Goal: Transaction & Acquisition: Purchase product/service

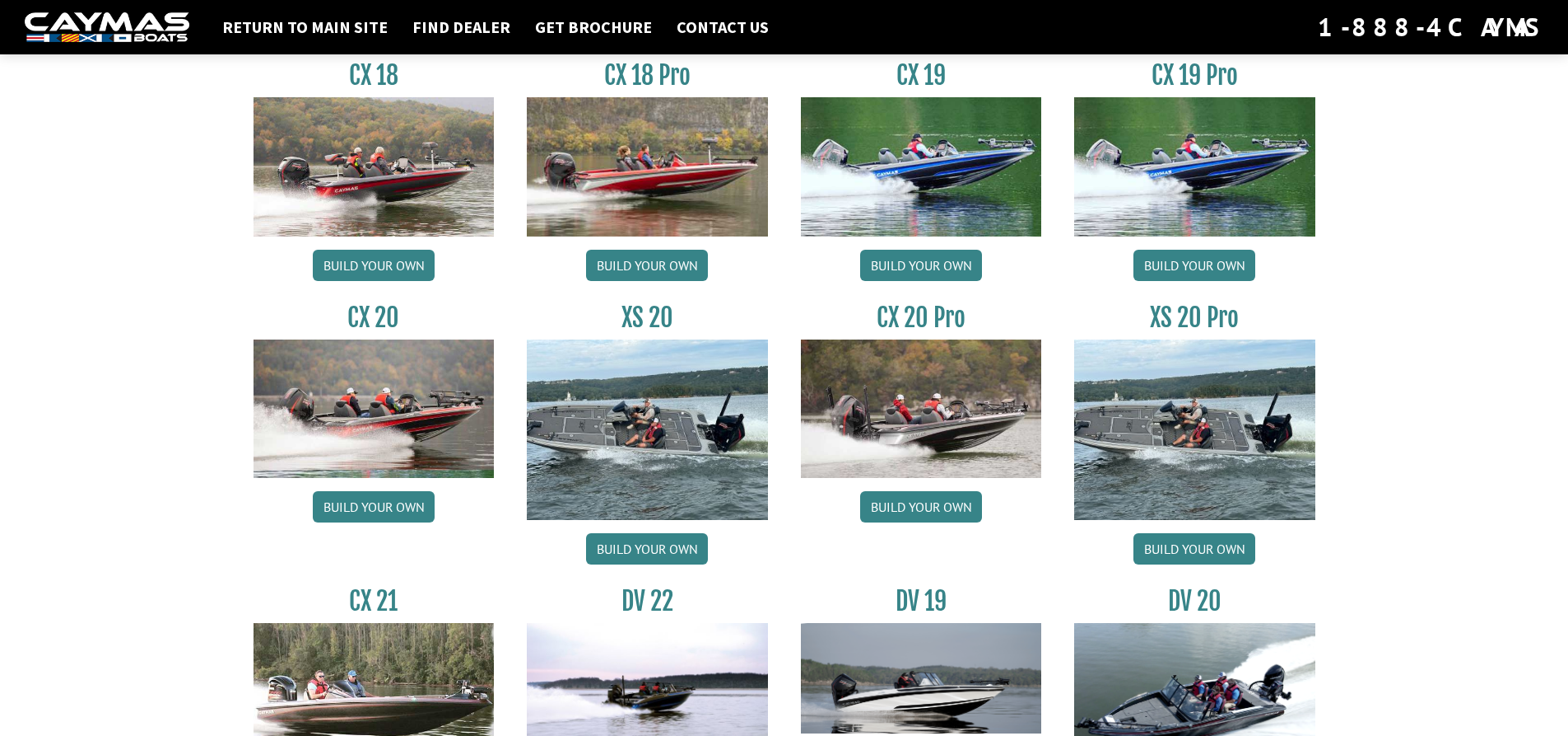
scroll to position [1388, 0]
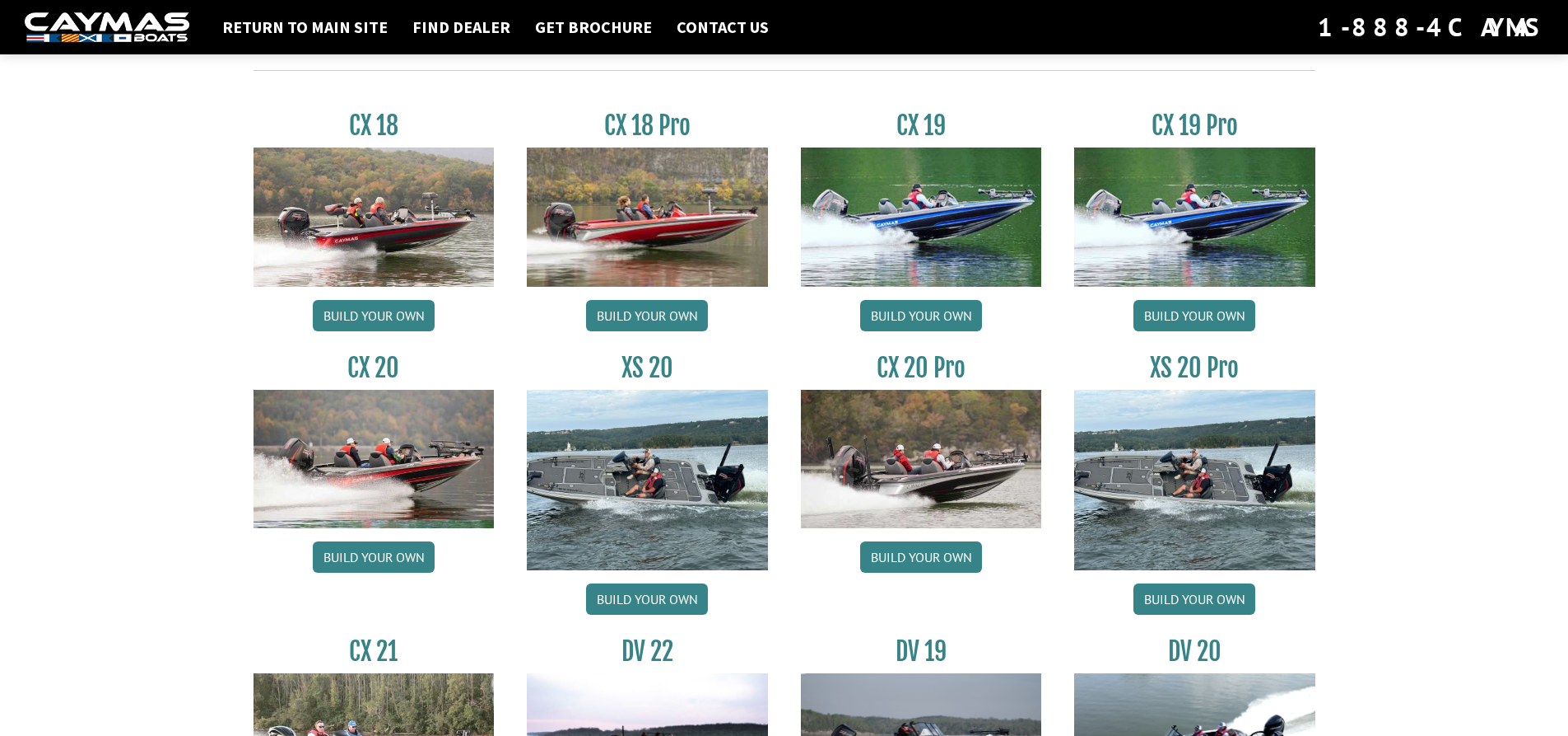
click at [649, 489] on img at bounding box center [647, 480] width 242 height 181
click at [690, 599] on link "Build your own" at bounding box center [647, 599] width 122 height 31
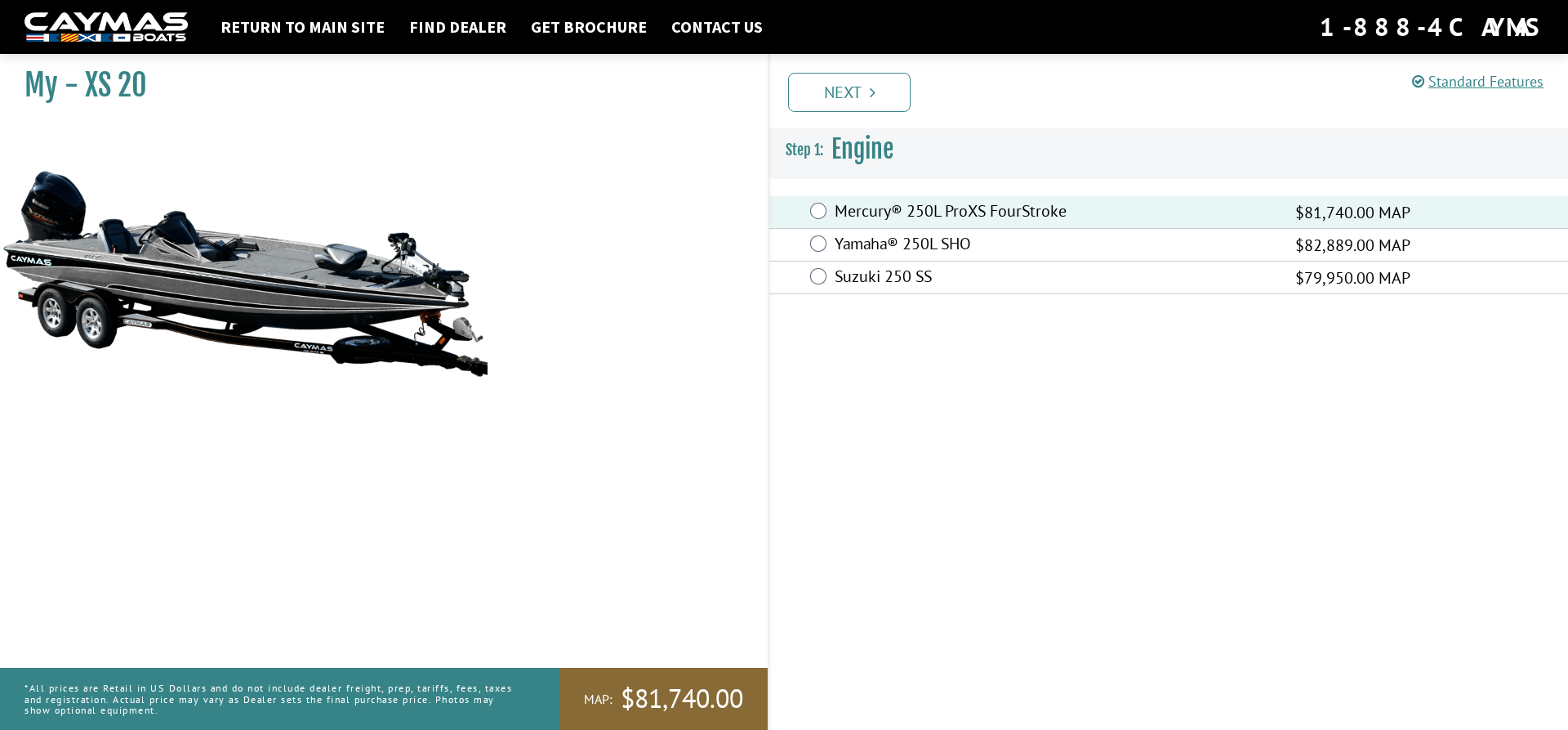
click at [823, 234] on div "Yamaha® 250L SHO $82,889.00 MAP" at bounding box center [1169, 245] width 799 height 33
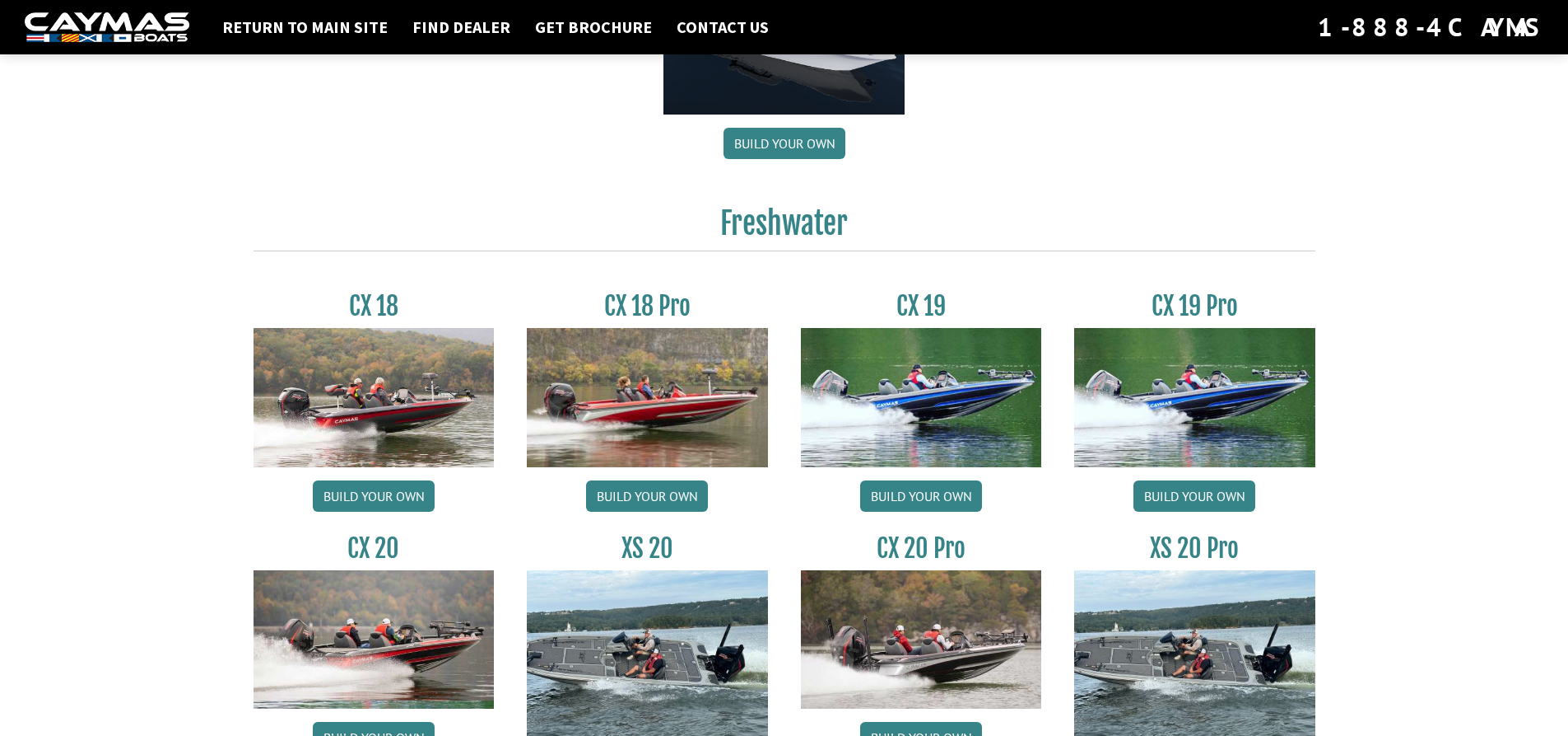
scroll to position [1388, 0]
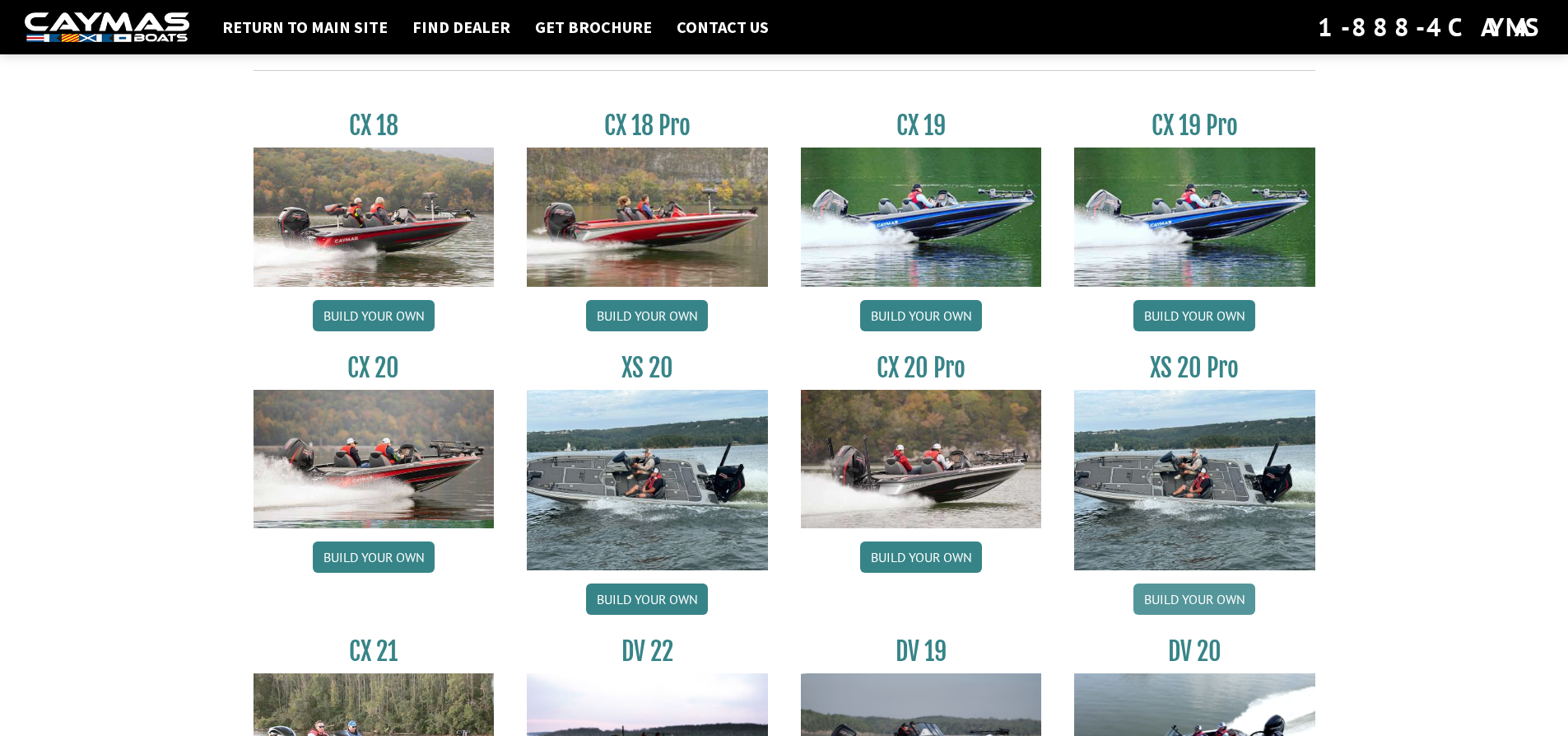
click at [1225, 599] on link "Build your own" at bounding box center [1194, 599] width 122 height 31
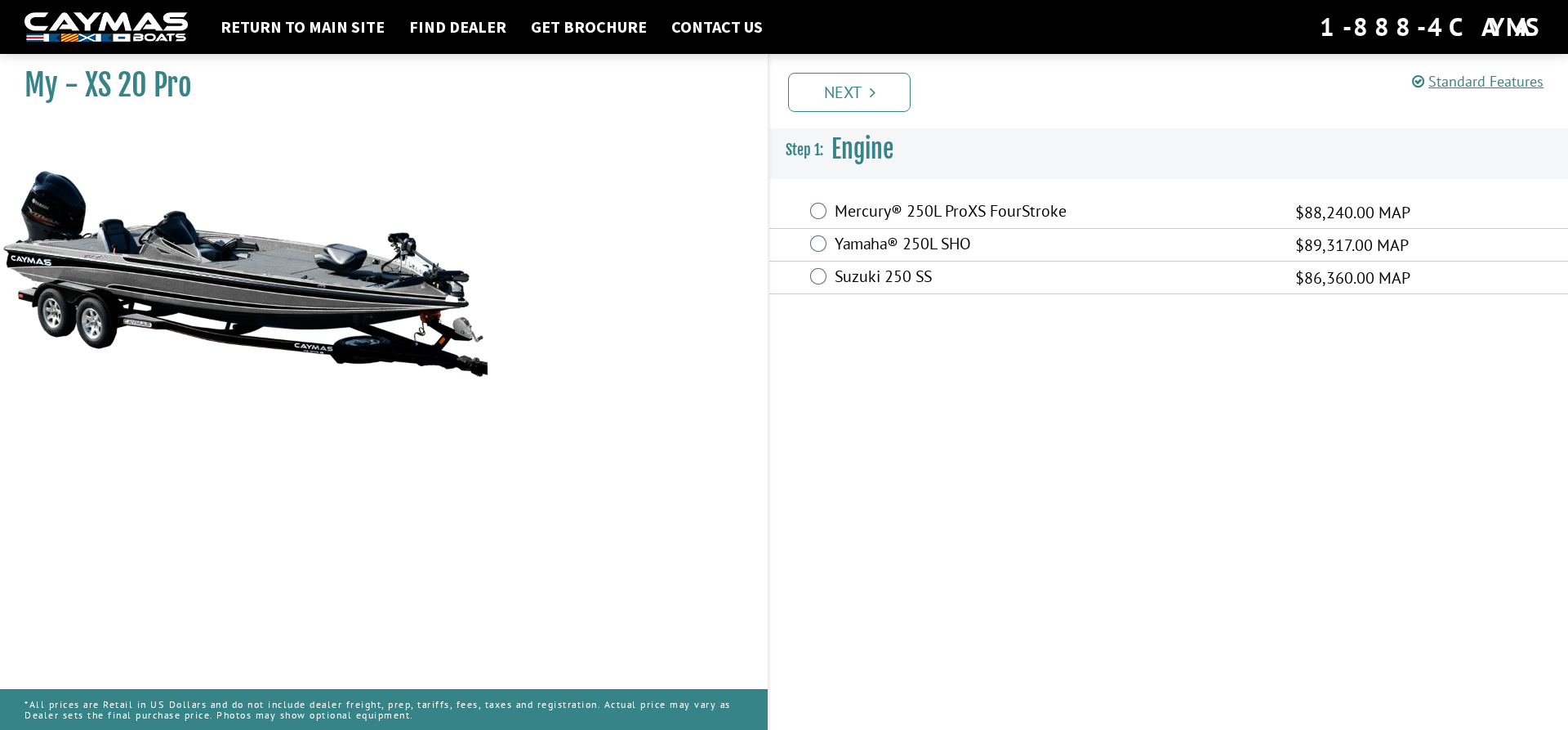
click at [852, 242] on label "Yamaha® 250L SHO" at bounding box center [1055, 245] width 440 height 24
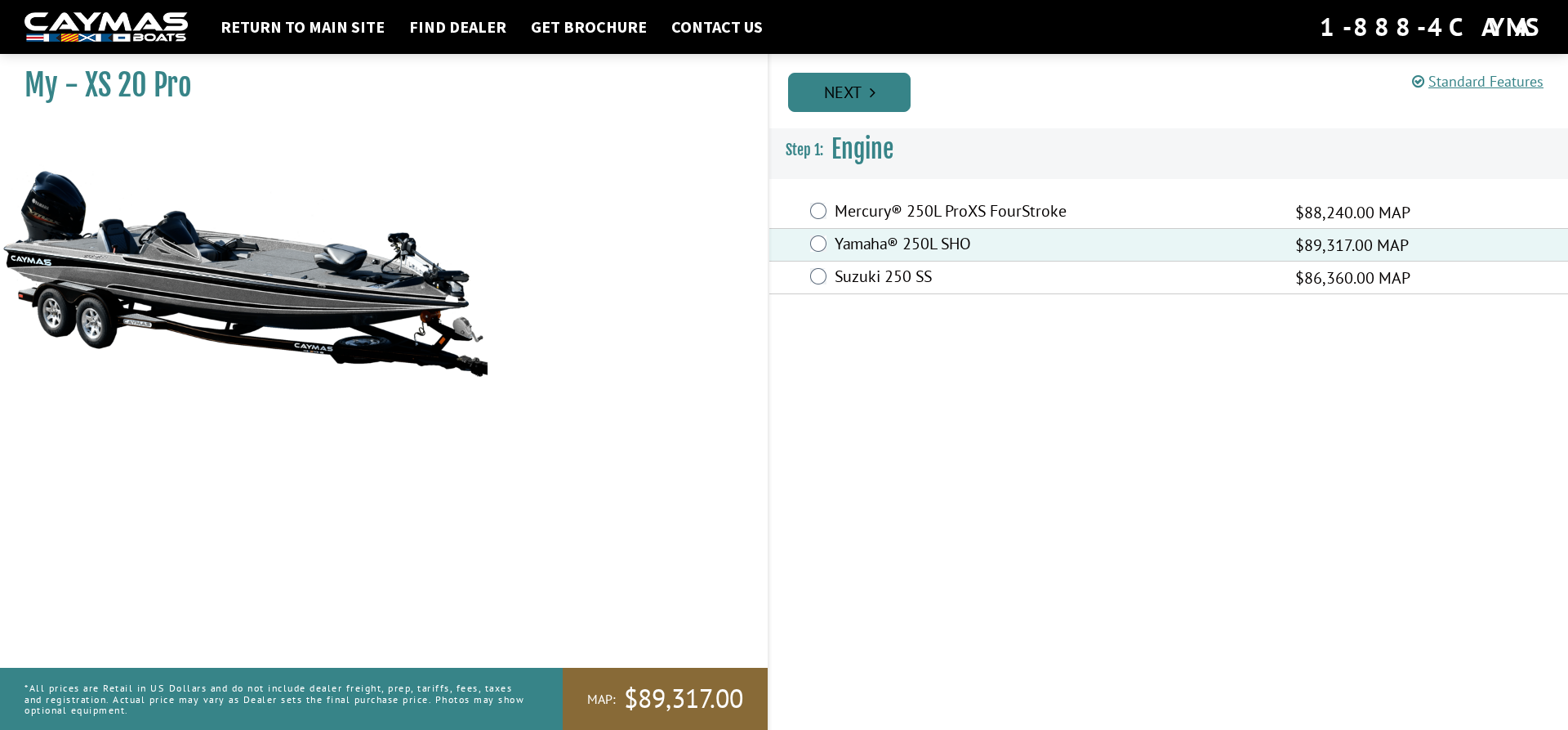
click at [892, 92] on link "Next" at bounding box center [850, 93] width 123 height 39
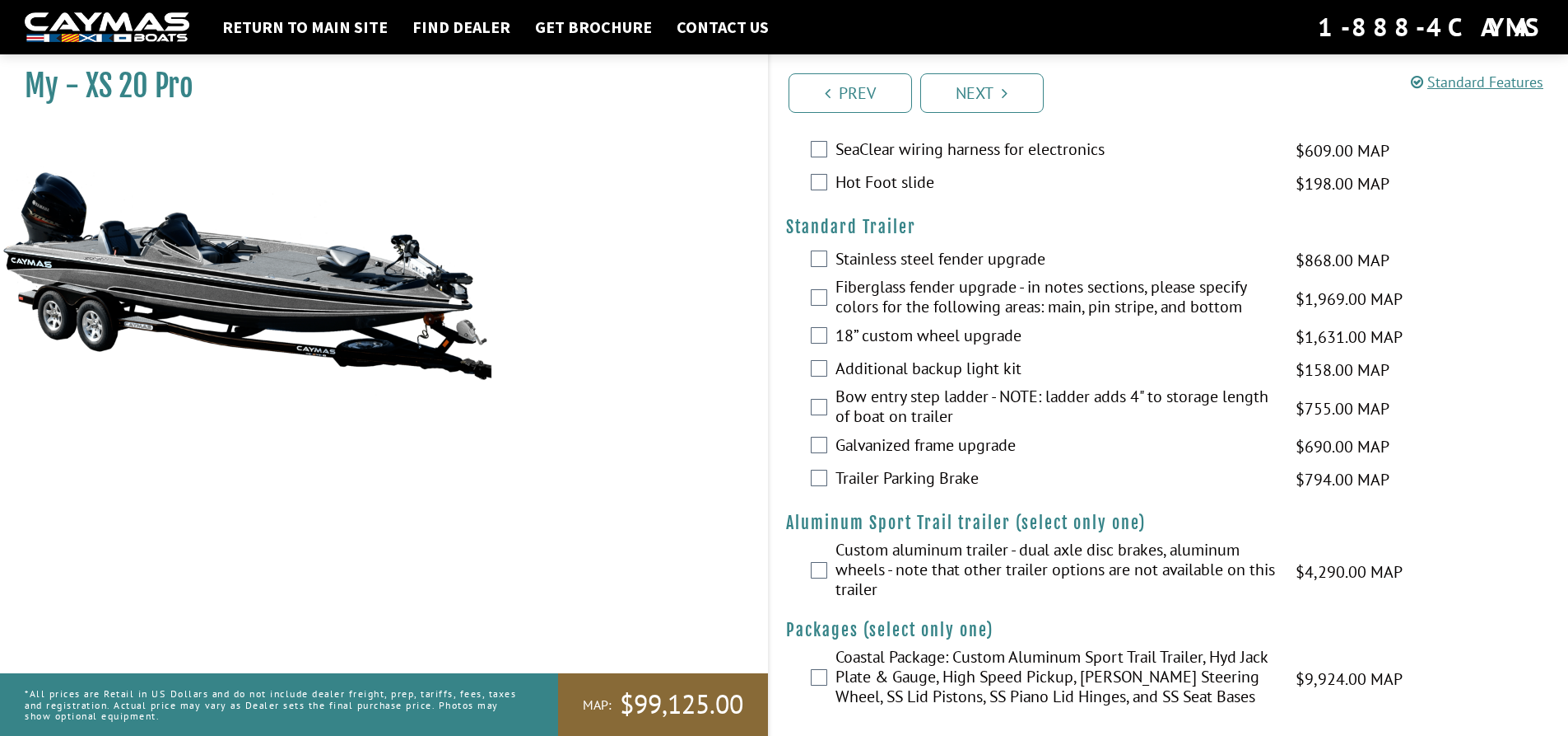
scroll to position [2889, 0]
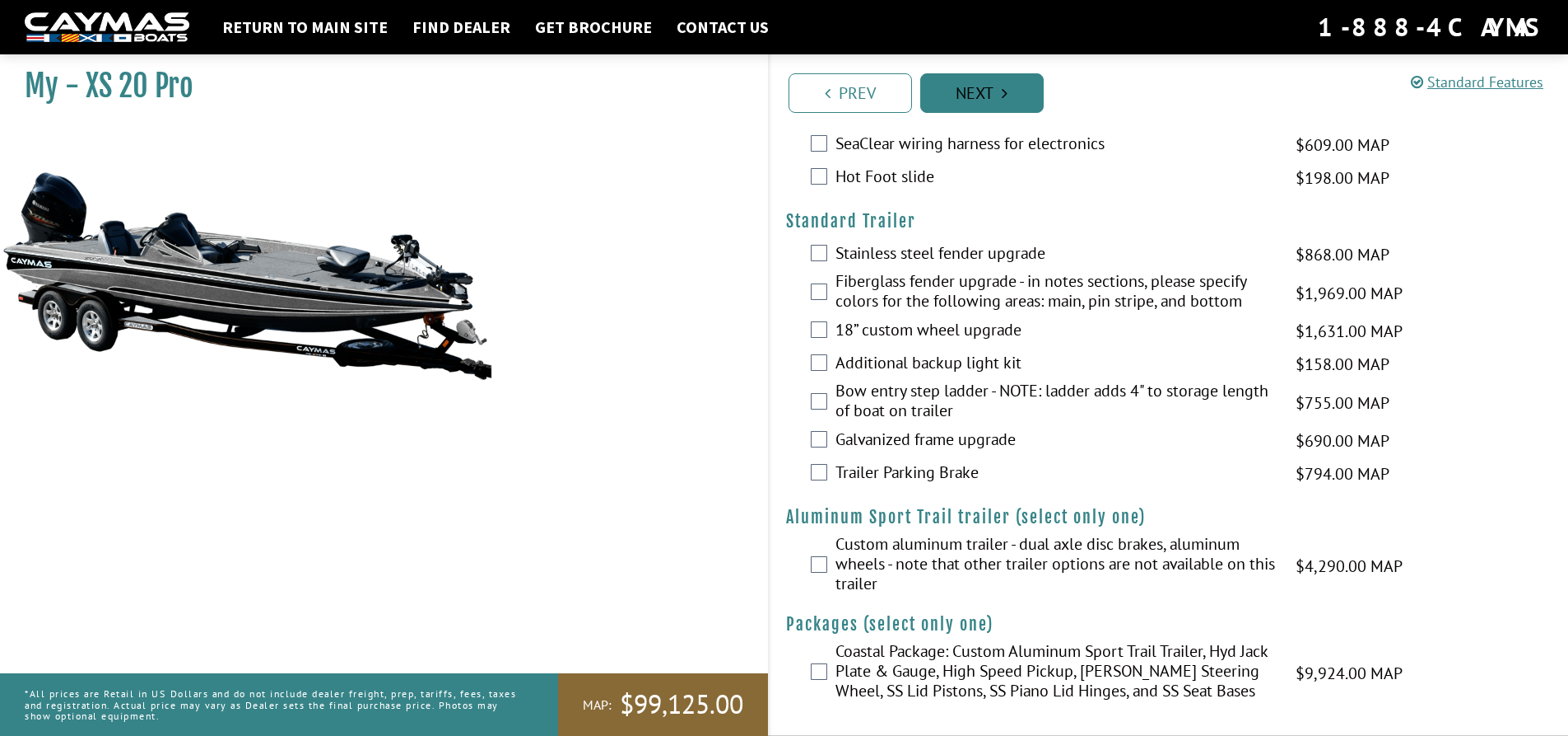
click at [974, 87] on link "Next" at bounding box center [982, 93] width 124 height 40
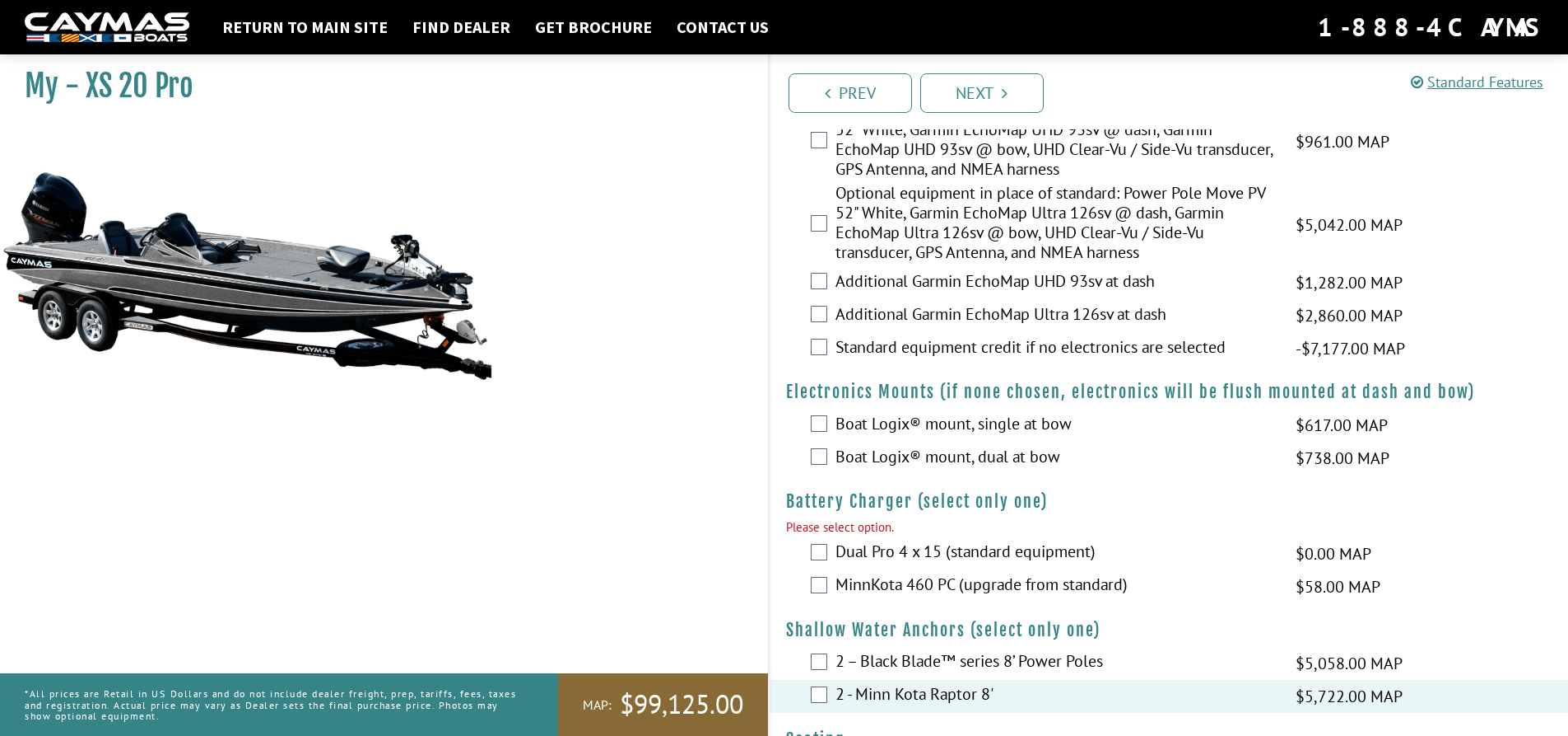
scroll to position [1480, 0]
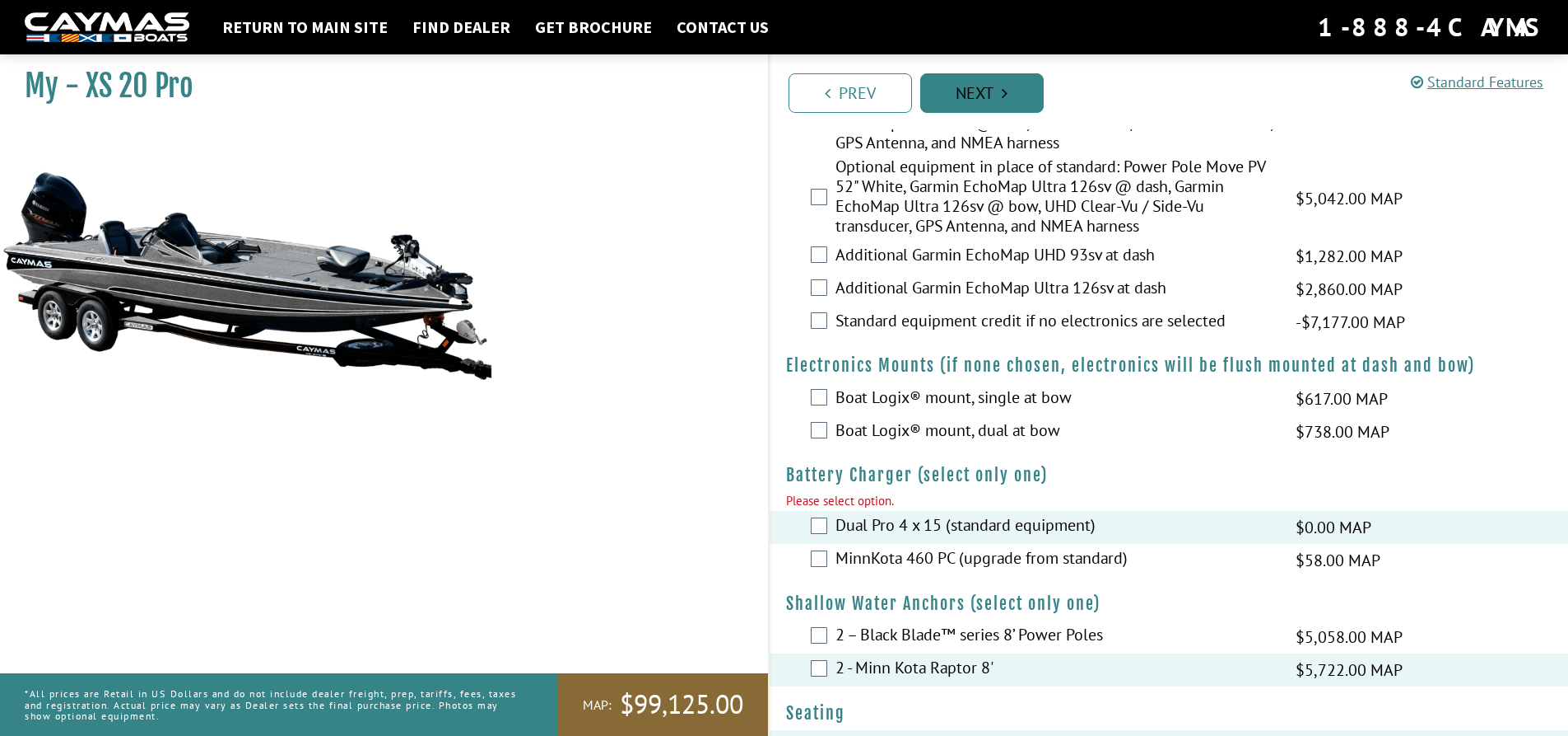
click at [1021, 94] on link "Next" at bounding box center [982, 93] width 124 height 40
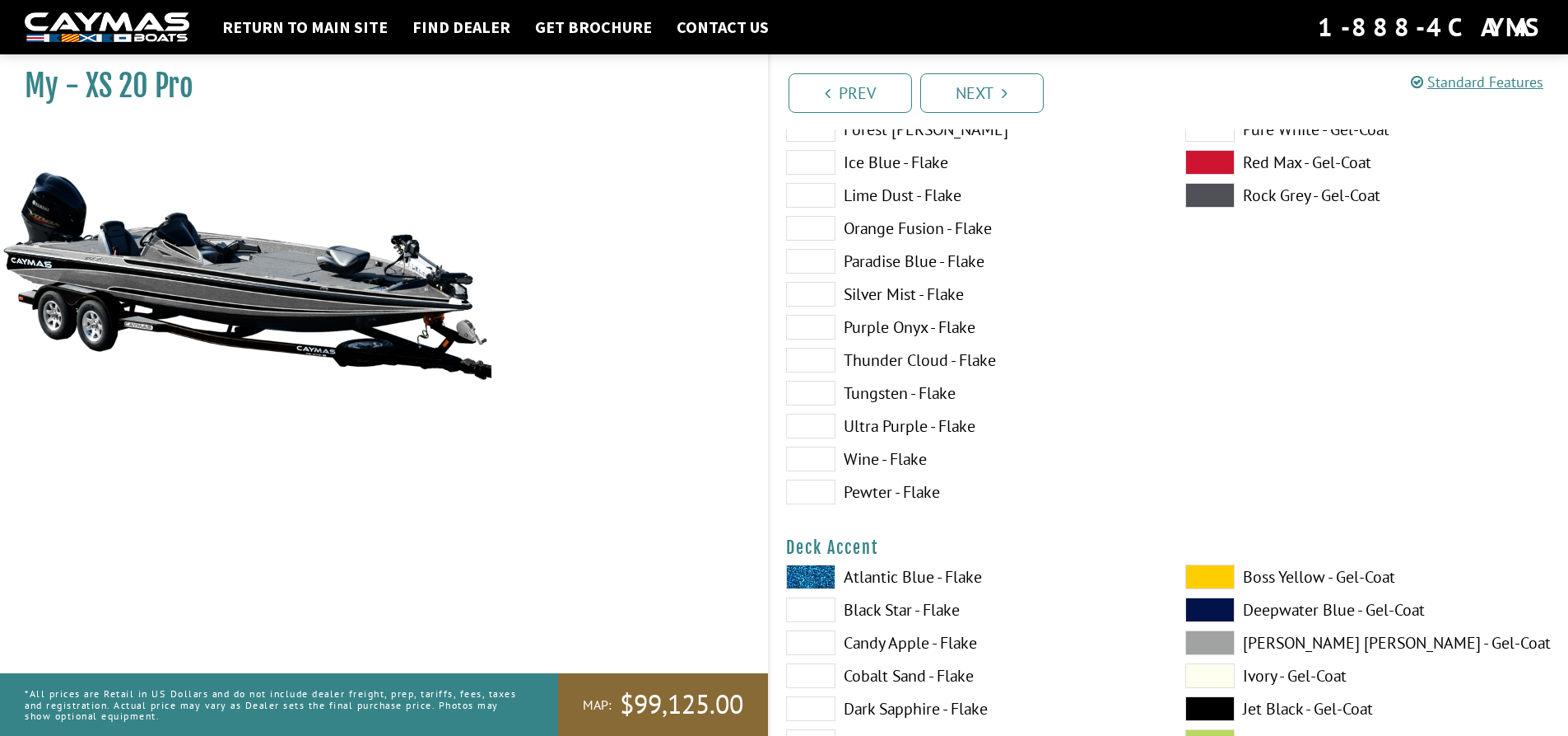
scroll to position [0, 0]
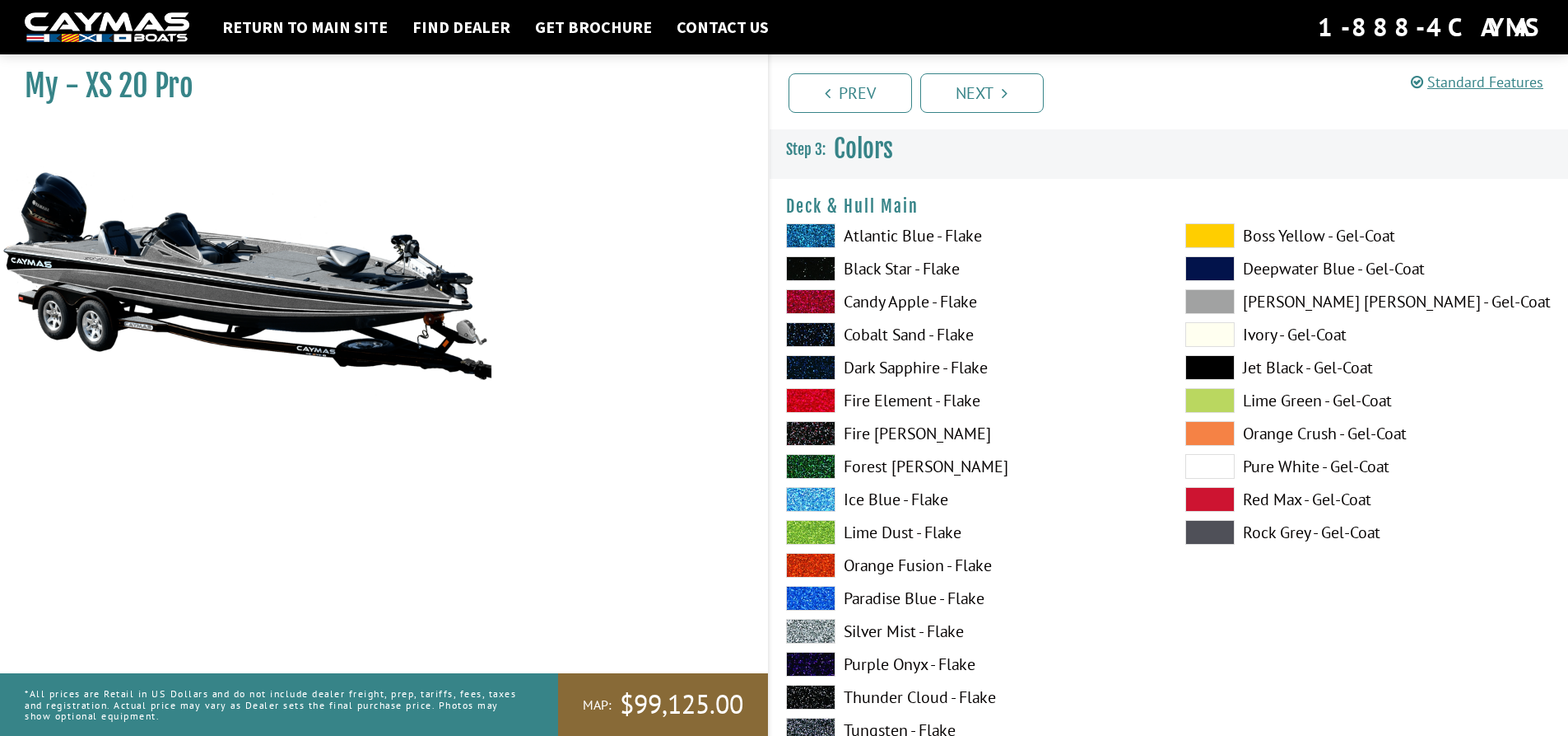
click at [828, 233] on span at bounding box center [810, 235] width 49 height 25
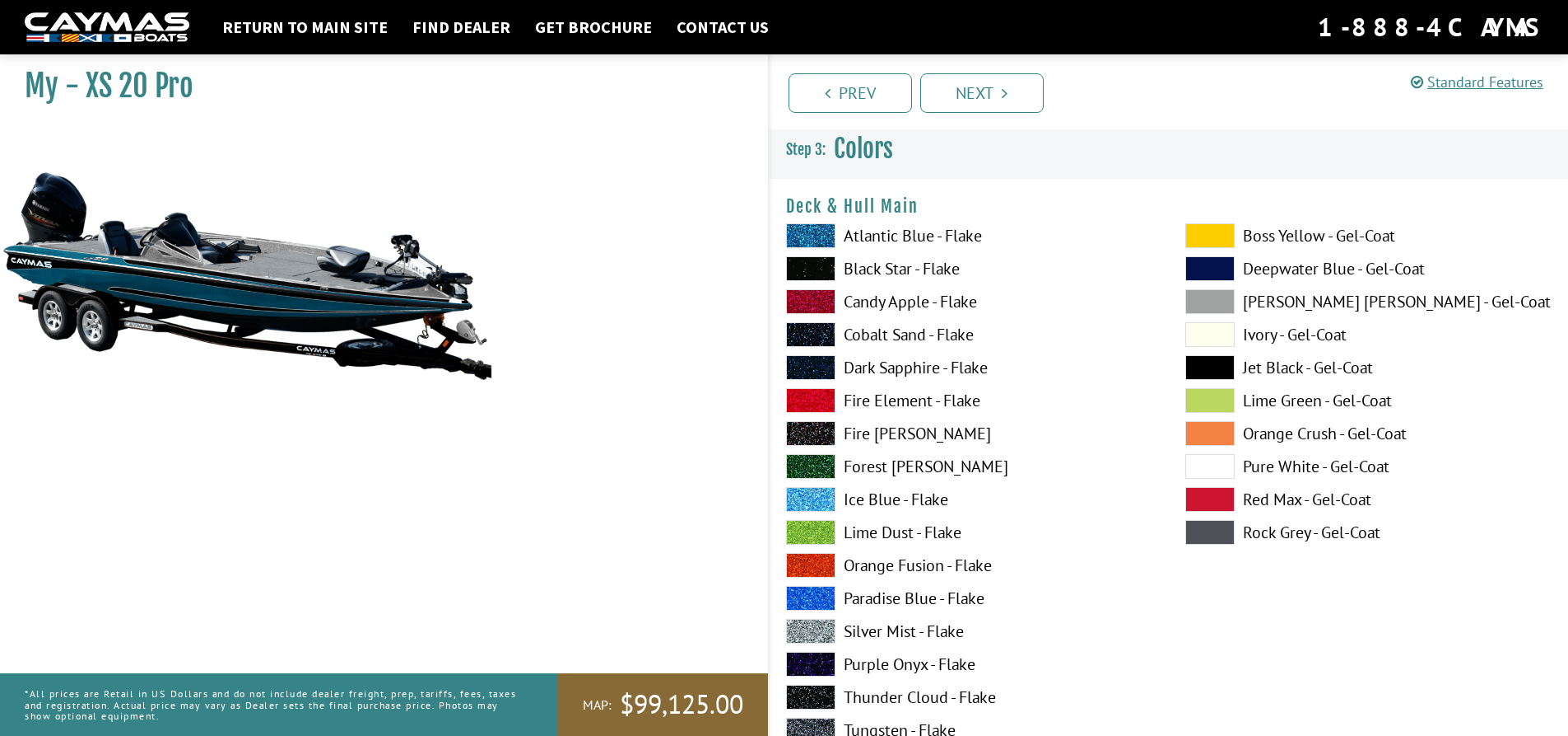
click at [820, 304] on span at bounding box center [810, 302] width 49 height 25
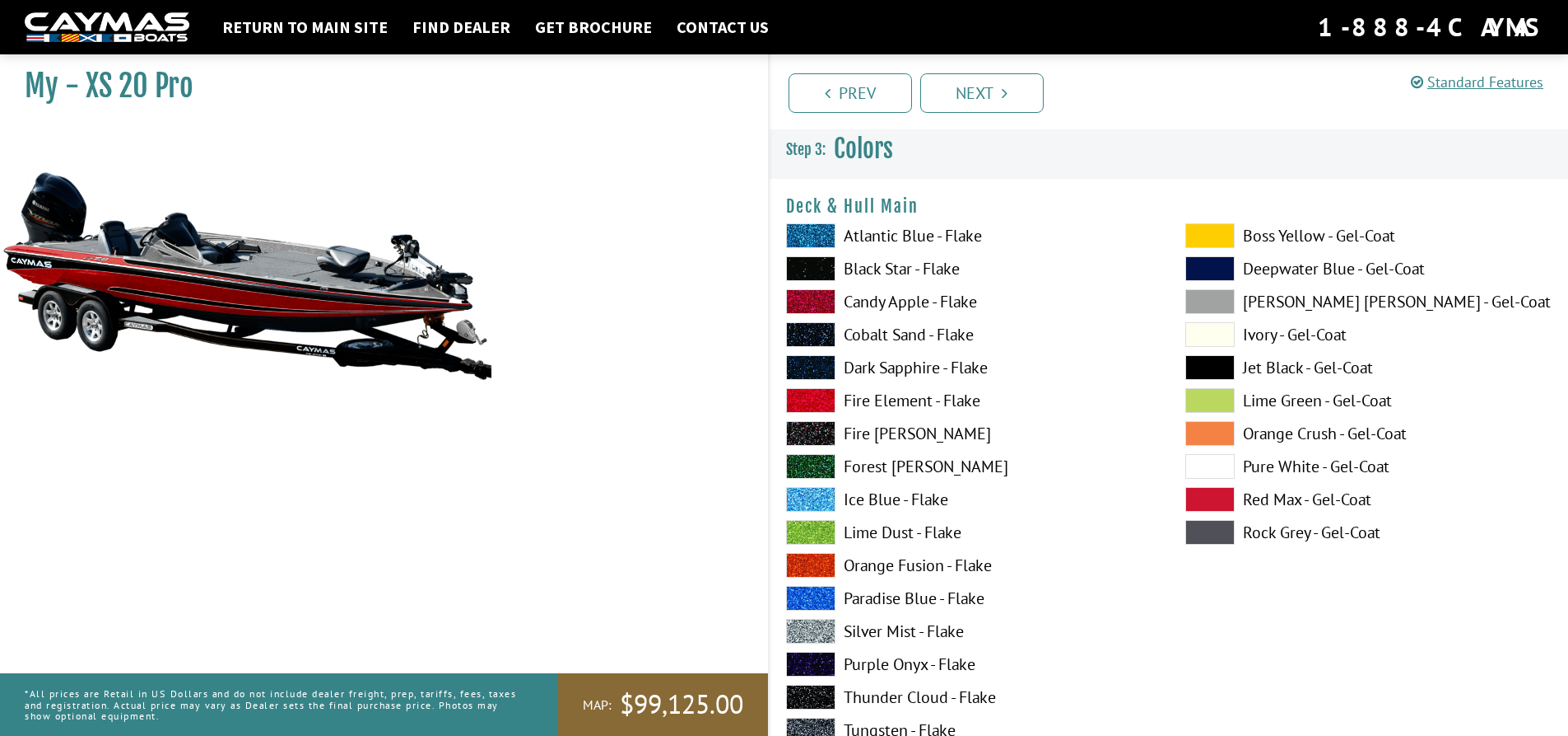
click at [818, 364] on span at bounding box center [810, 368] width 49 height 25
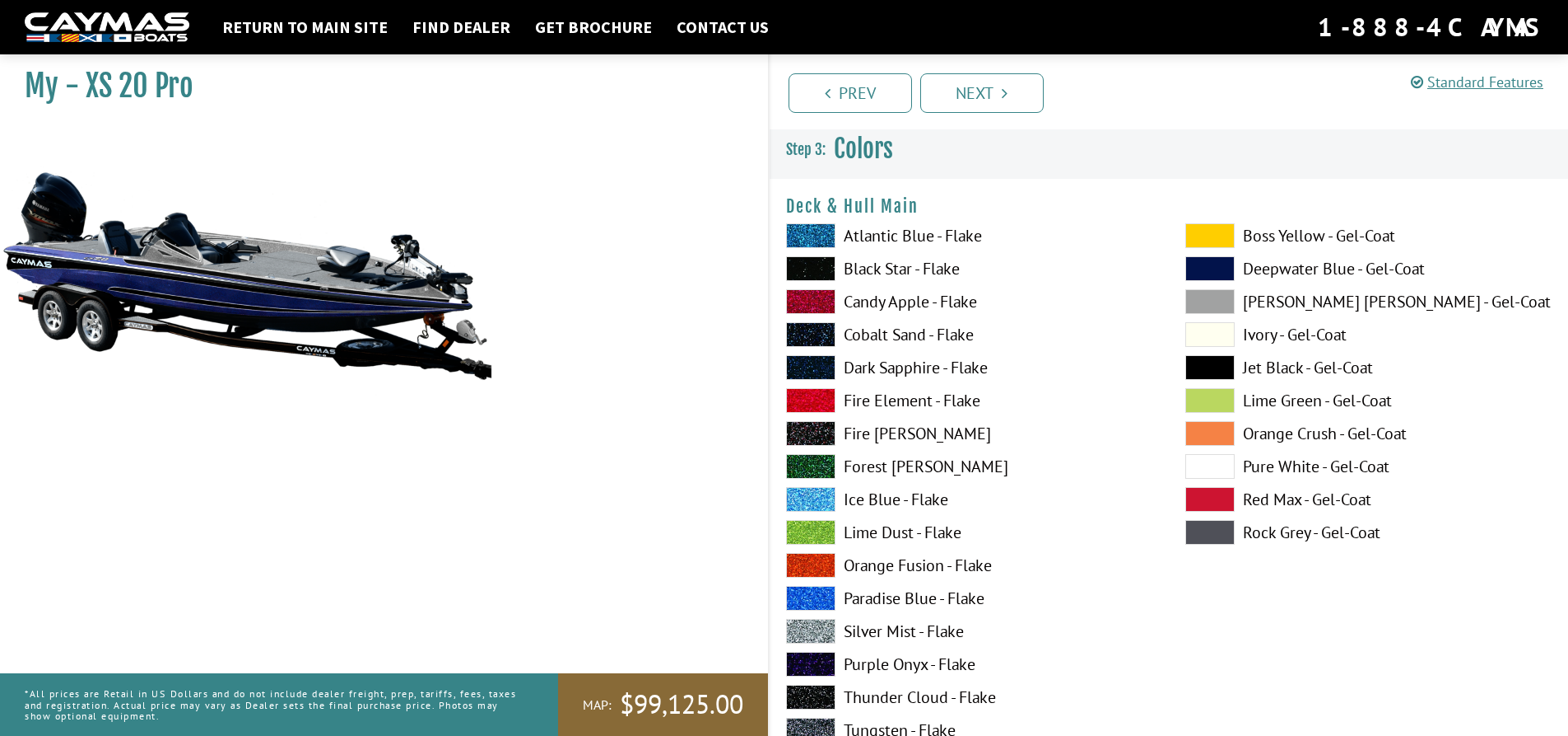
click at [815, 399] on span at bounding box center [810, 401] width 49 height 25
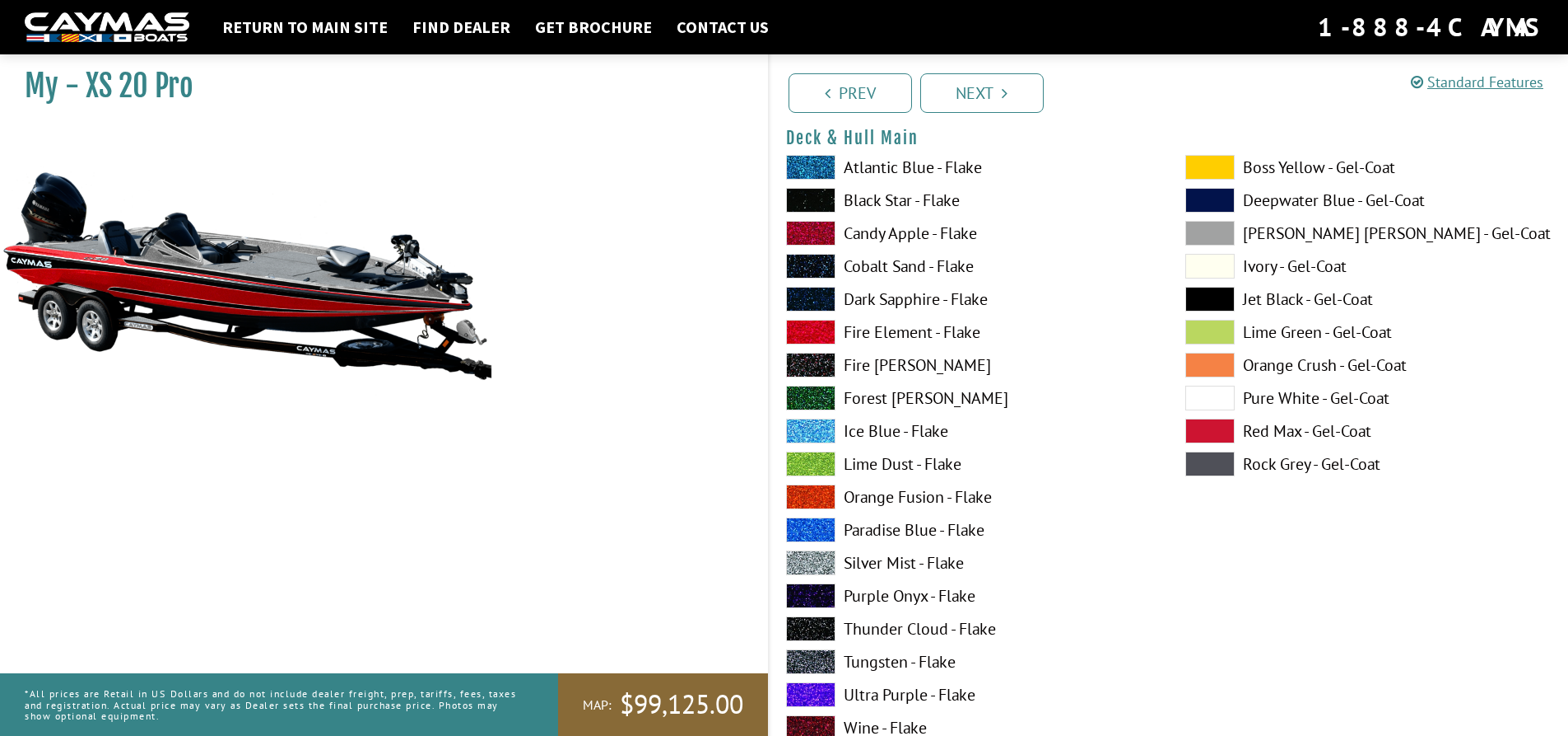
scroll to position [83, 0]
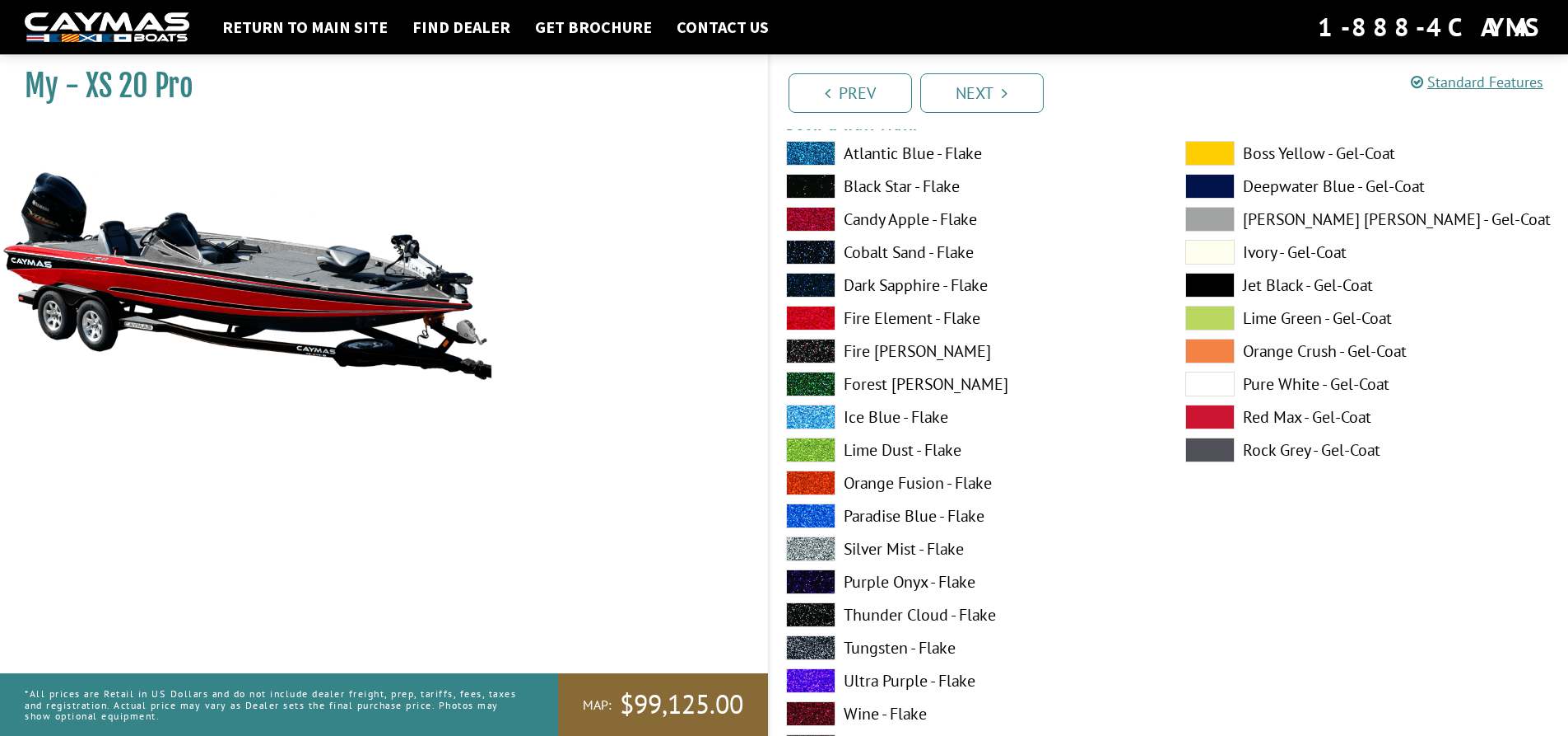
click at [1211, 424] on span at bounding box center [1210, 417] width 49 height 25
click at [815, 482] on span at bounding box center [810, 483] width 49 height 25
click at [814, 521] on span at bounding box center [810, 516] width 49 height 25
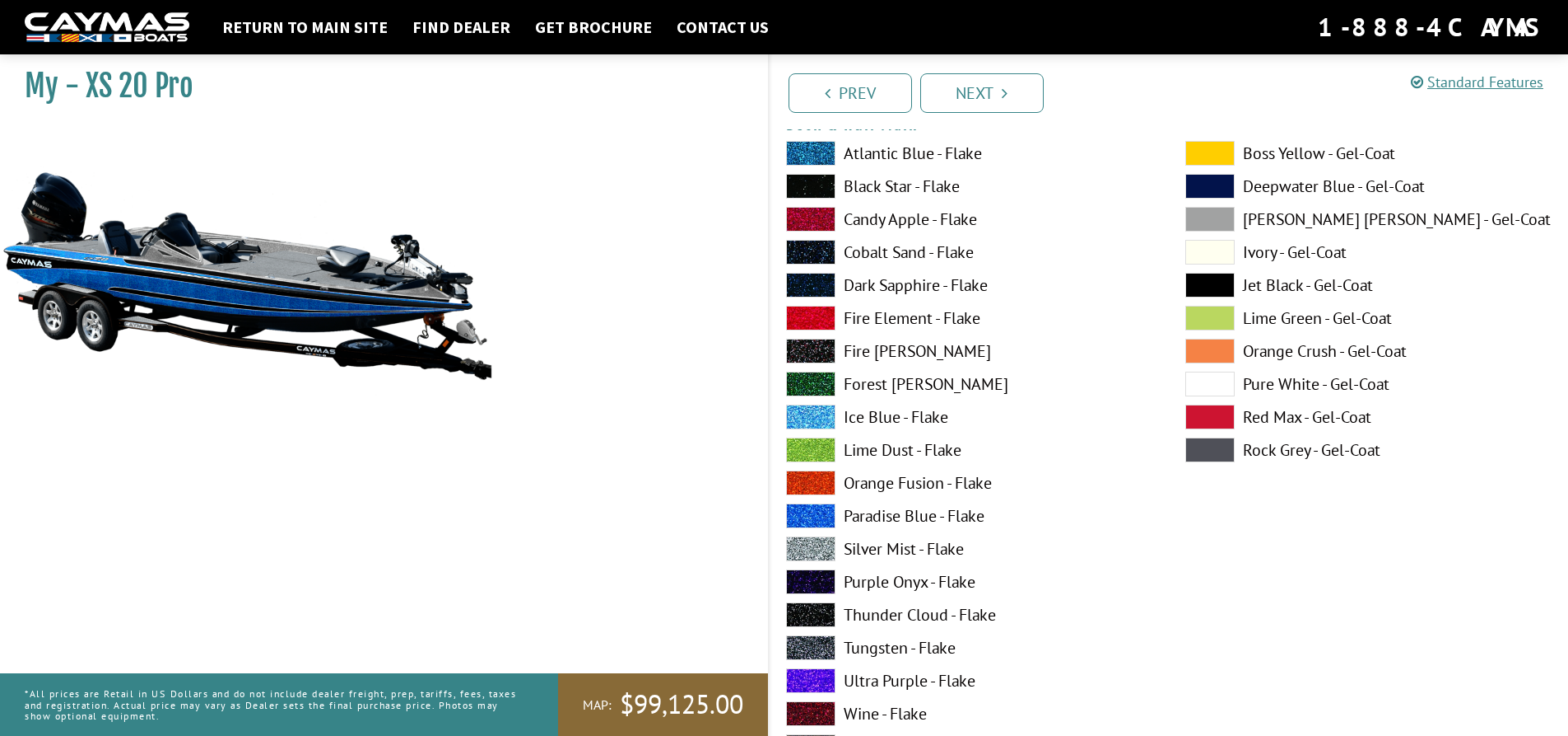
scroll to position [164, 0]
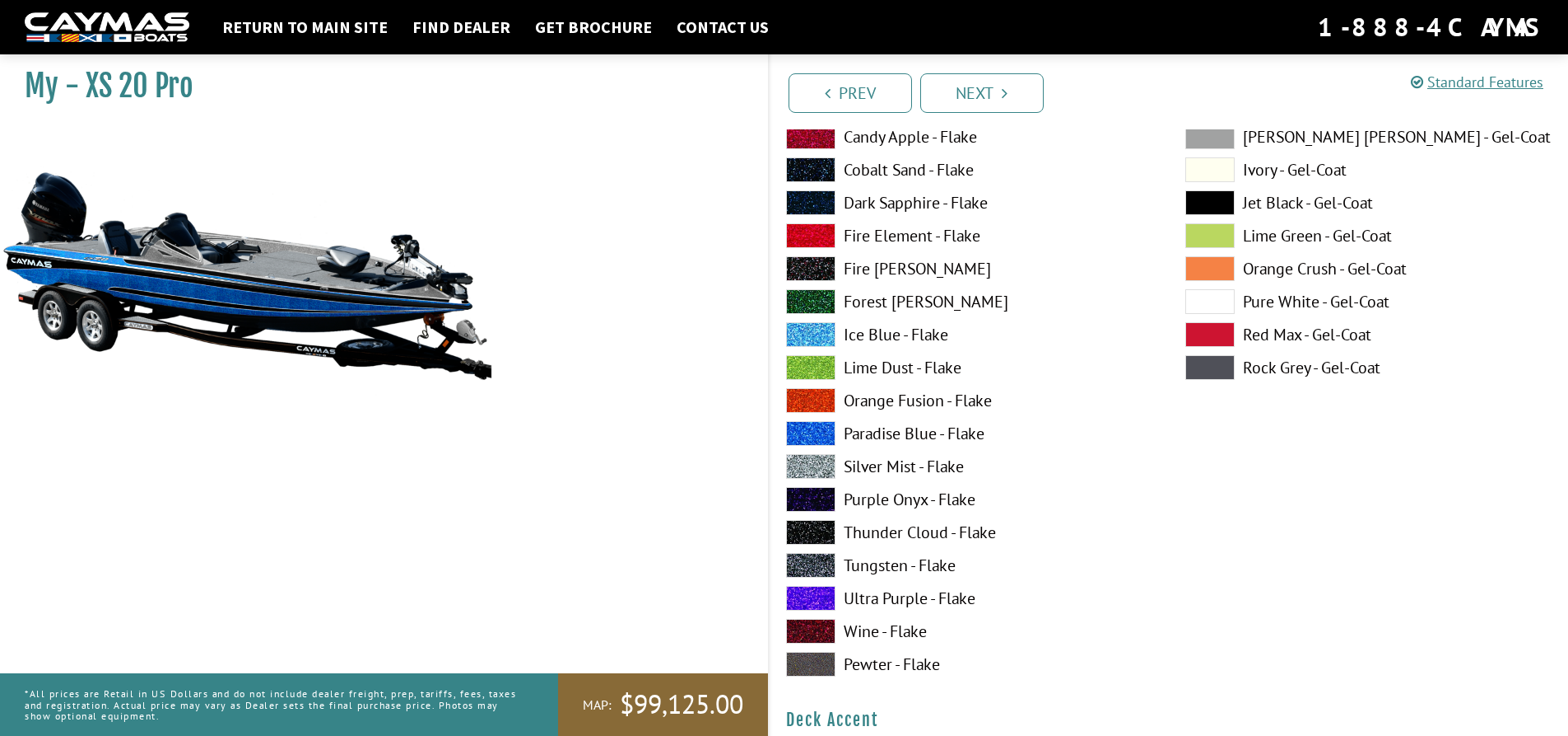
click at [824, 473] on span at bounding box center [810, 466] width 49 height 25
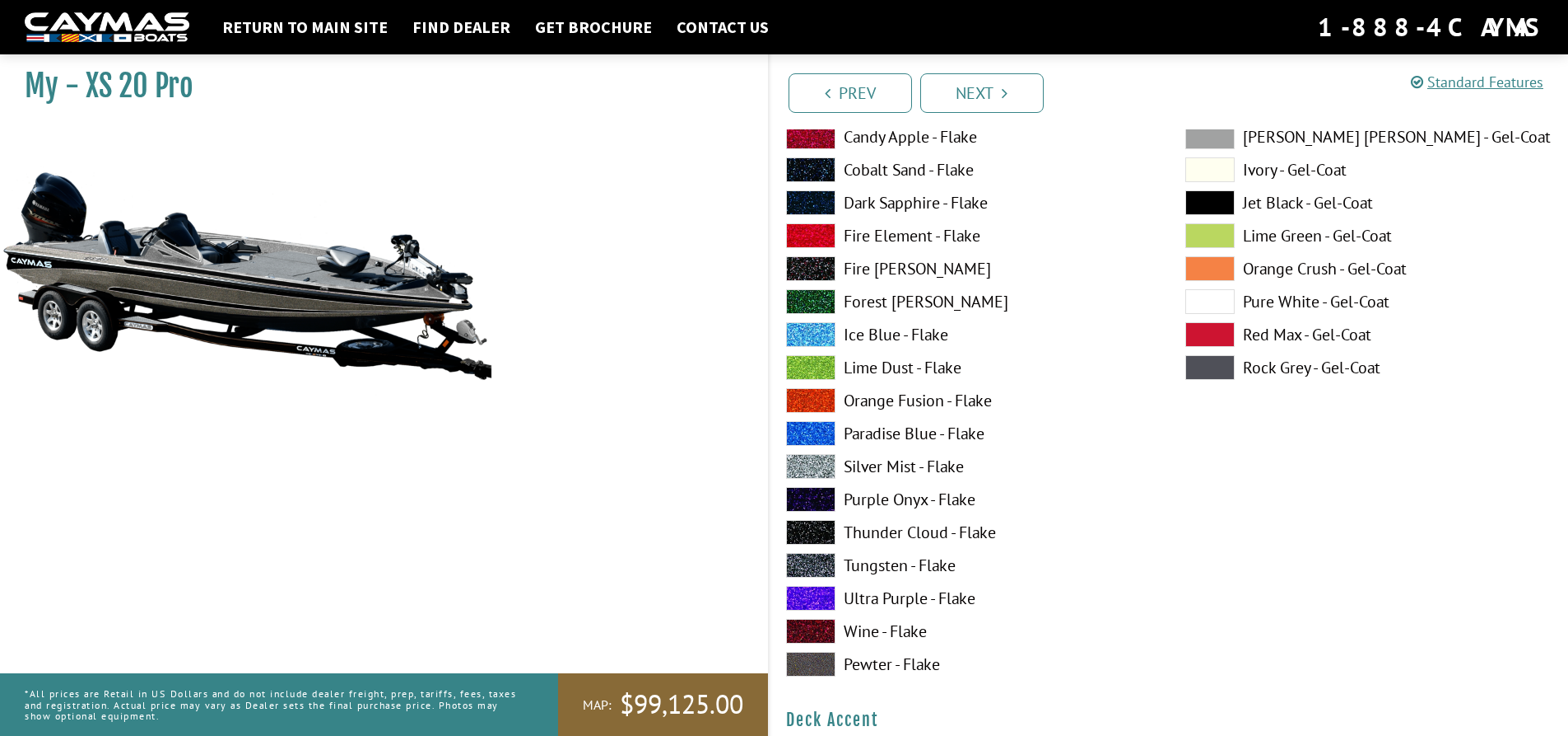
click at [821, 558] on span at bounding box center [810, 565] width 49 height 25
click at [820, 595] on span at bounding box center [810, 599] width 49 height 25
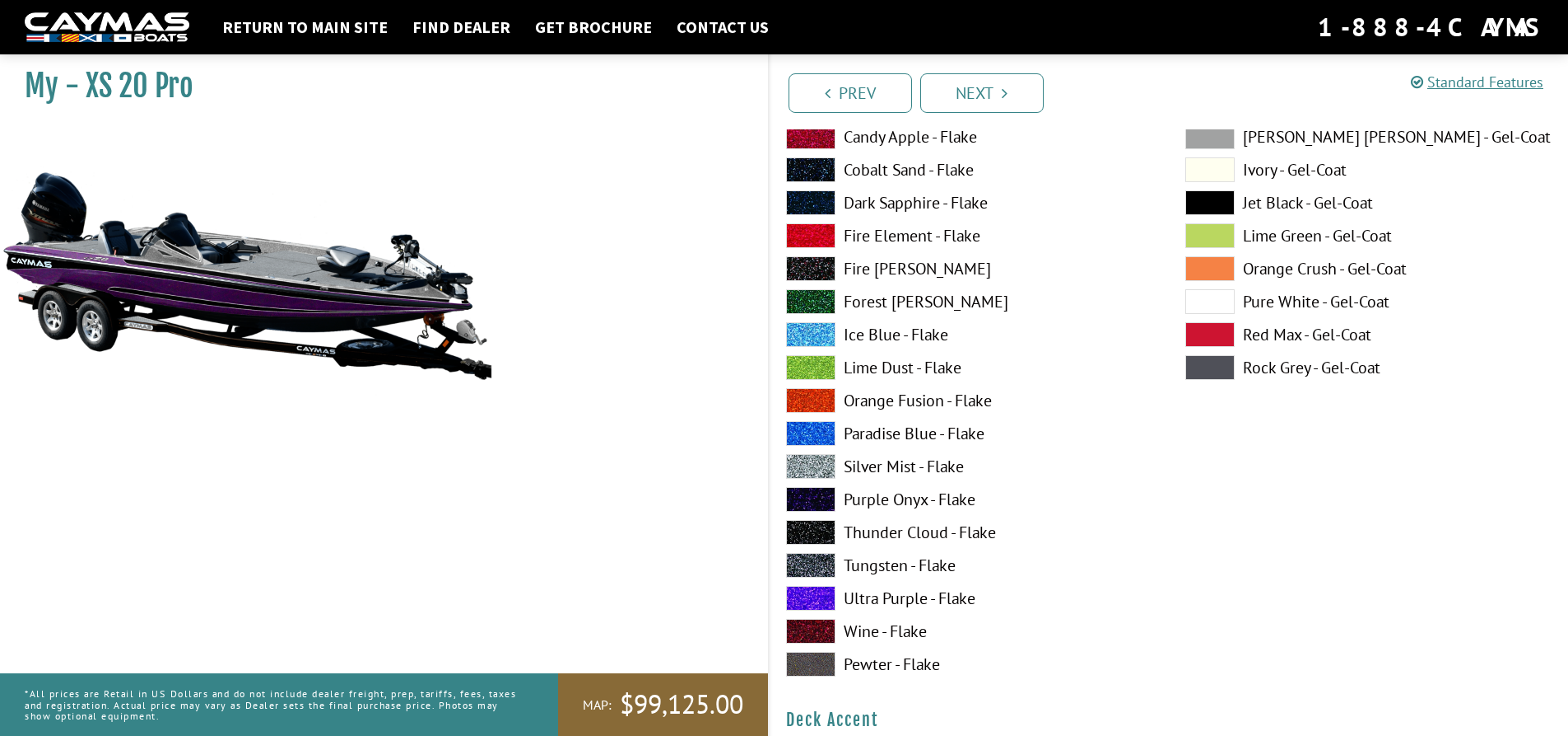
click at [811, 634] on span at bounding box center [810, 631] width 49 height 25
click at [811, 674] on span at bounding box center [810, 664] width 49 height 25
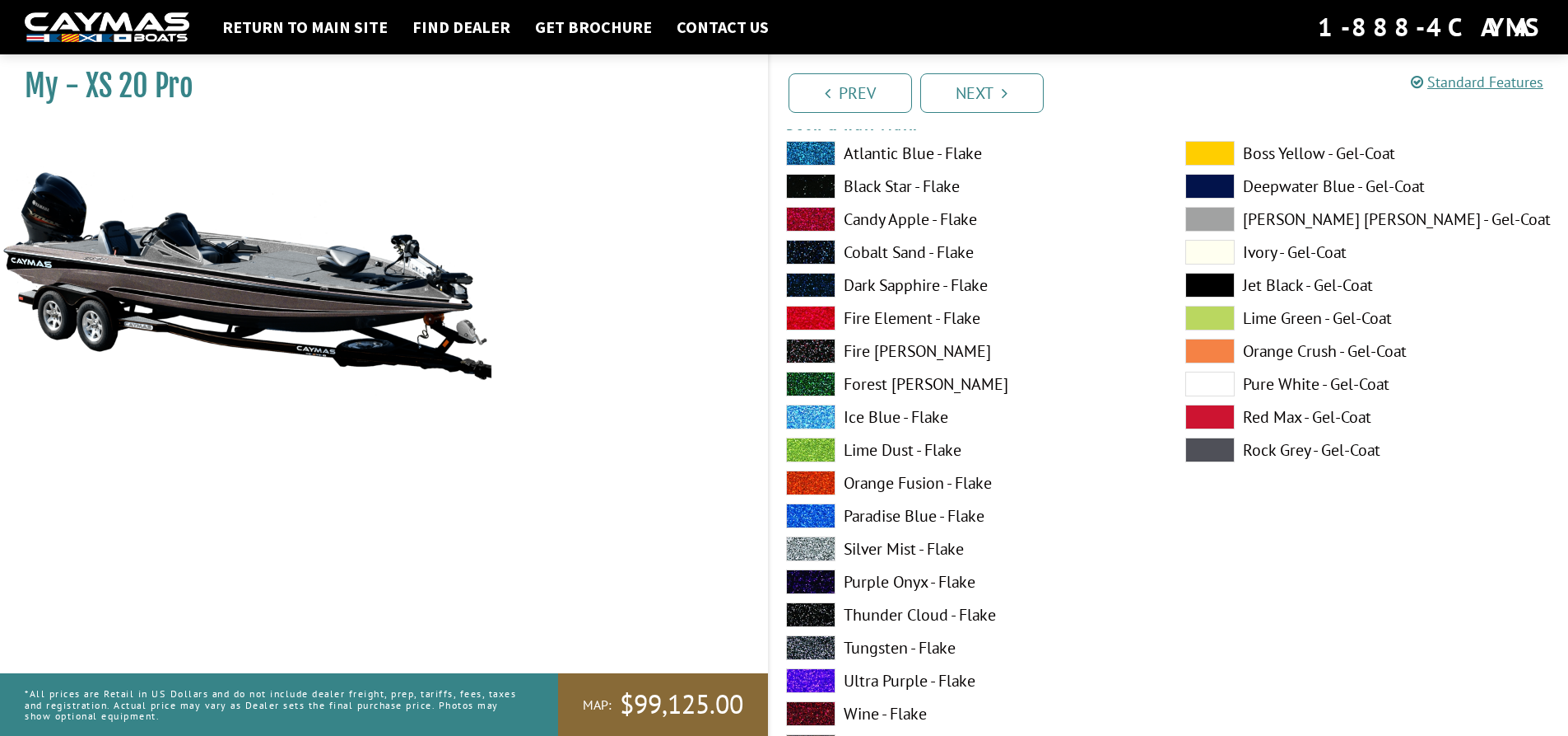
scroll to position [0, 0]
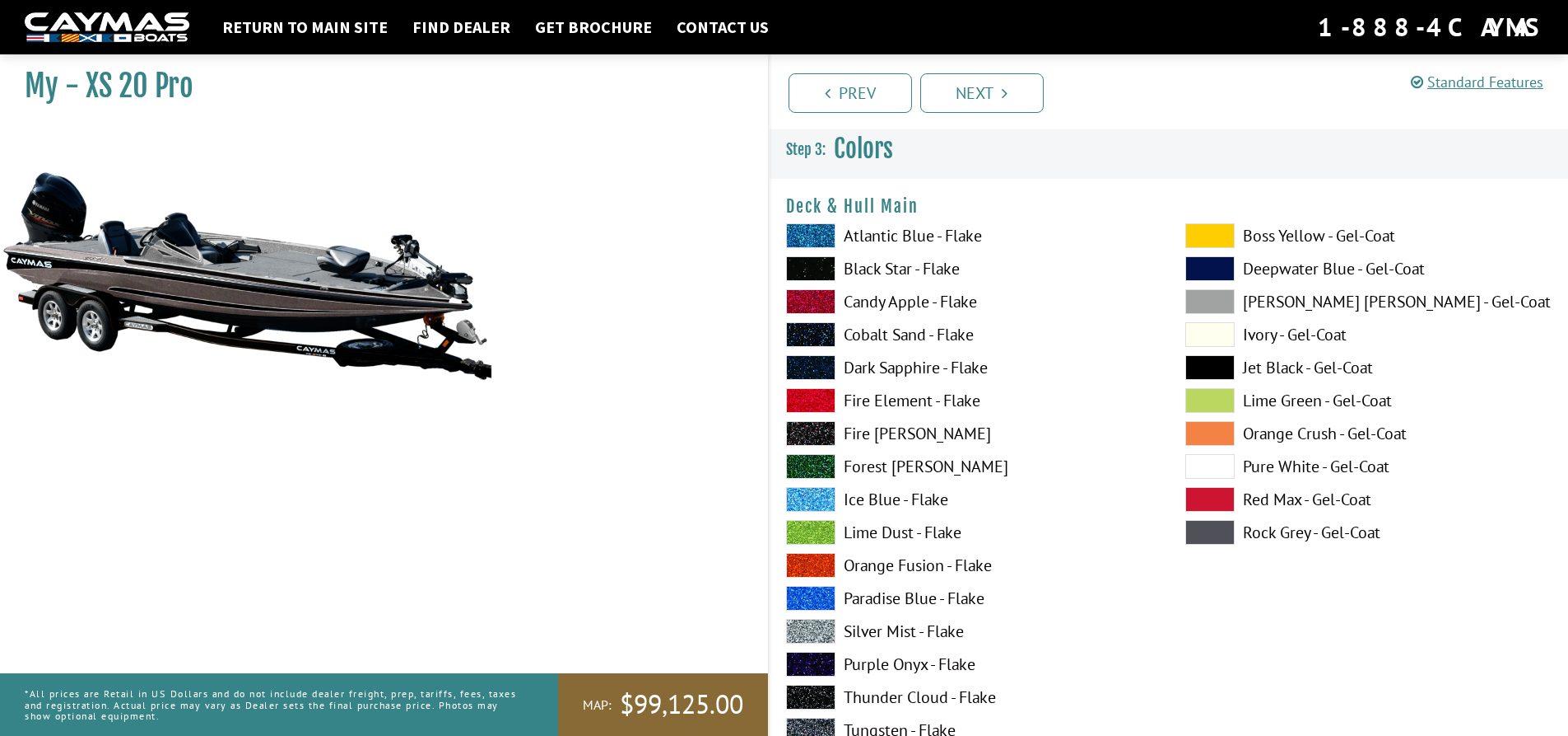
click at [1234, 338] on span at bounding box center [1210, 334] width 49 height 25
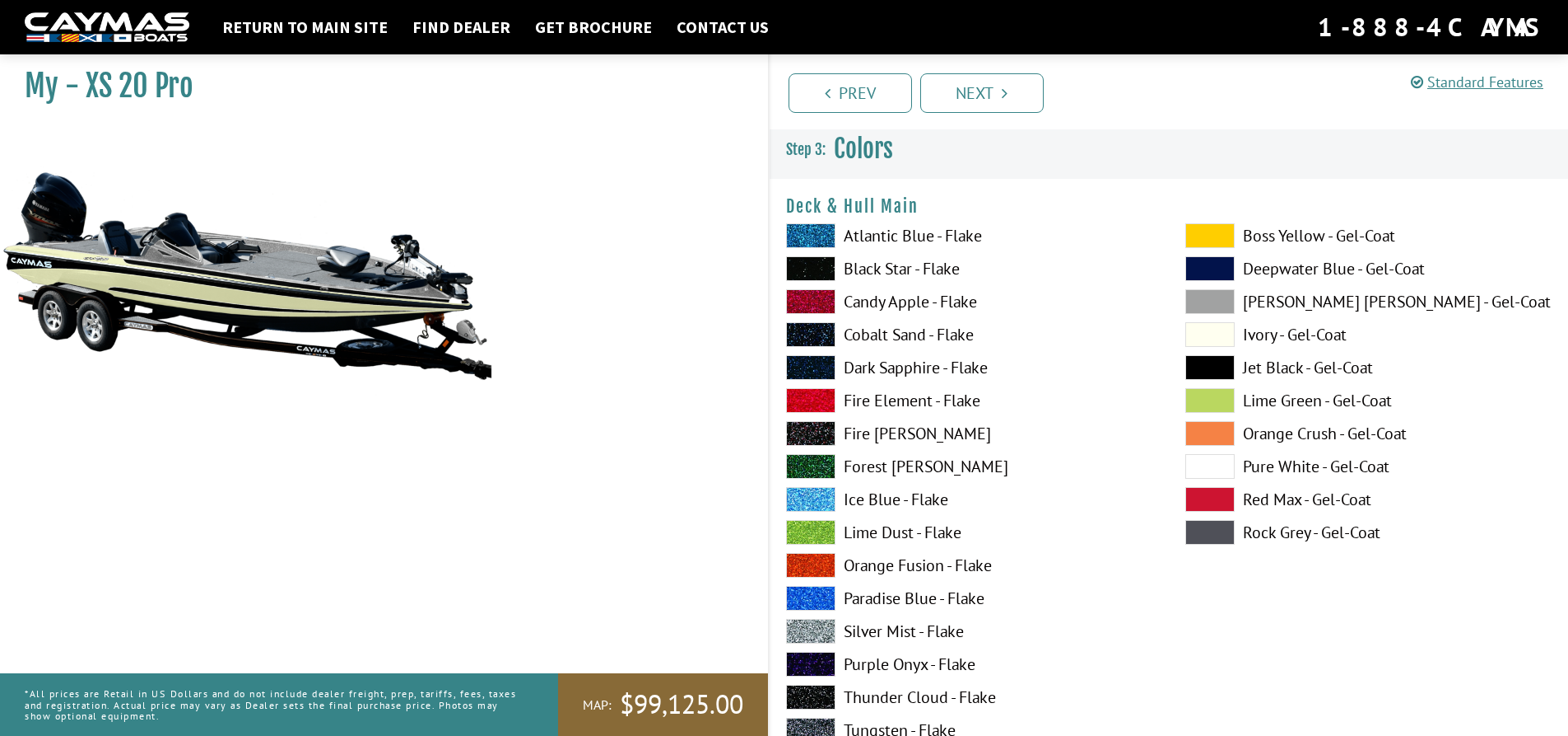
click at [1220, 301] on span at bounding box center [1210, 302] width 49 height 25
click at [1224, 270] on span at bounding box center [1210, 269] width 49 height 25
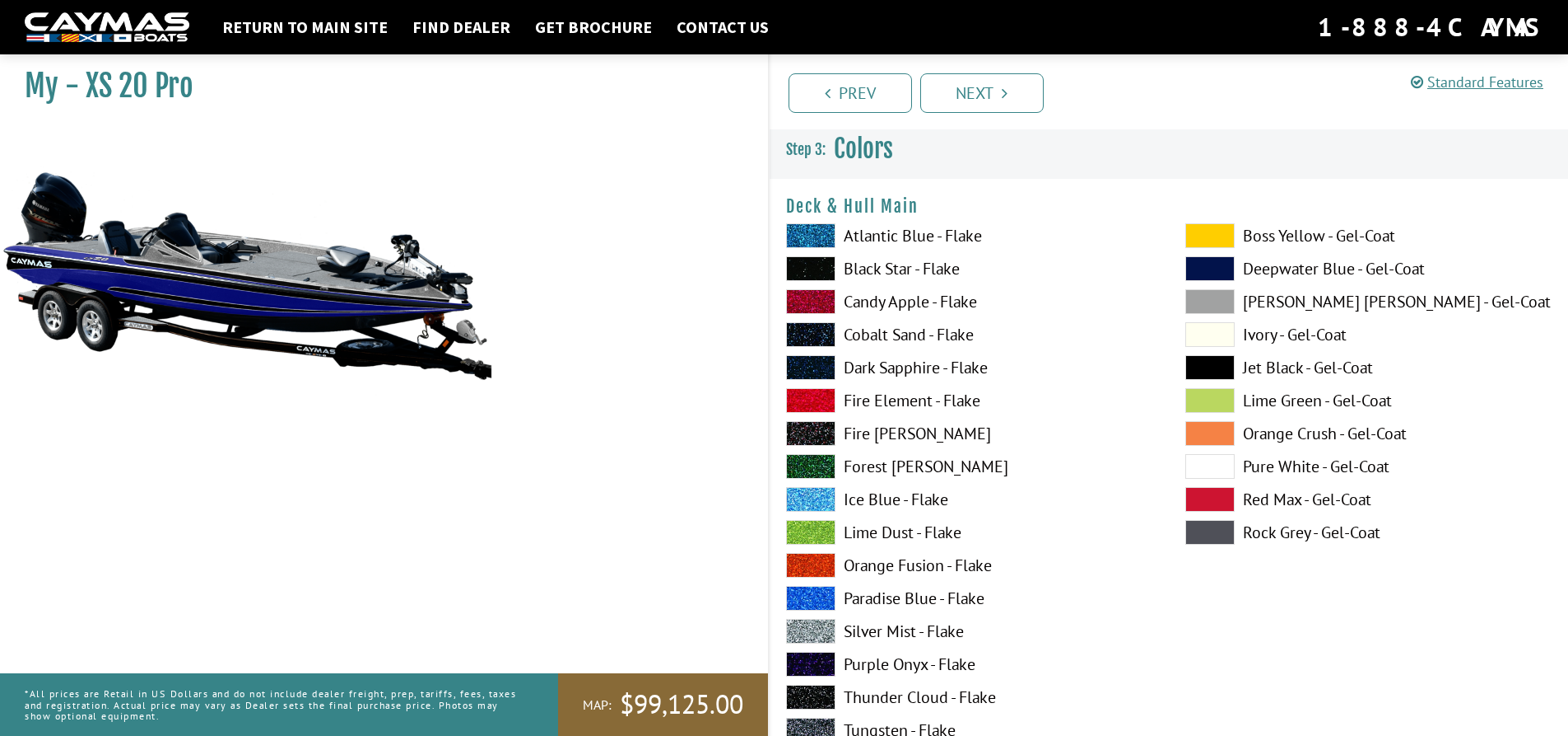
click at [1225, 237] on span at bounding box center [1210, 235] width 49 height 25
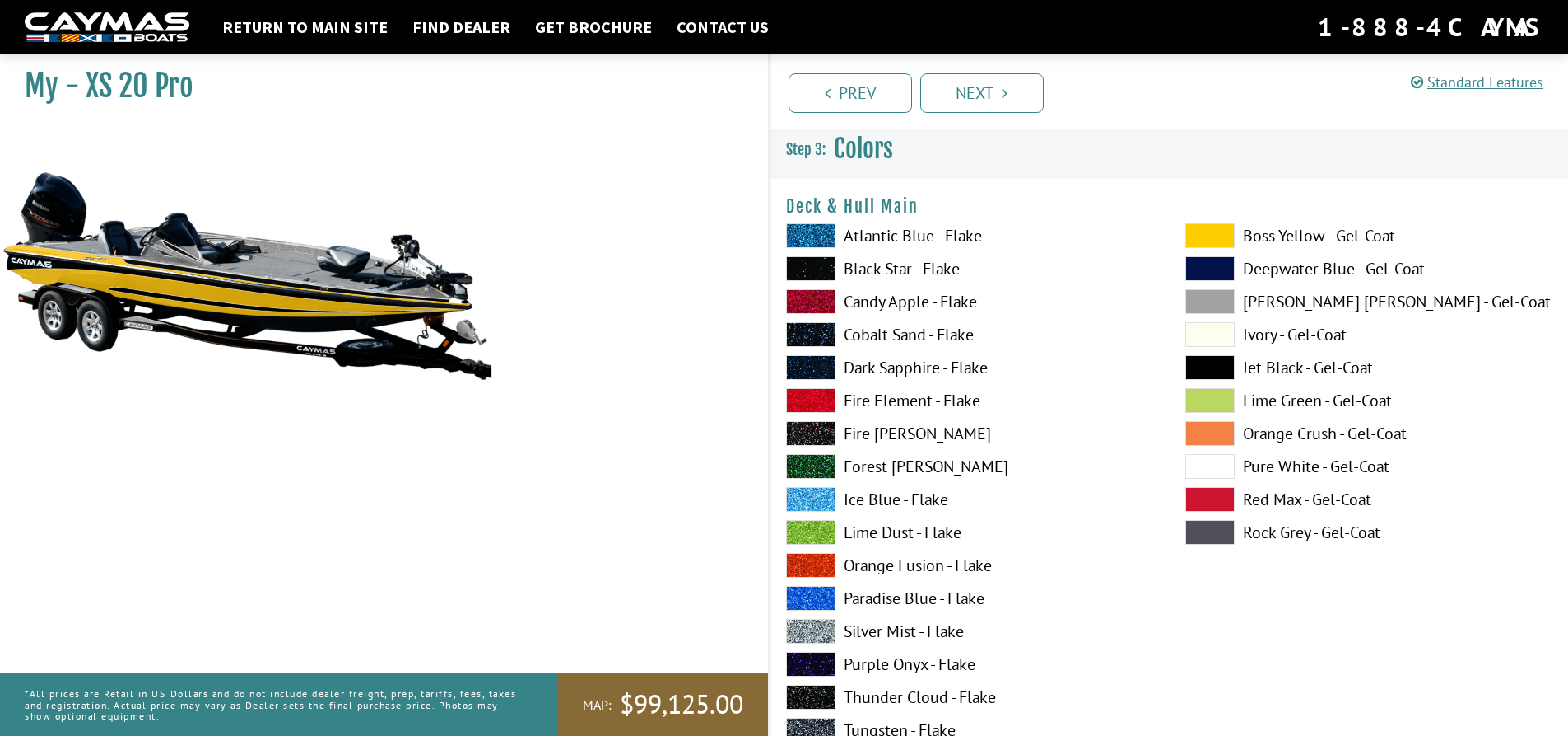
click at [1210, 400] on span at bounding box center [1210, 401] width 49 height 25
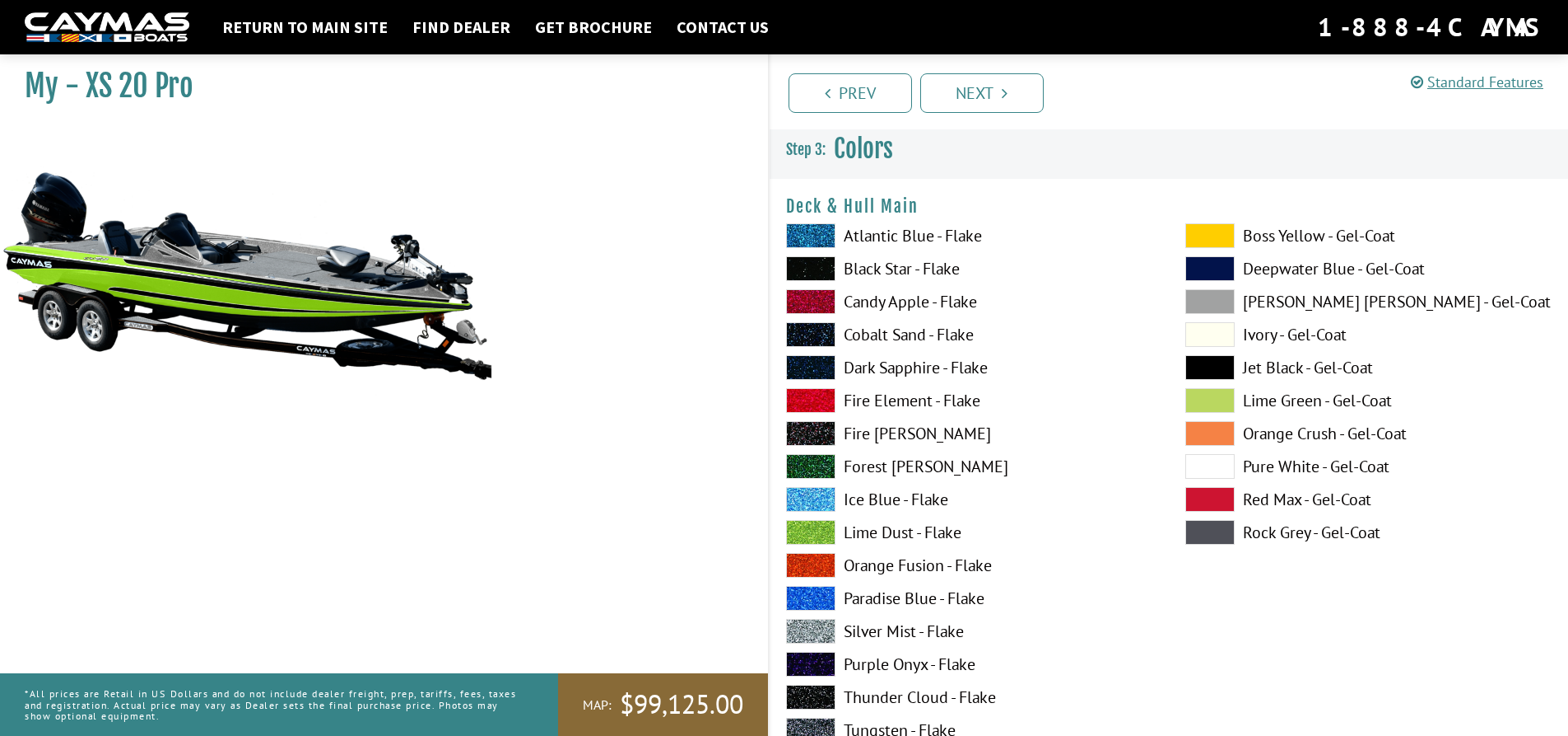
click at [1212, 432] on span at bounding box center [1210, 433] width 49 height 25
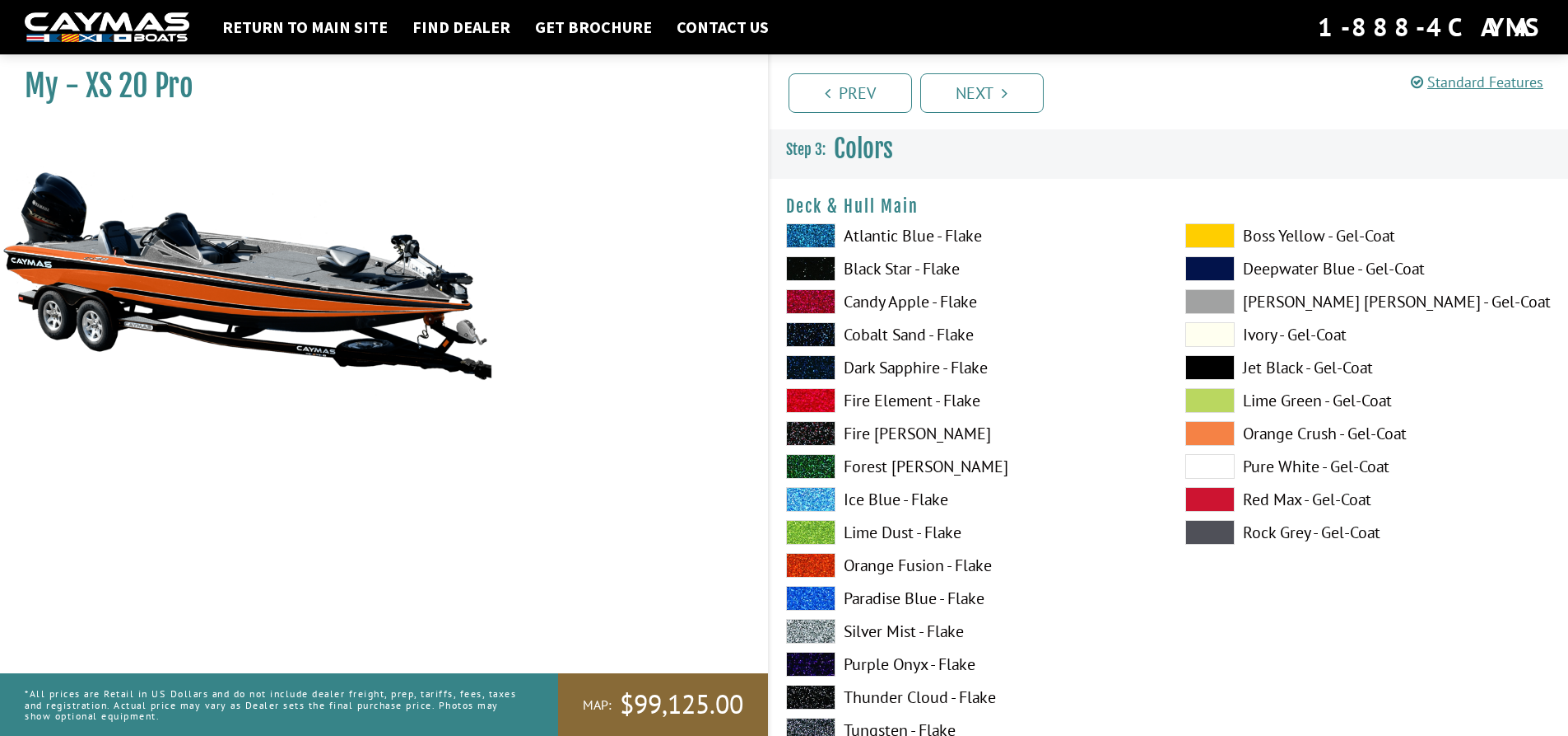
click at [1210, 472] on span at bounding box center [1210, 466] width 49 height 25
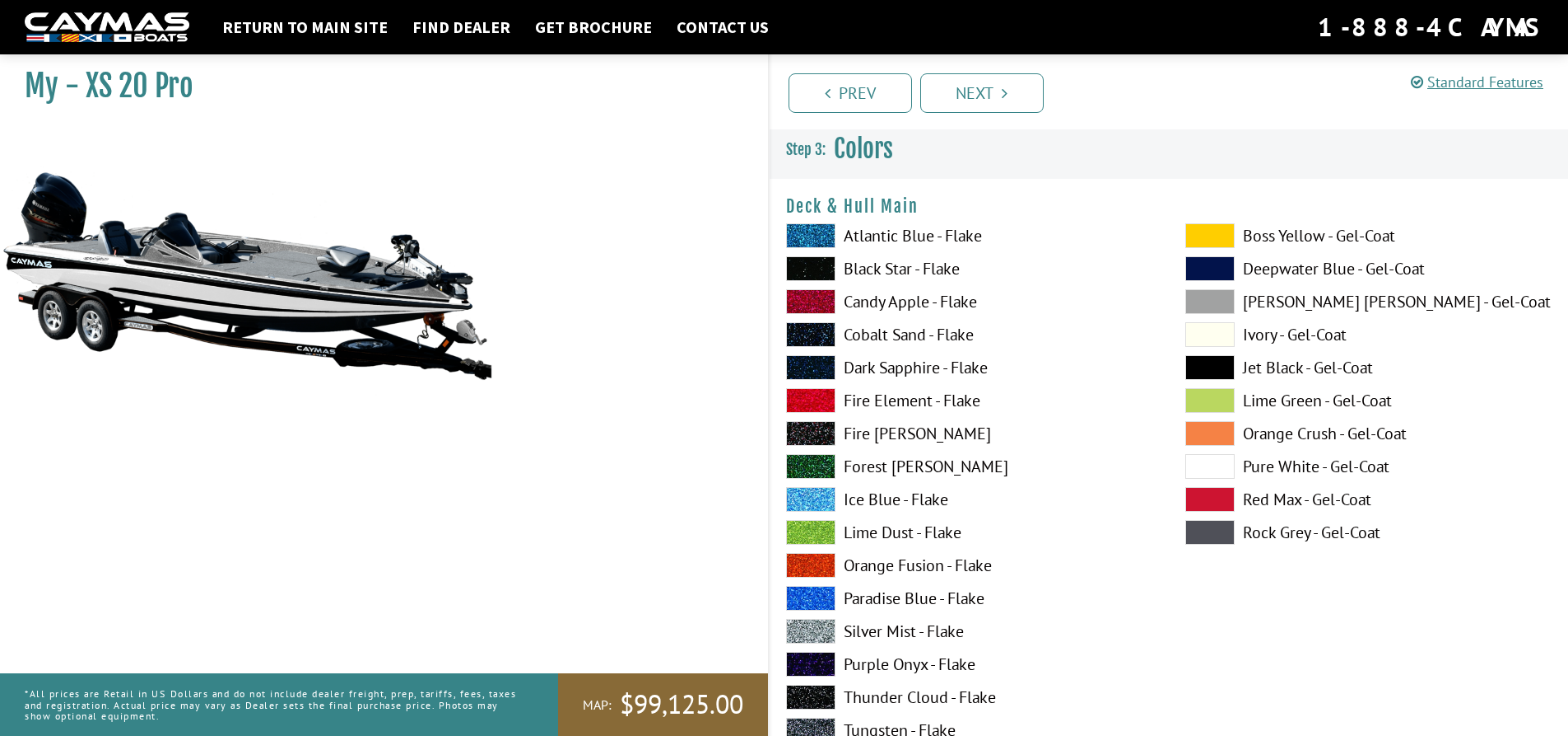
click at [1211, 497] on span at bounding box center [1210, 500] width 49 height 25
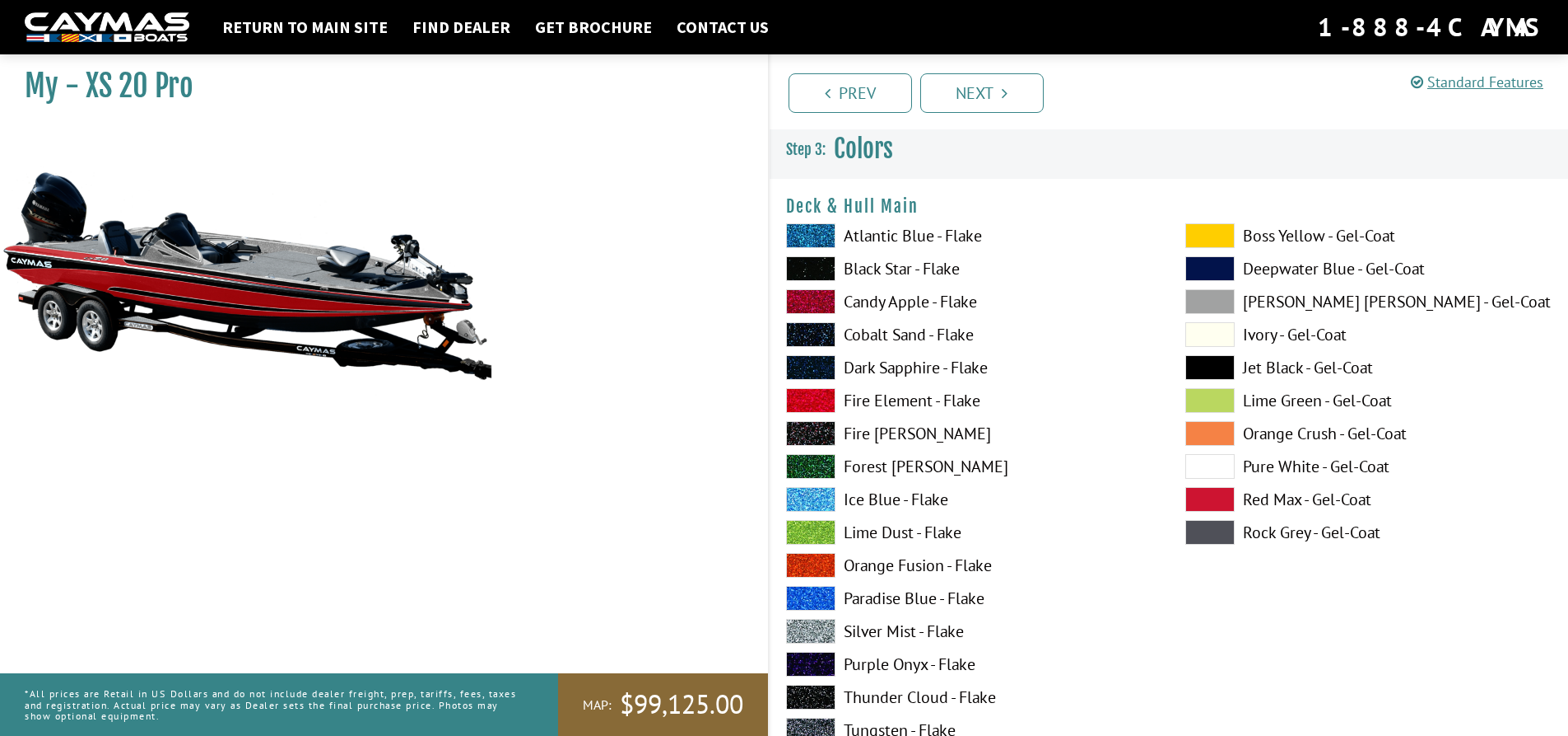
click at [809, 234] on span at bounding box center [810, 235] width 49 height 25
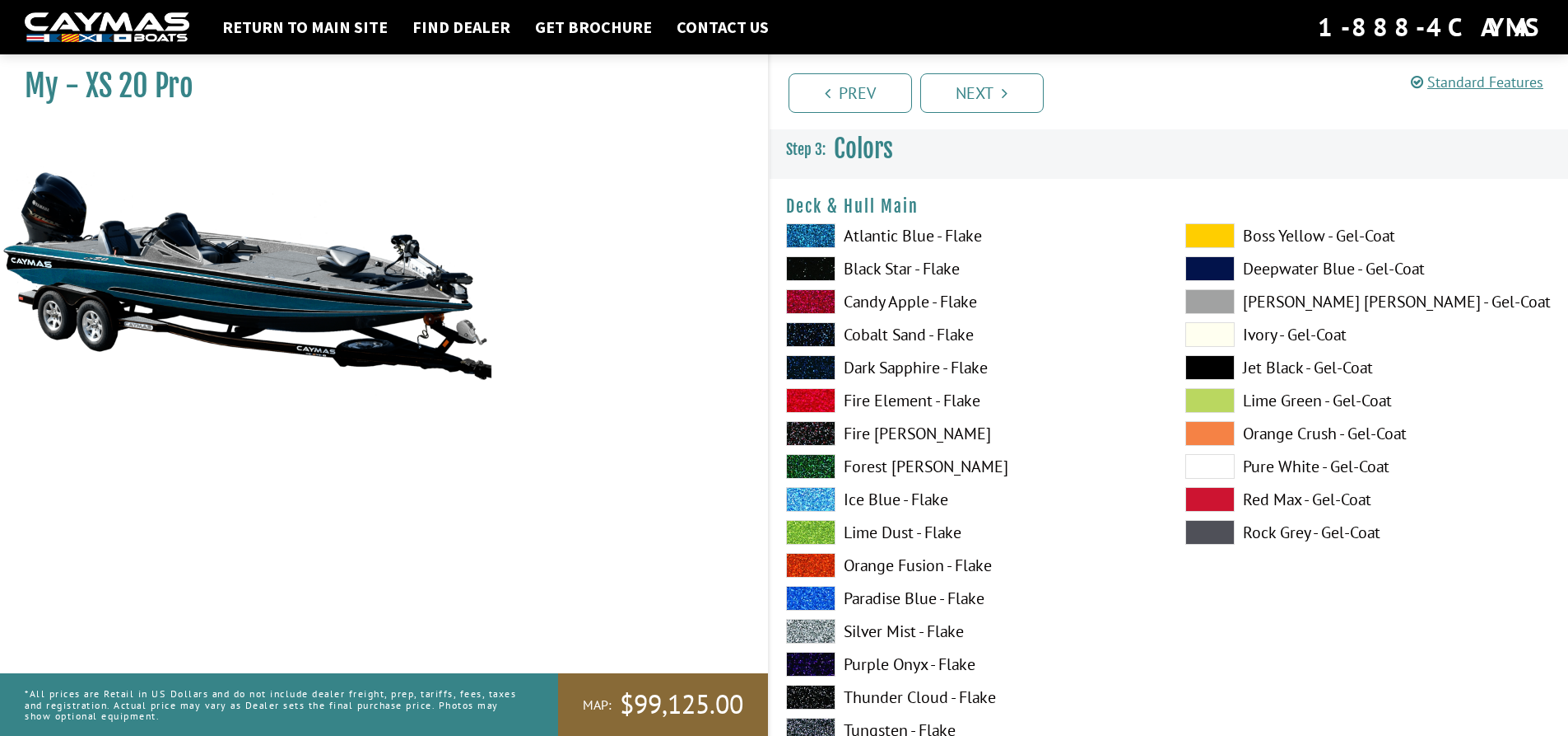
click at [821, 272] on span at bounding box center [810, 269] width 49 height 25
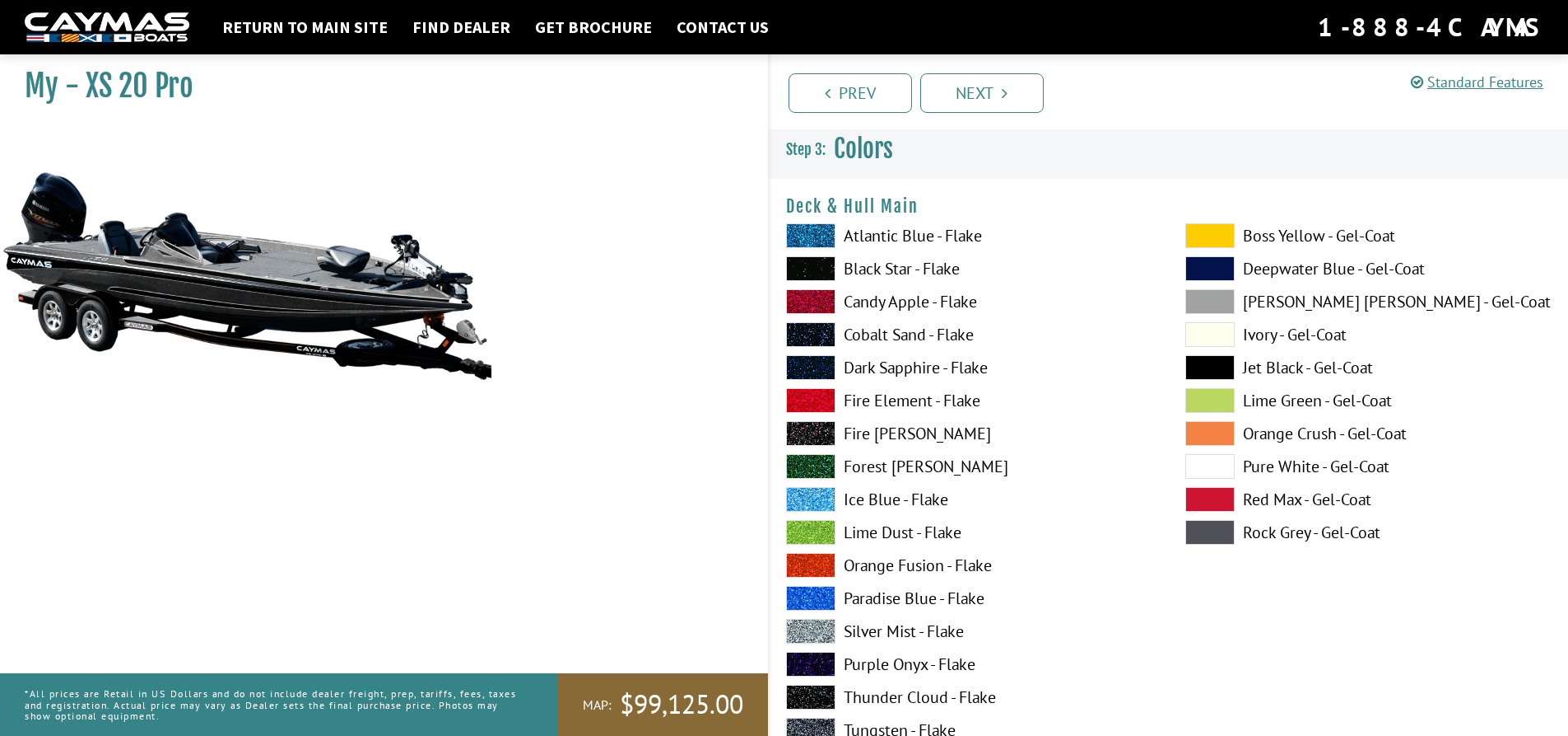
click at [826, 303] on span at bounding box center [810, 302] width 49 height 25
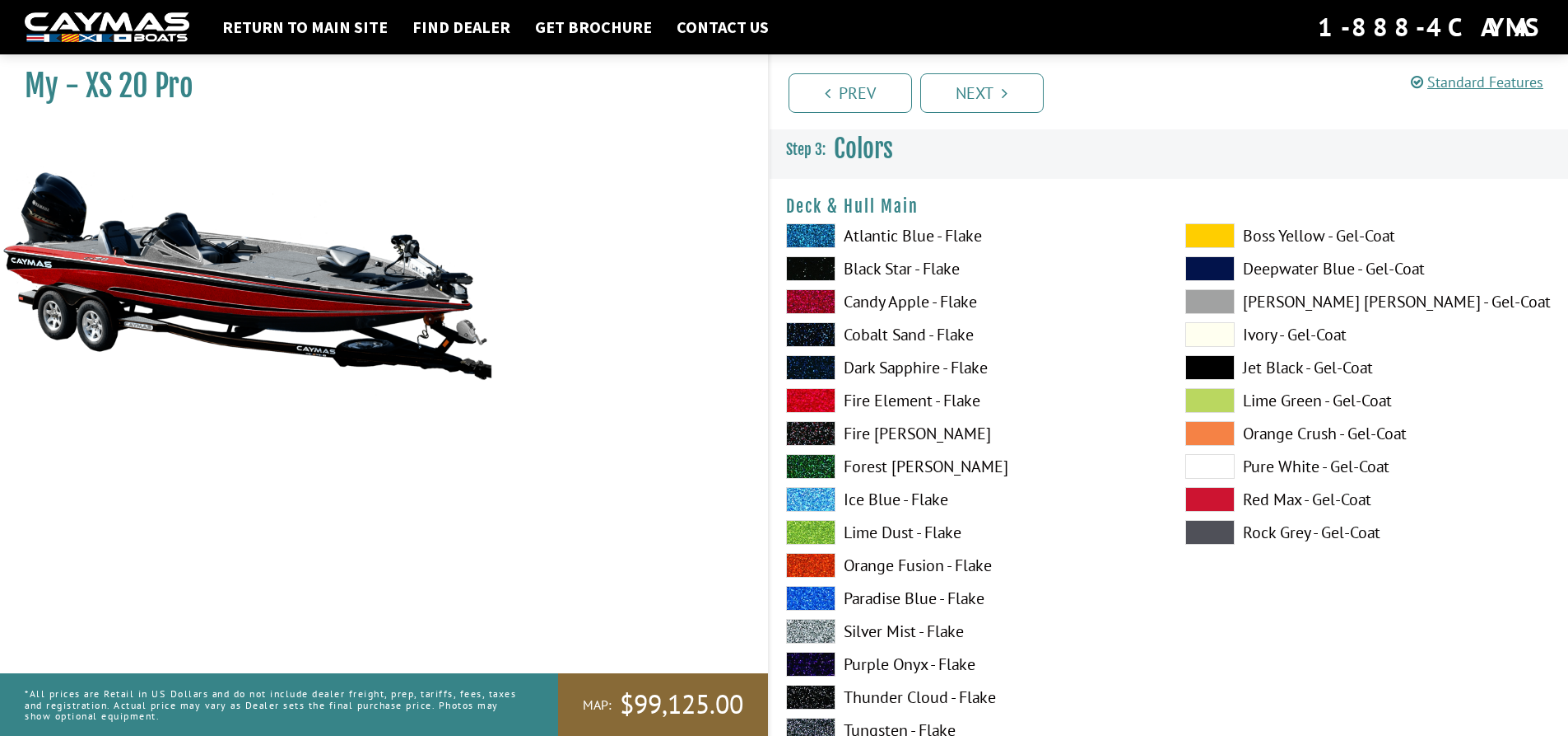
click at [822, 338] on span at bounding box center [810, 334] width 49 height 25
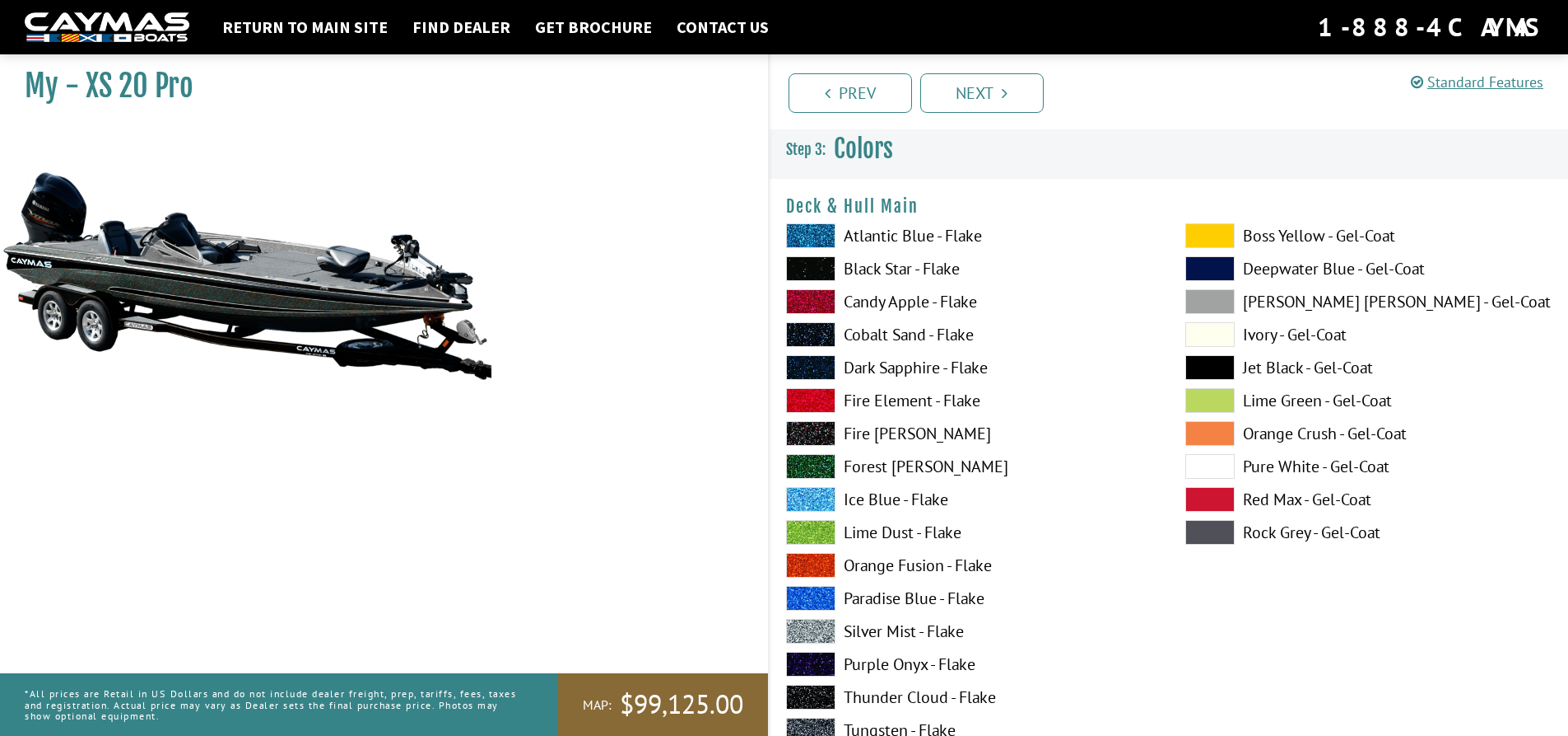
click at [817, 368] on span at bounding box center [810, 368] width 49 height 25
click at [825, 403] on span at bounding box center [810, 401] width 49 height 25
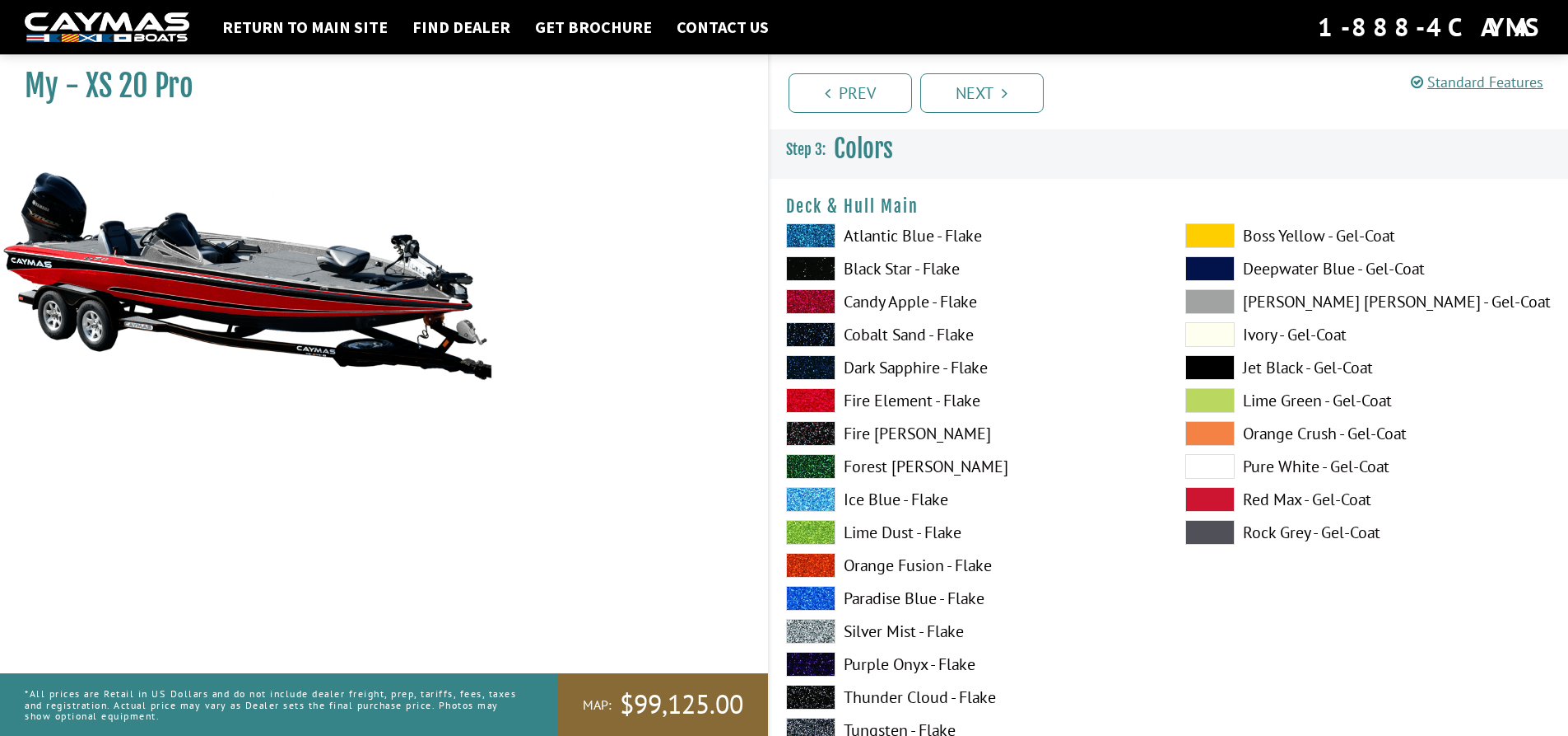
scroll to position [83, 0]
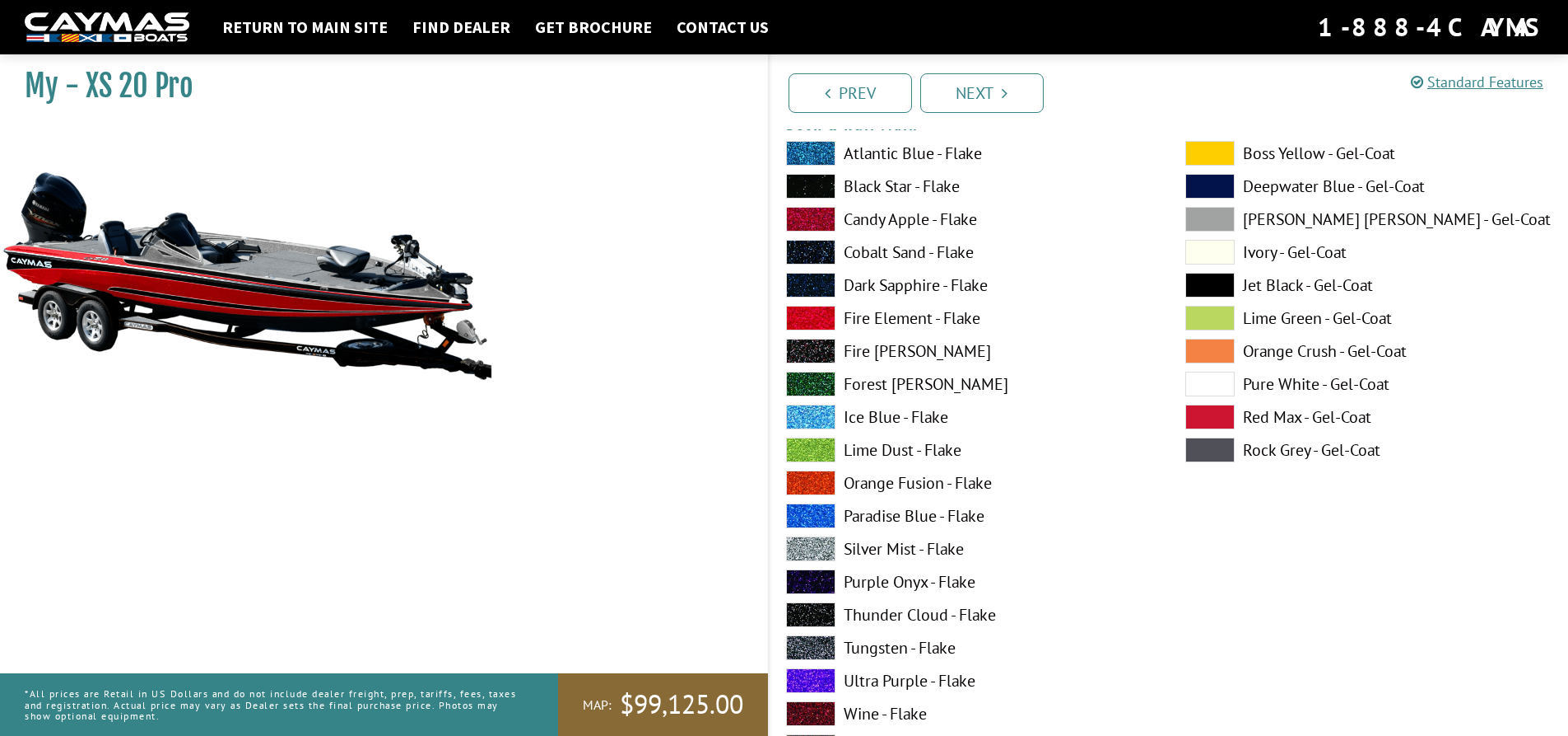
click at [827, 359] on span at bounding box center [810, 351] width 49 height 25
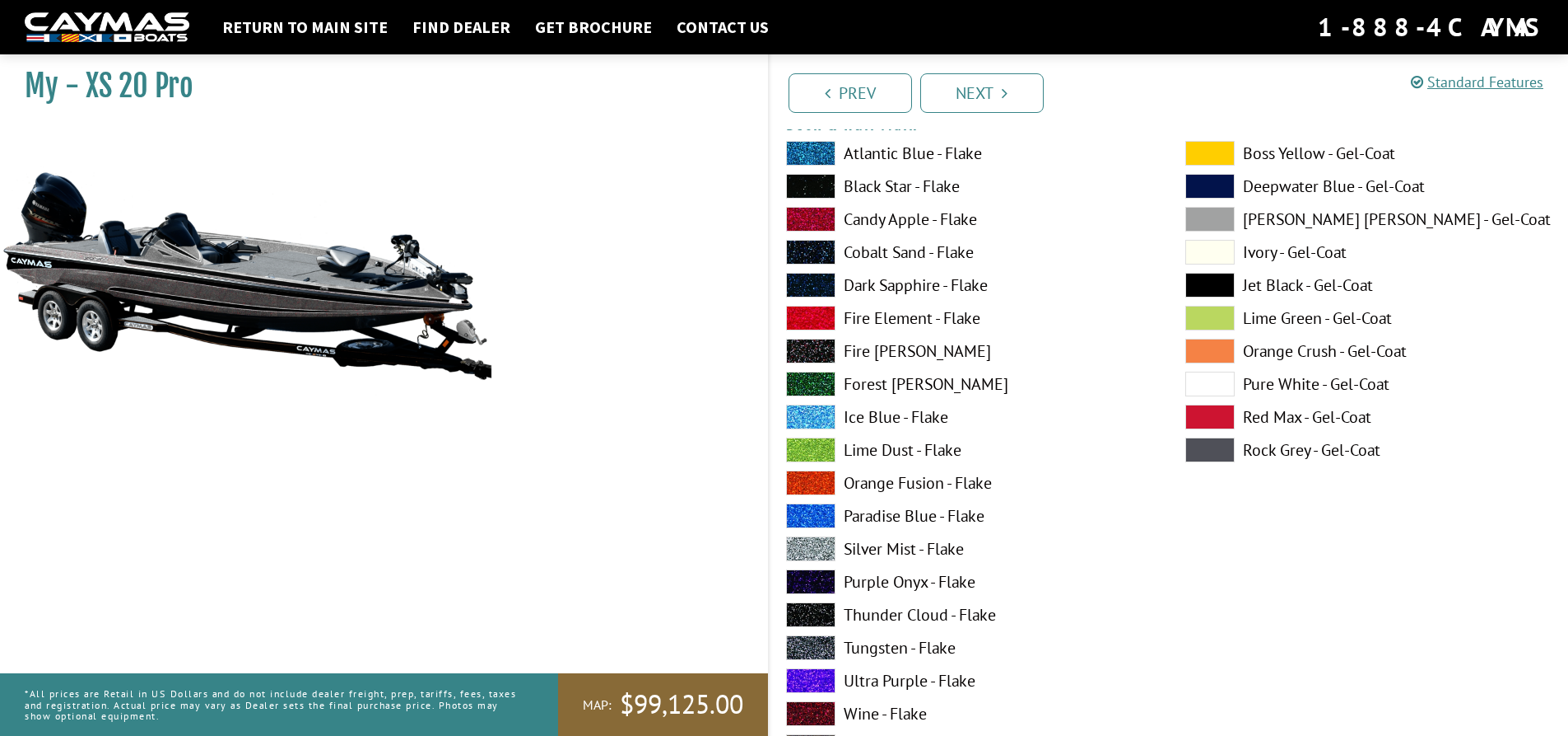
click at [826, 382] on span at bounding box center [810, 384] width 49 height 25
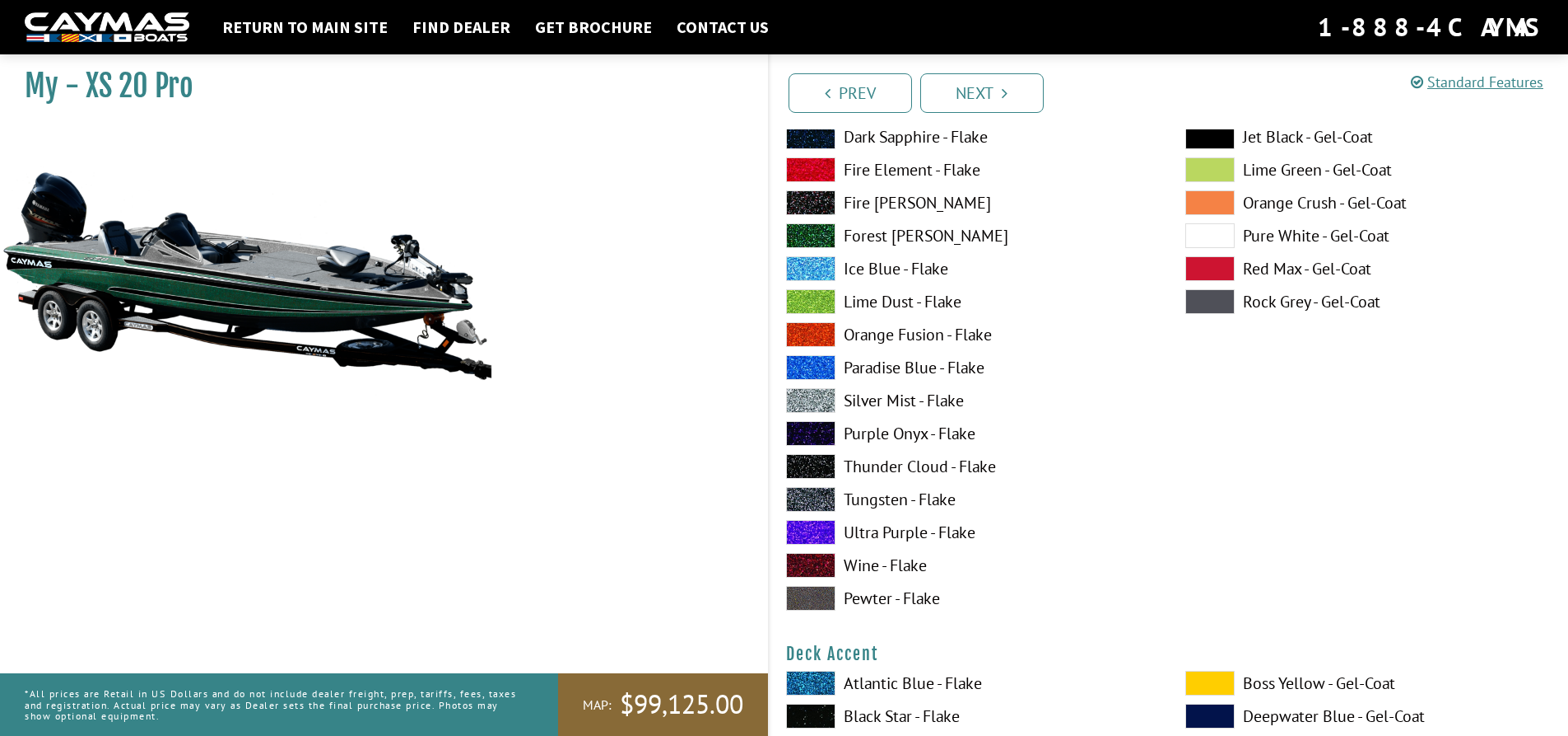
scroll to position [247, 0]
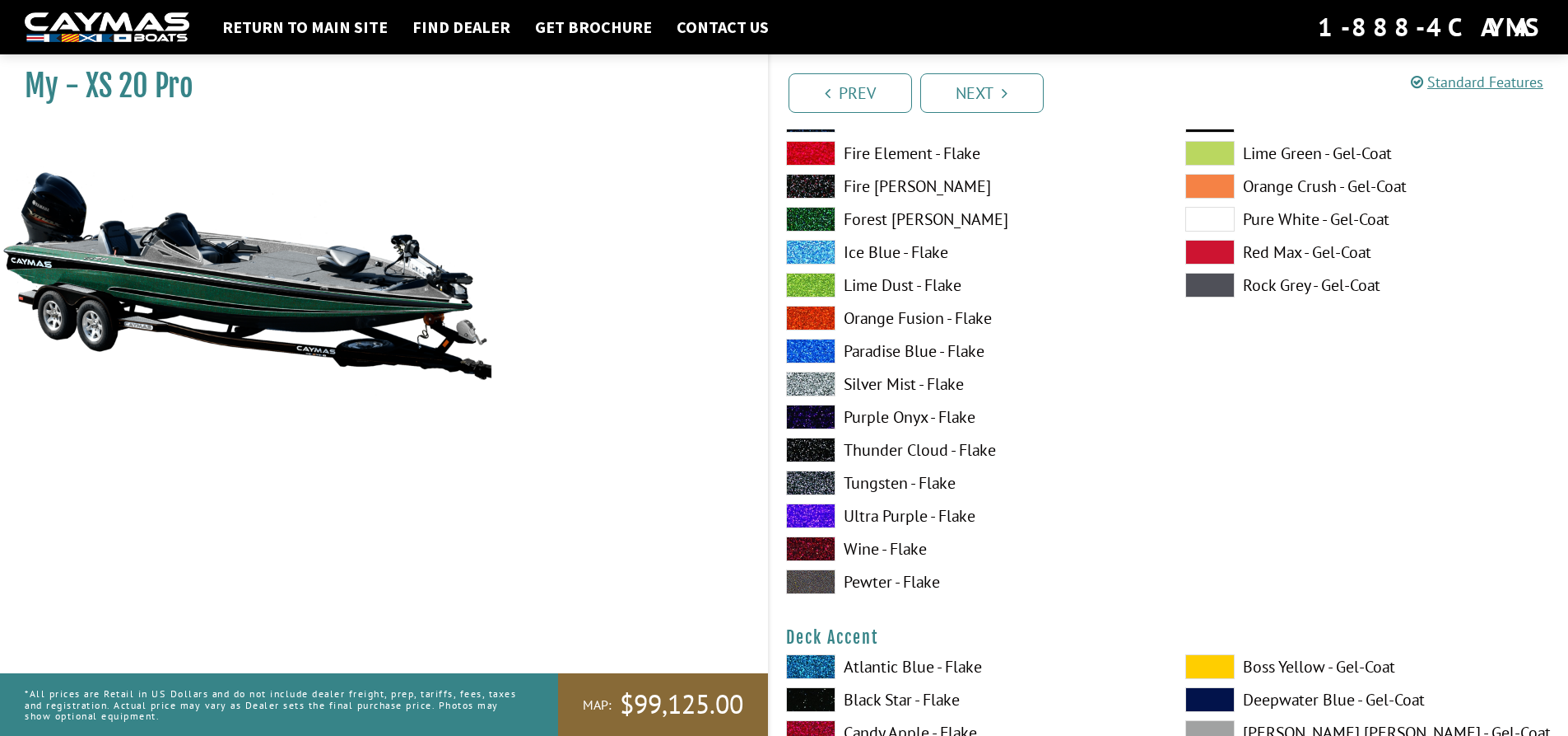
click at [823, 277] on span at bounding box center [810, 285] width 49 height 25
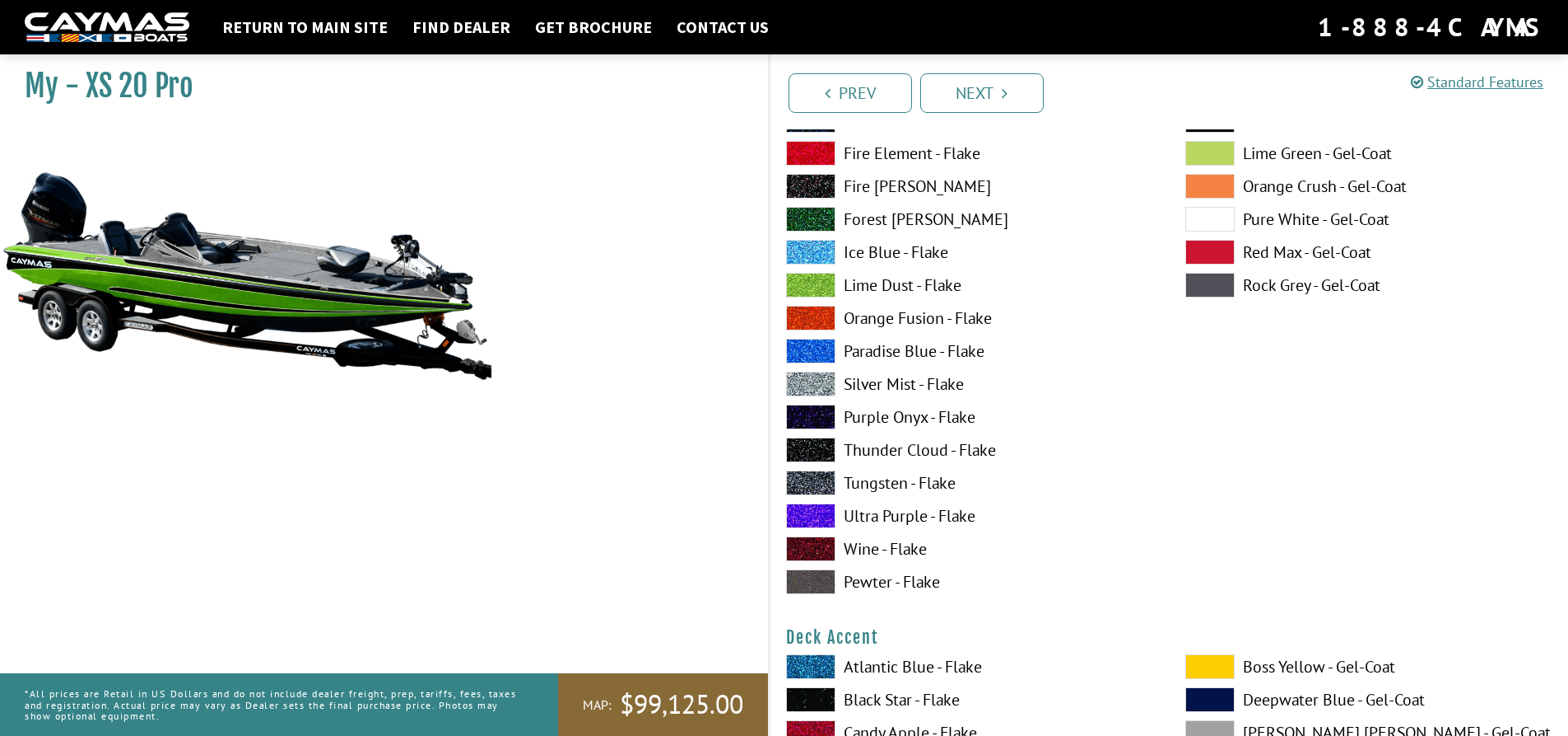
click at [828, 251] on span at bounding box center [810, 253] width 49 height 25
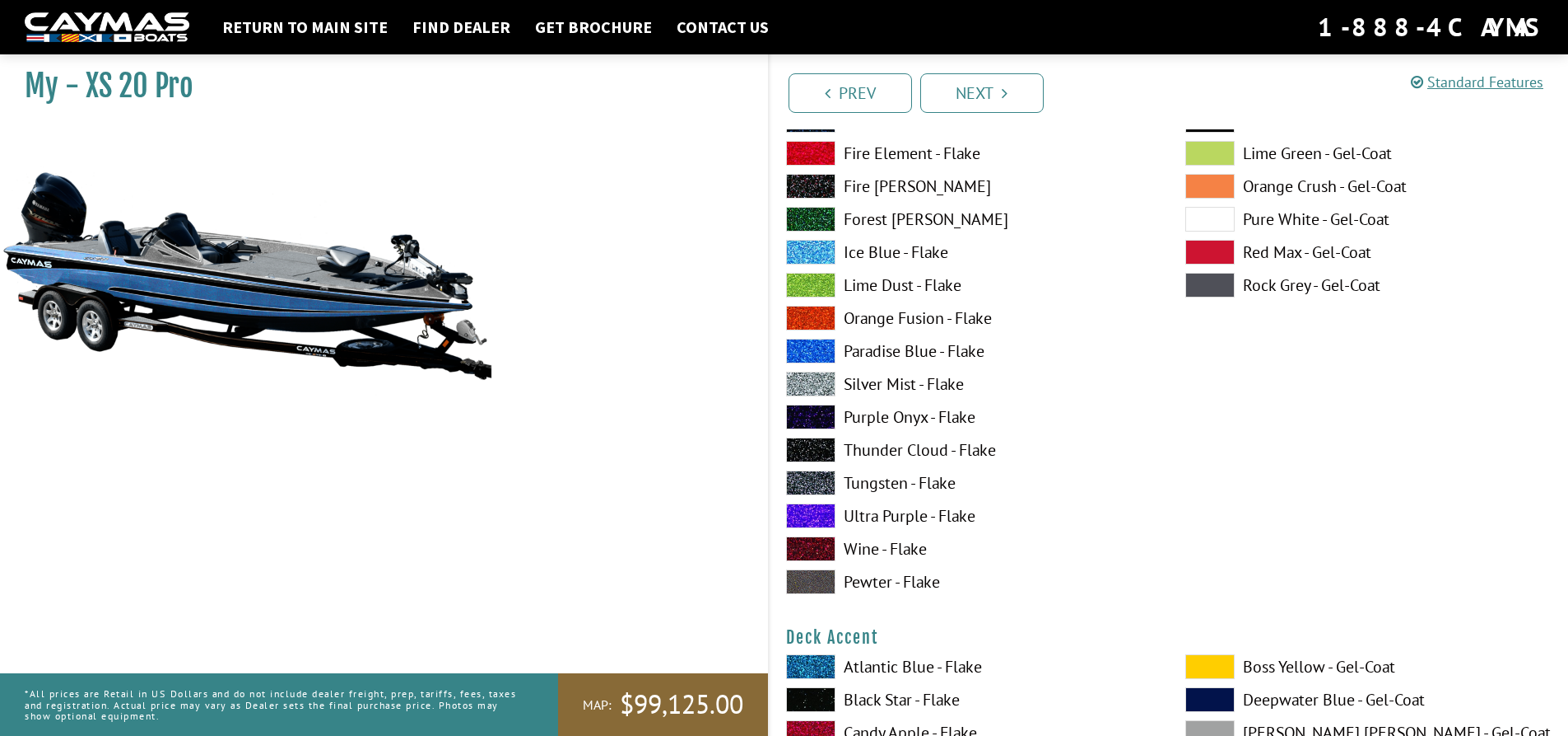
click at [816, 316] on span at bounding box center [810, 318] width 49 height 25
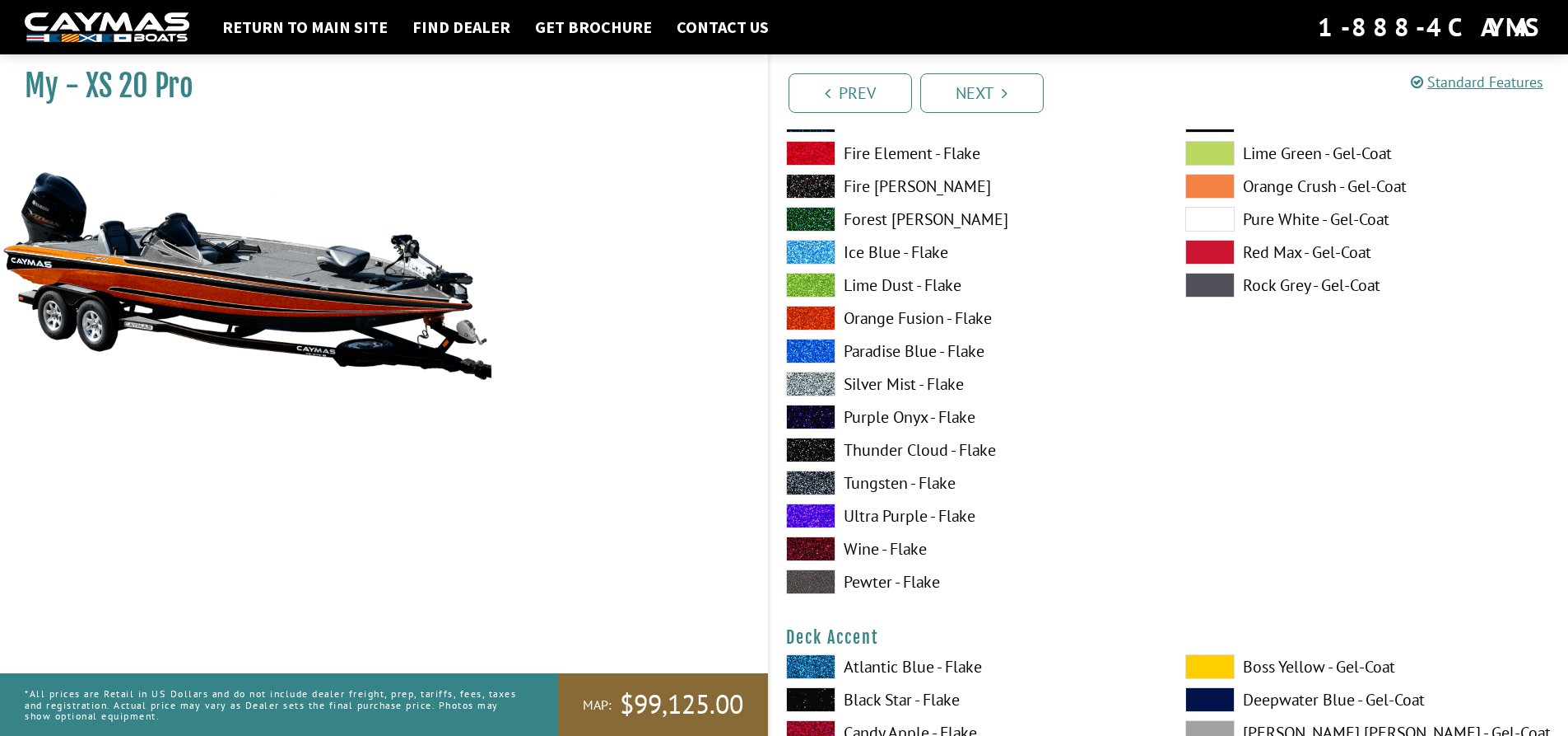
click at [815, 348] on span at bounding box center [810, 351] width 49 height 25
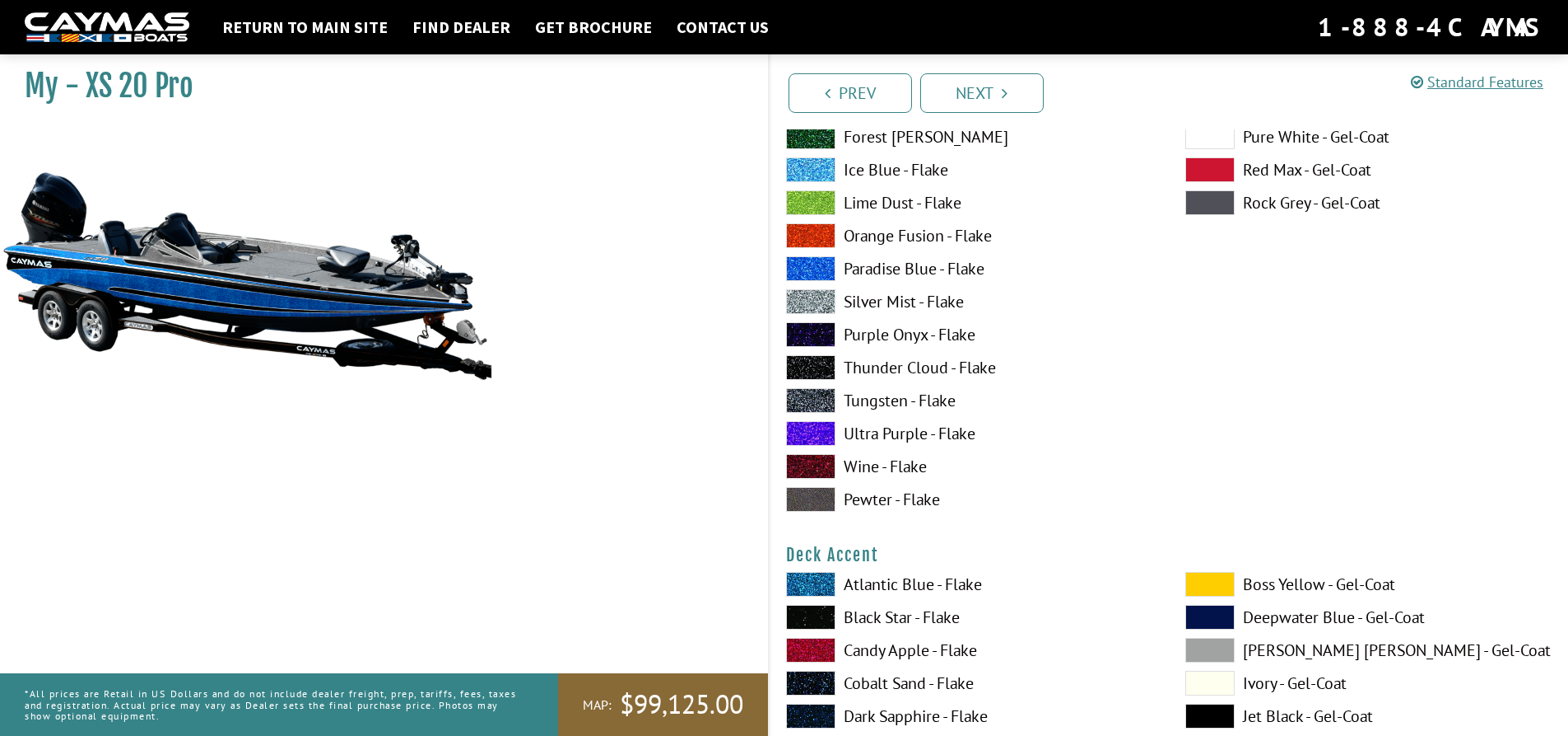
scroll to position [412, 0]
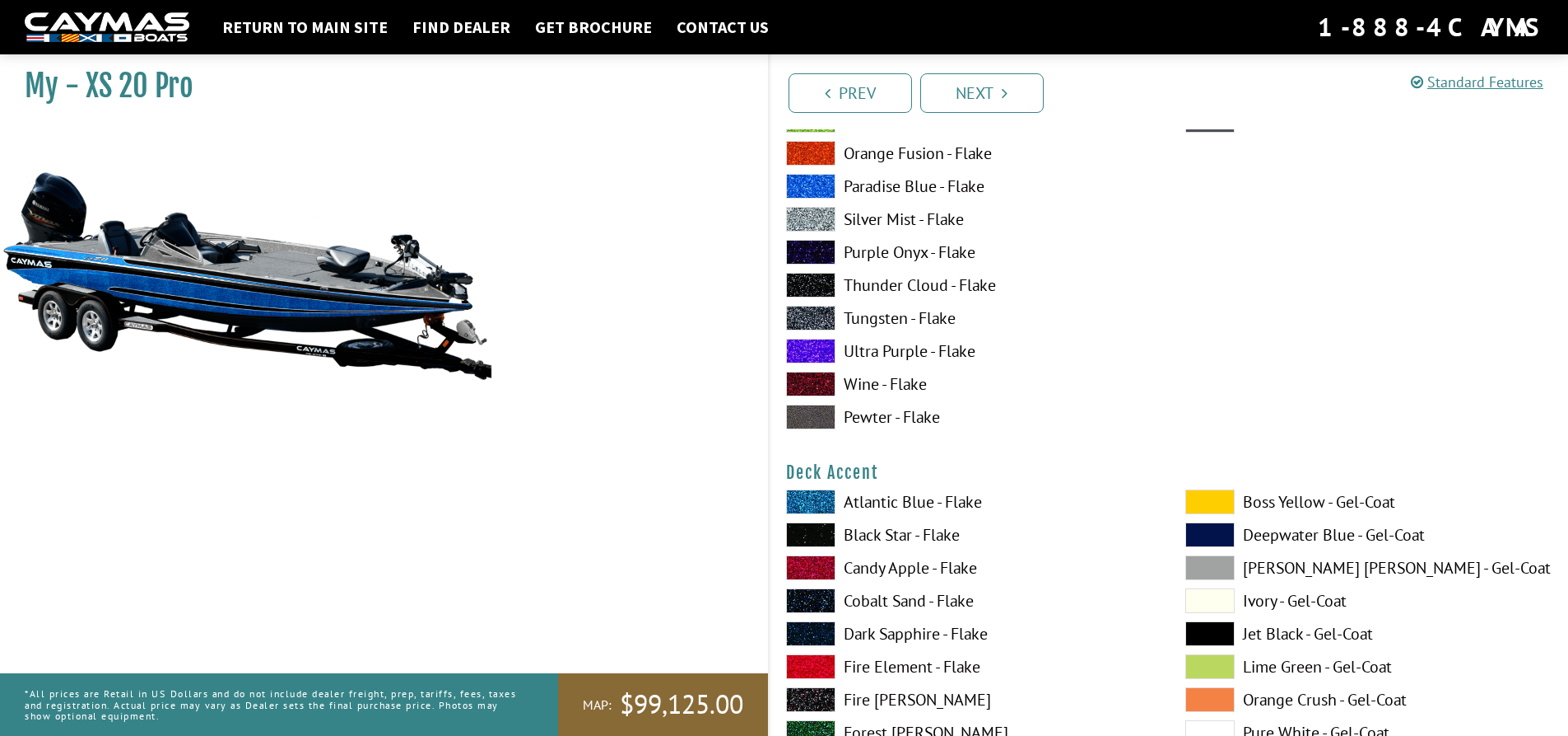
click at [819, 254] on span at bounding box center [810, 253] width 49 height 25
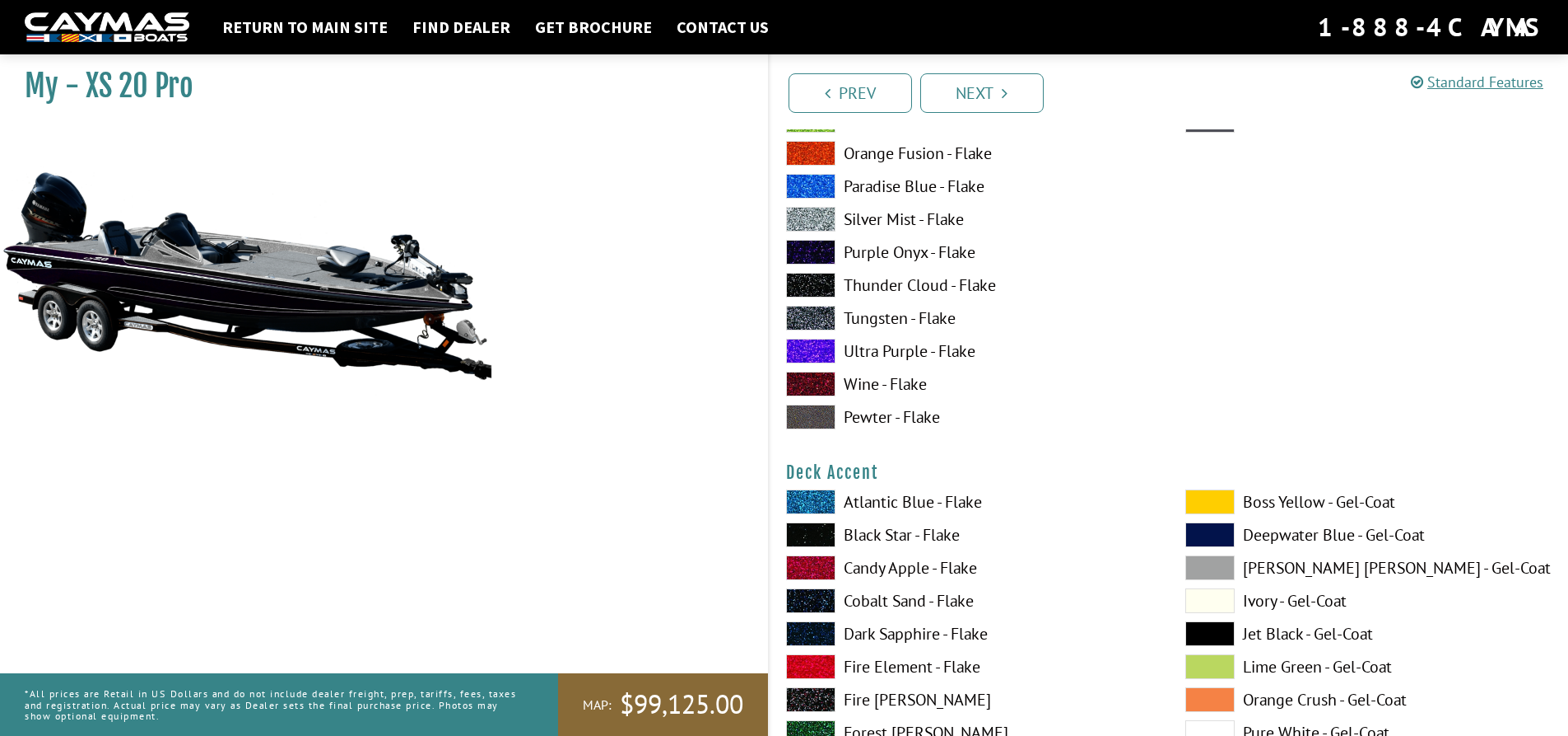
click at [816, 294] on span at bounding box center [810, 285] width 49 height 25
click at [817, 317] on span at bounding box center [810, 318] width 49 height 25
click at [819, 312] on span at bounding box center [810, 318] width 49 height 25
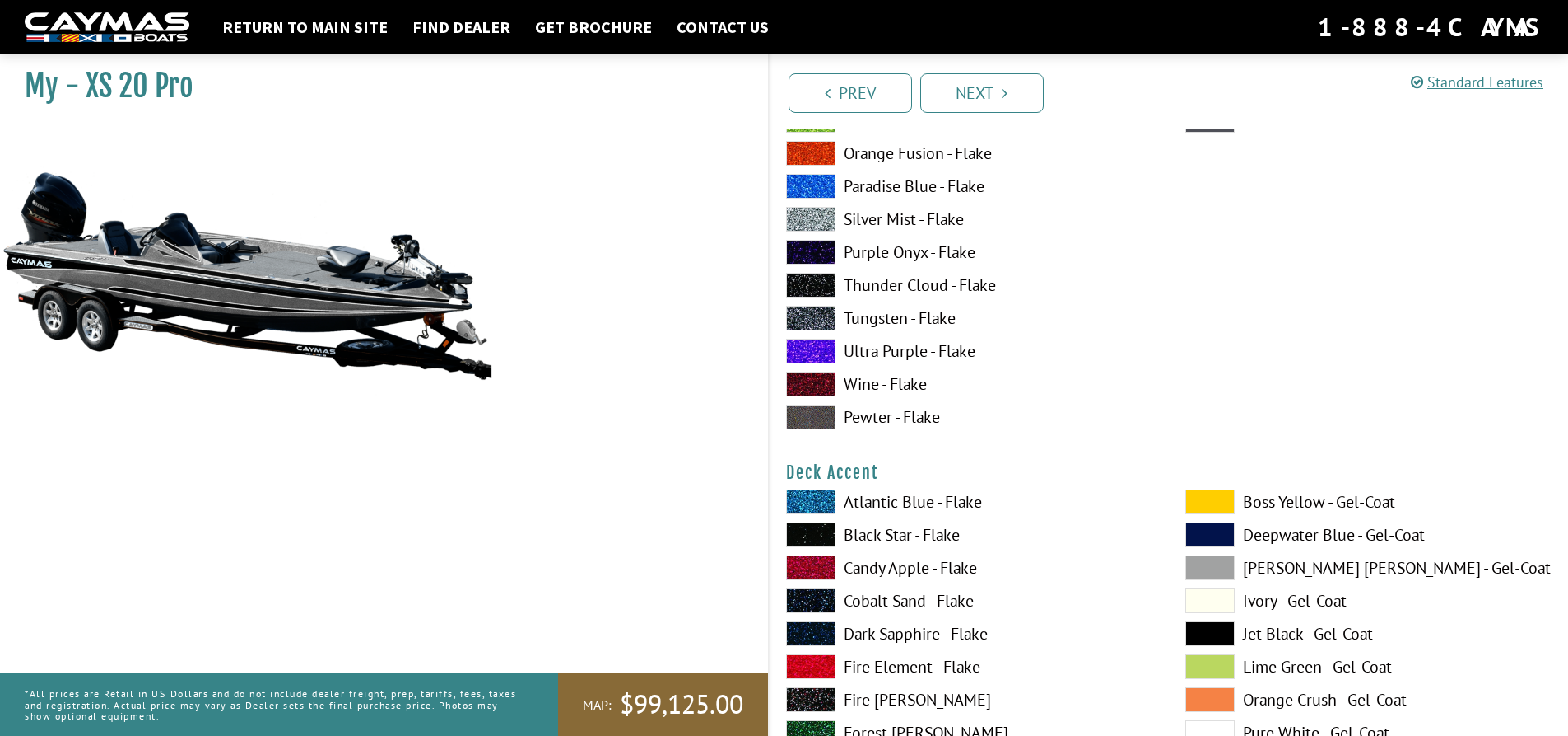
click at [820, 282] on span at bounding box center [810, 285] width 49 height 25
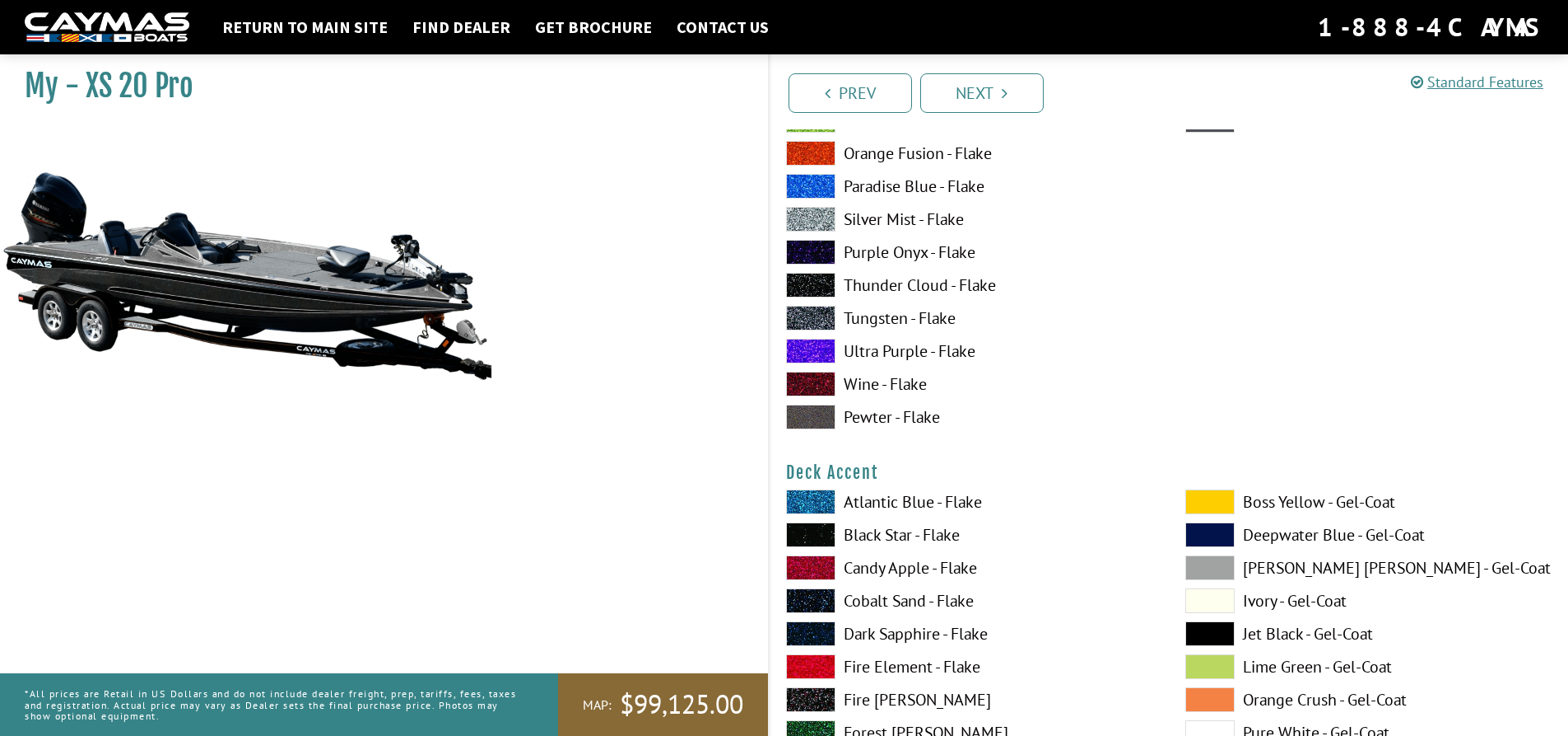
click at [821, 323] on span at bounding box center [810, 318] width 49 height 25
click at [823, 356] on span at bounding box center [810, 351] width 49 height 25
click at [817, 380] on span at bounding box center [810, 384] width 49 height 25
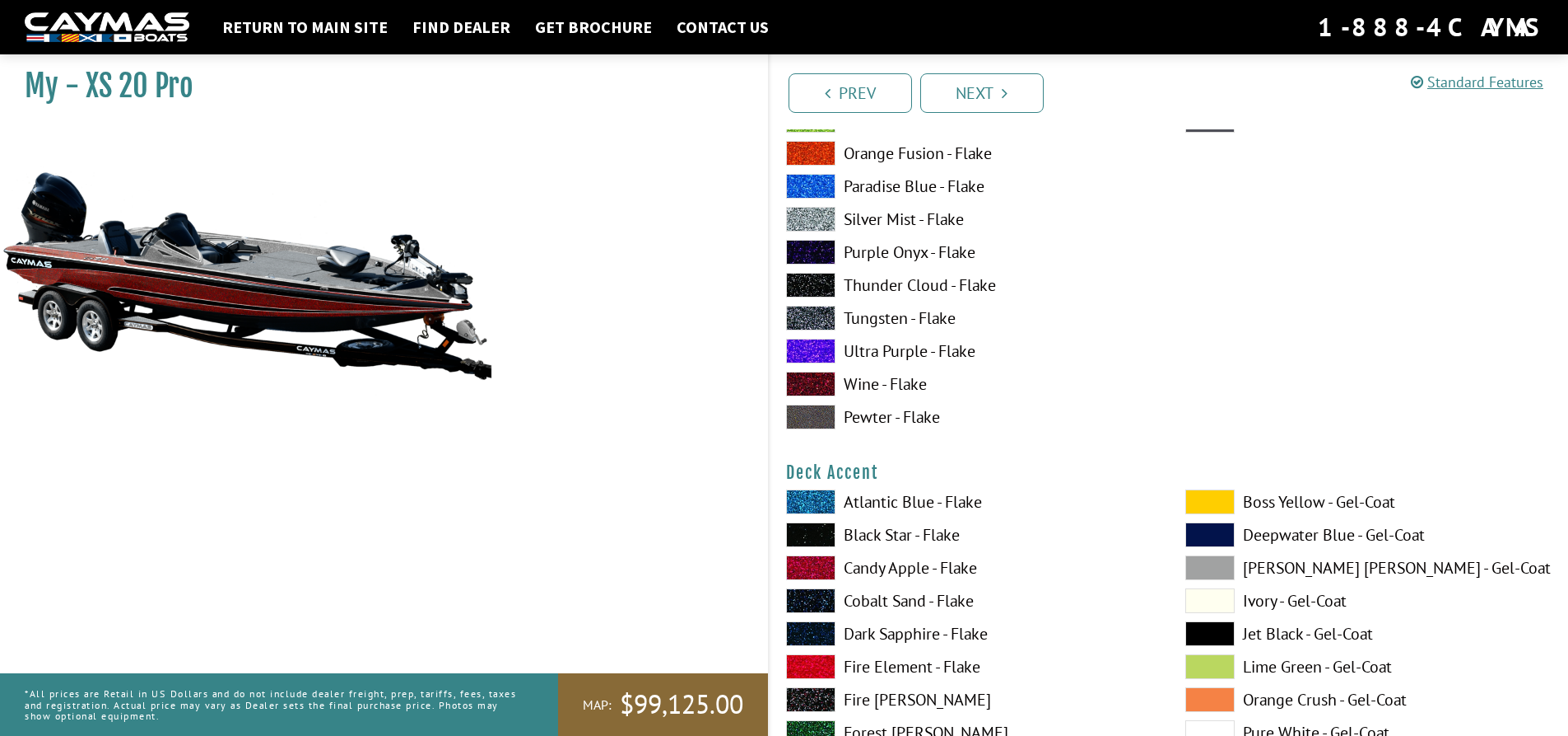
click at [816, 412] on span at bounding box center [810, 417] width 49 height 25
click at [821, 281] on span at bounding box center [810, 285] width 49 height 25
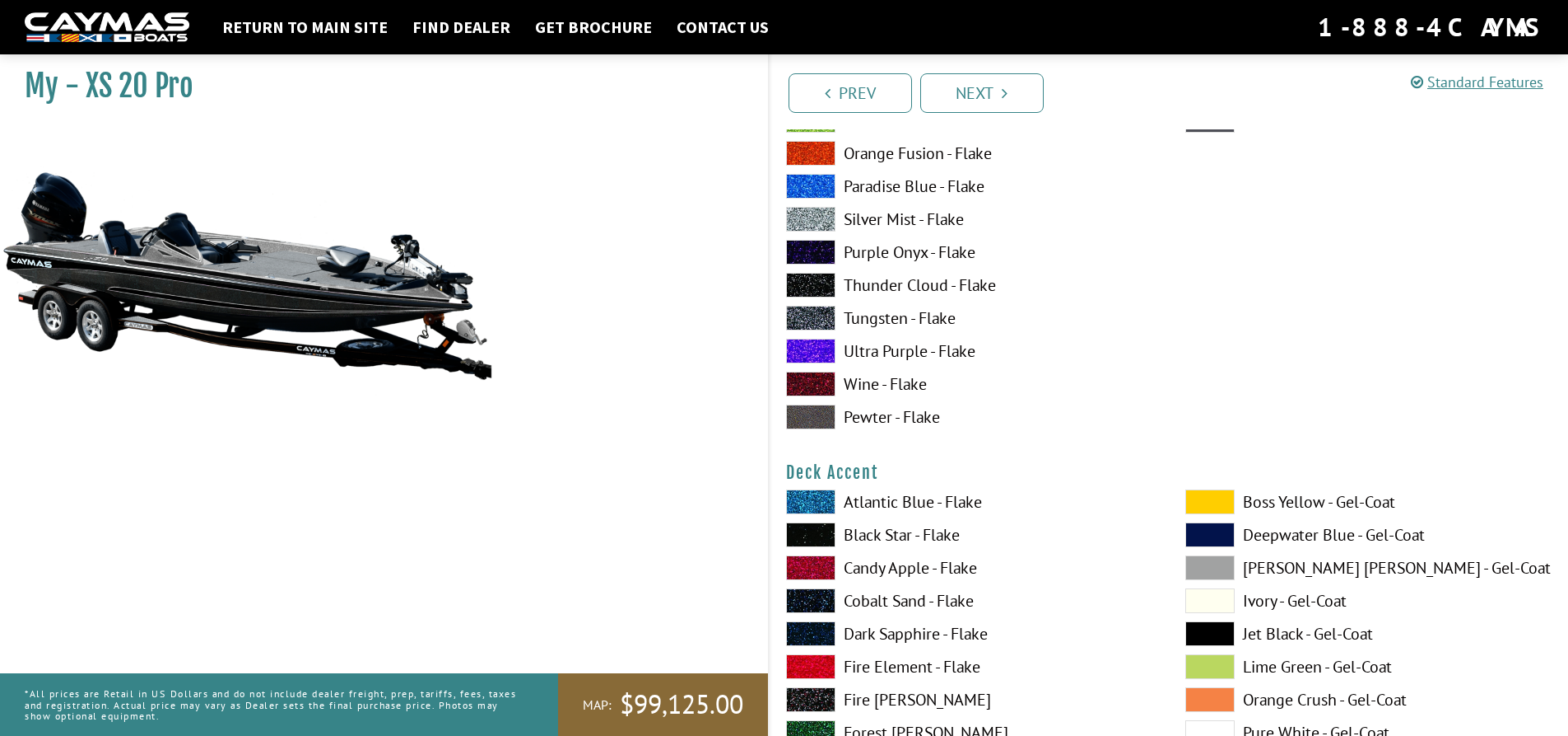
click at [817, 254] on span at bounding box center [810, 253] width 49 height 25
click at [820, 296] on span at bounding box center [810, 285] width 49 height 25
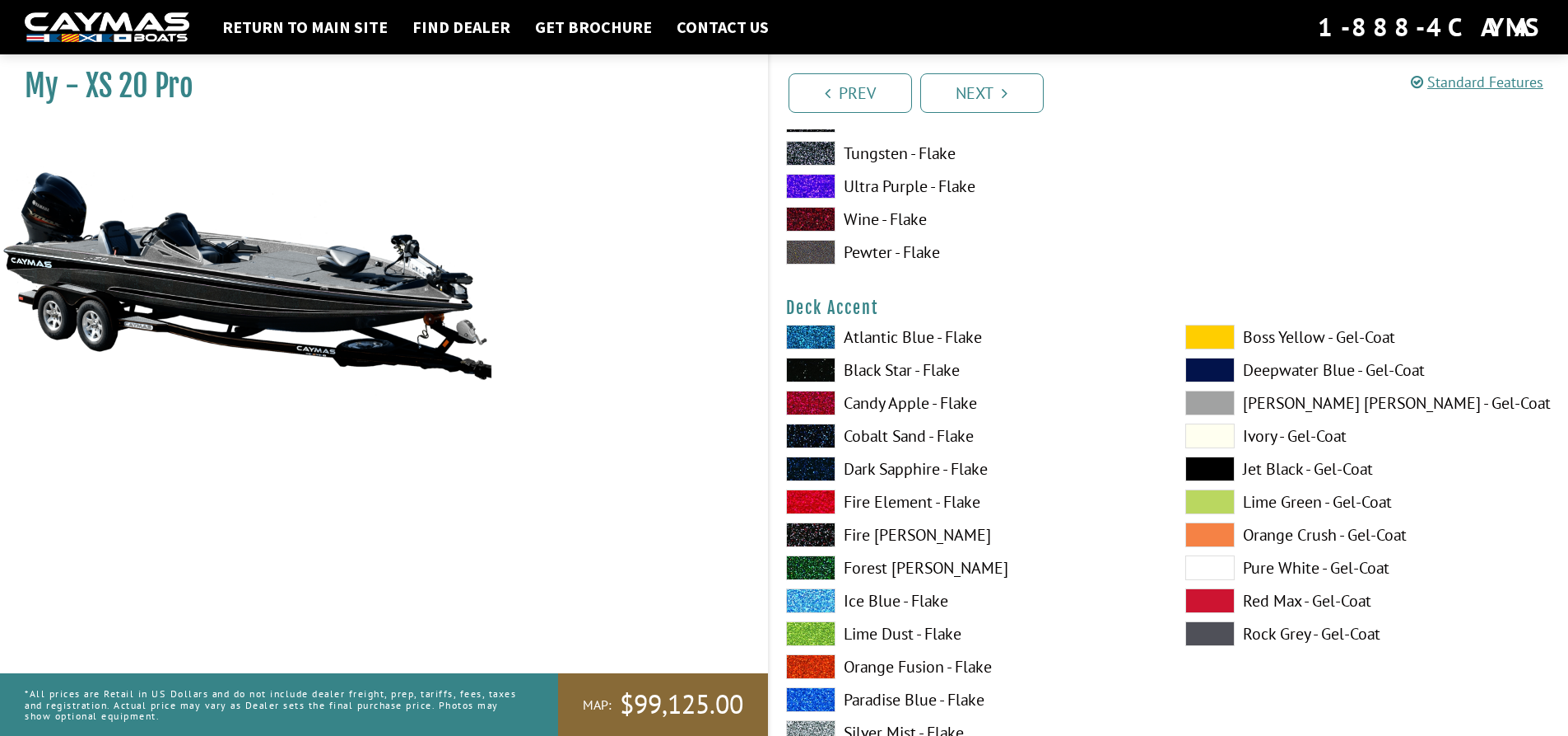
click at [811, 340] on span at bounding box center [810, 337] width 49 height 25
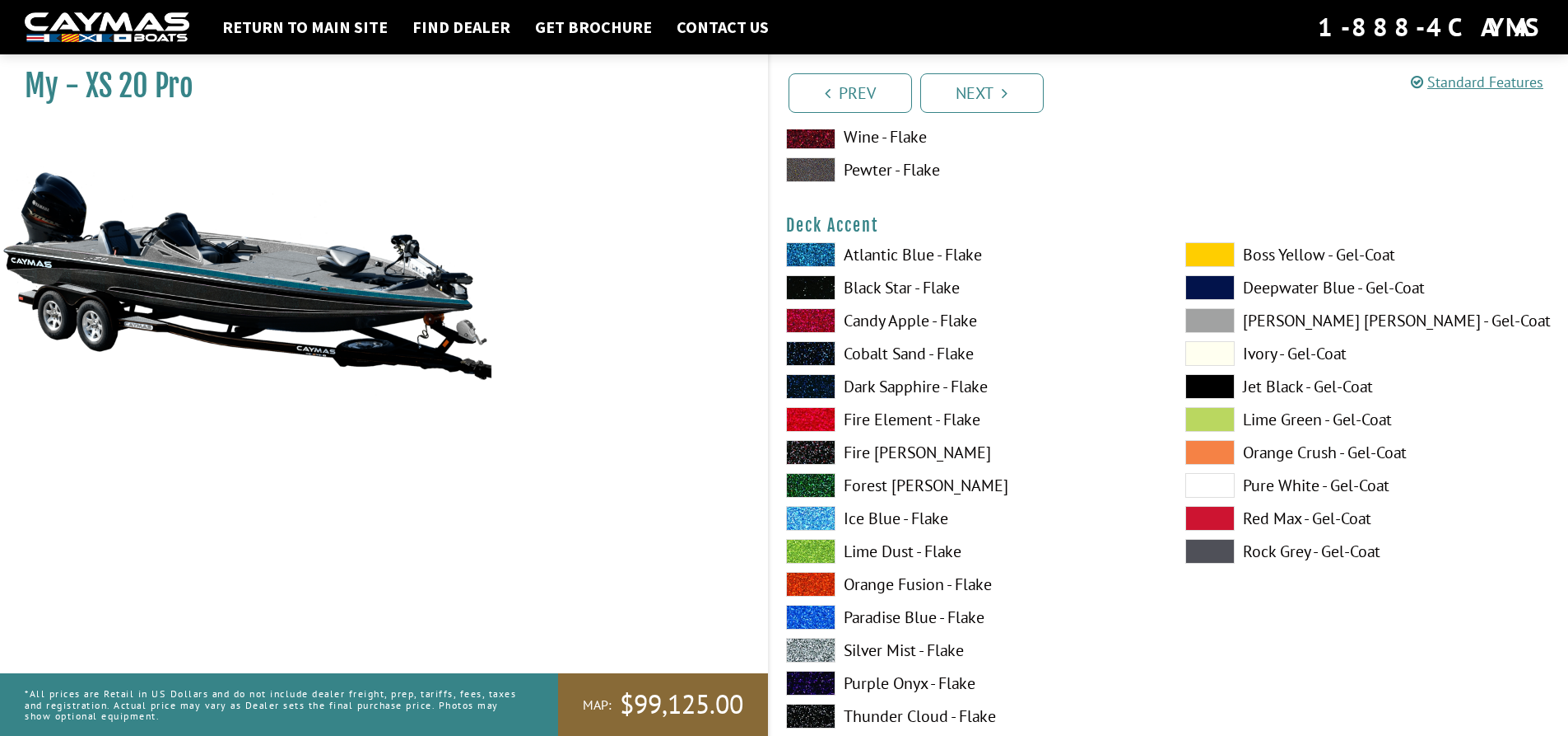
click at [814, 290] on span at bounding box center [810, 288] width 49 height 25
click at [814, 314] on span at bounding box center [810, 321] width 49 height 25
click at [815, 345] on span at bounding box center [810, 354] width 49 height 25
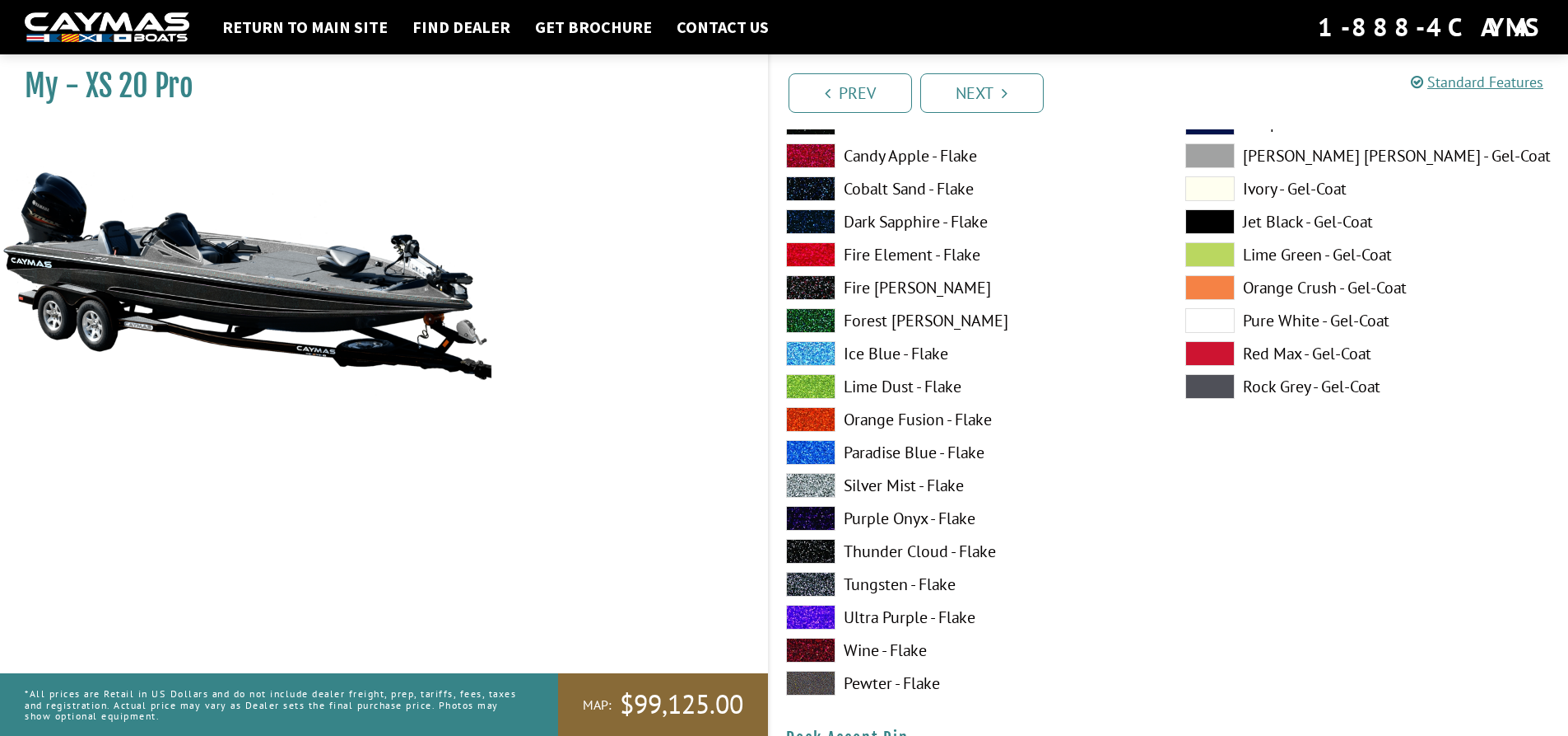
click at [824, 447] on span at bounding box center [810, 453] width 49 height 25
click at [816, 647] on span at bounding box center [810, 651] width 49 height 25
click at [817, 357] on span at bounding box center [810, 354] width 49 height 25
click at [824, 325] on span at bounding box center [810, 321] width 49 height 25
click at [815, 287] on span at bounding box center [810, 288] width 49 height 25
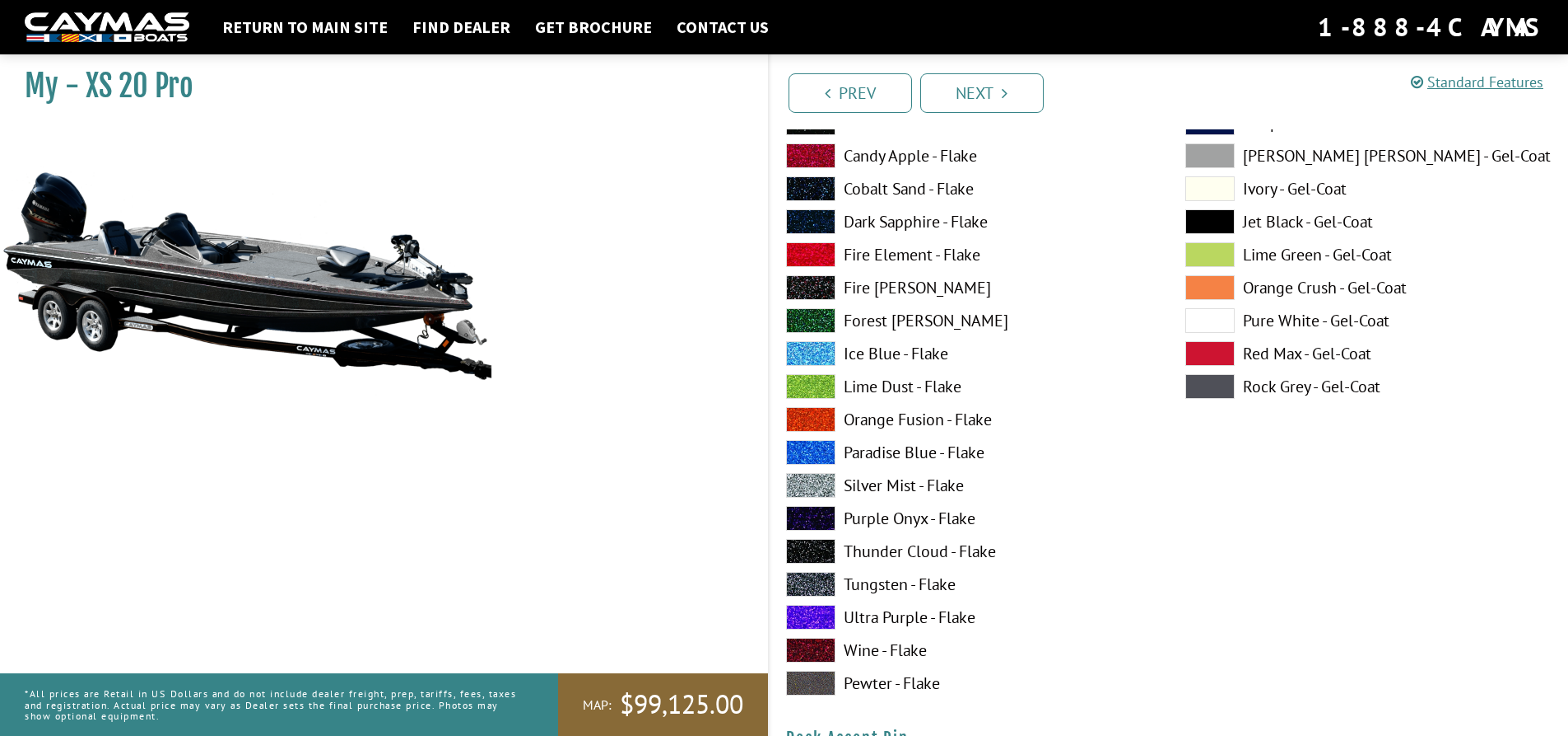
click at [815, 248] on span at bounding box center [810, 255] width 49 height 25
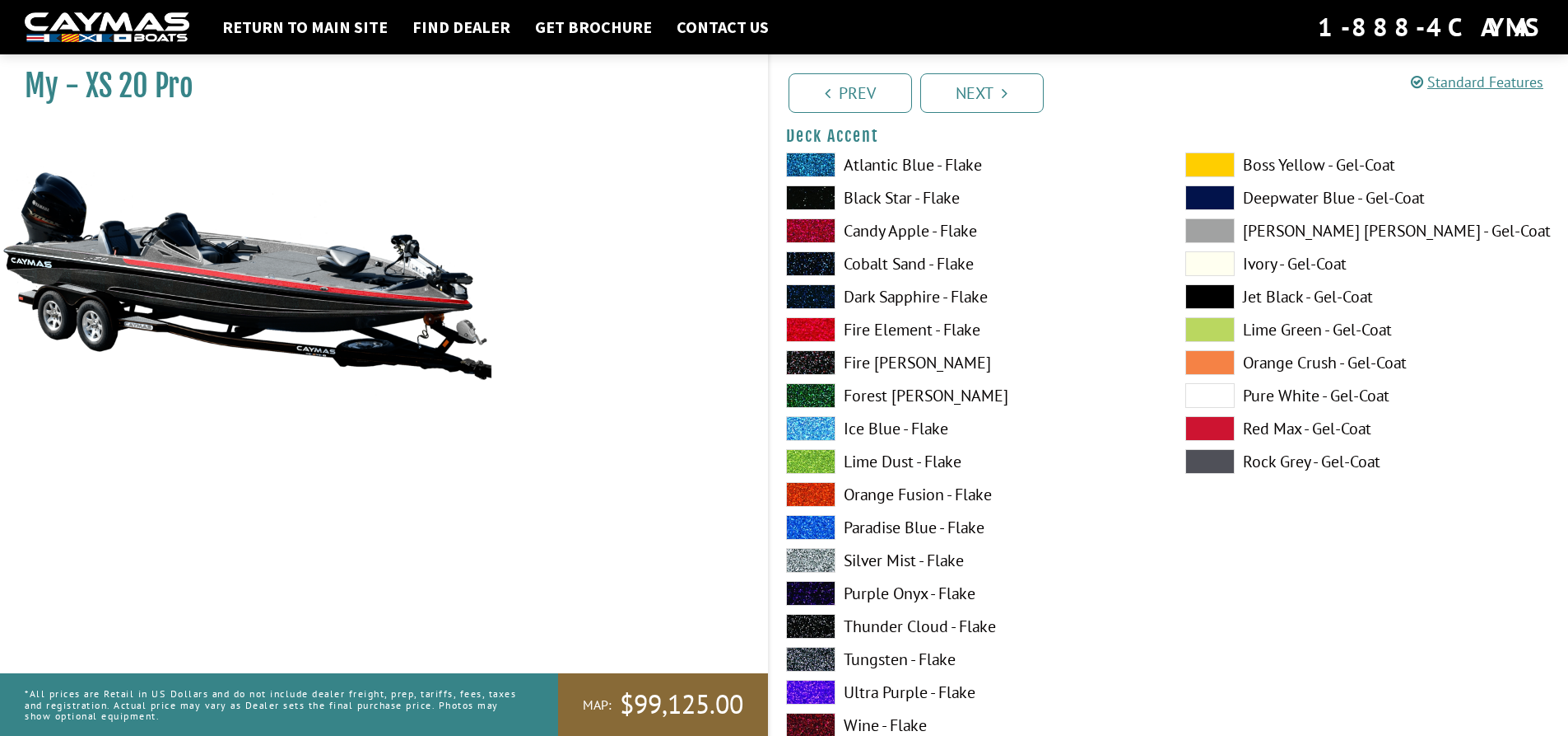
scroll to position [741, 0]
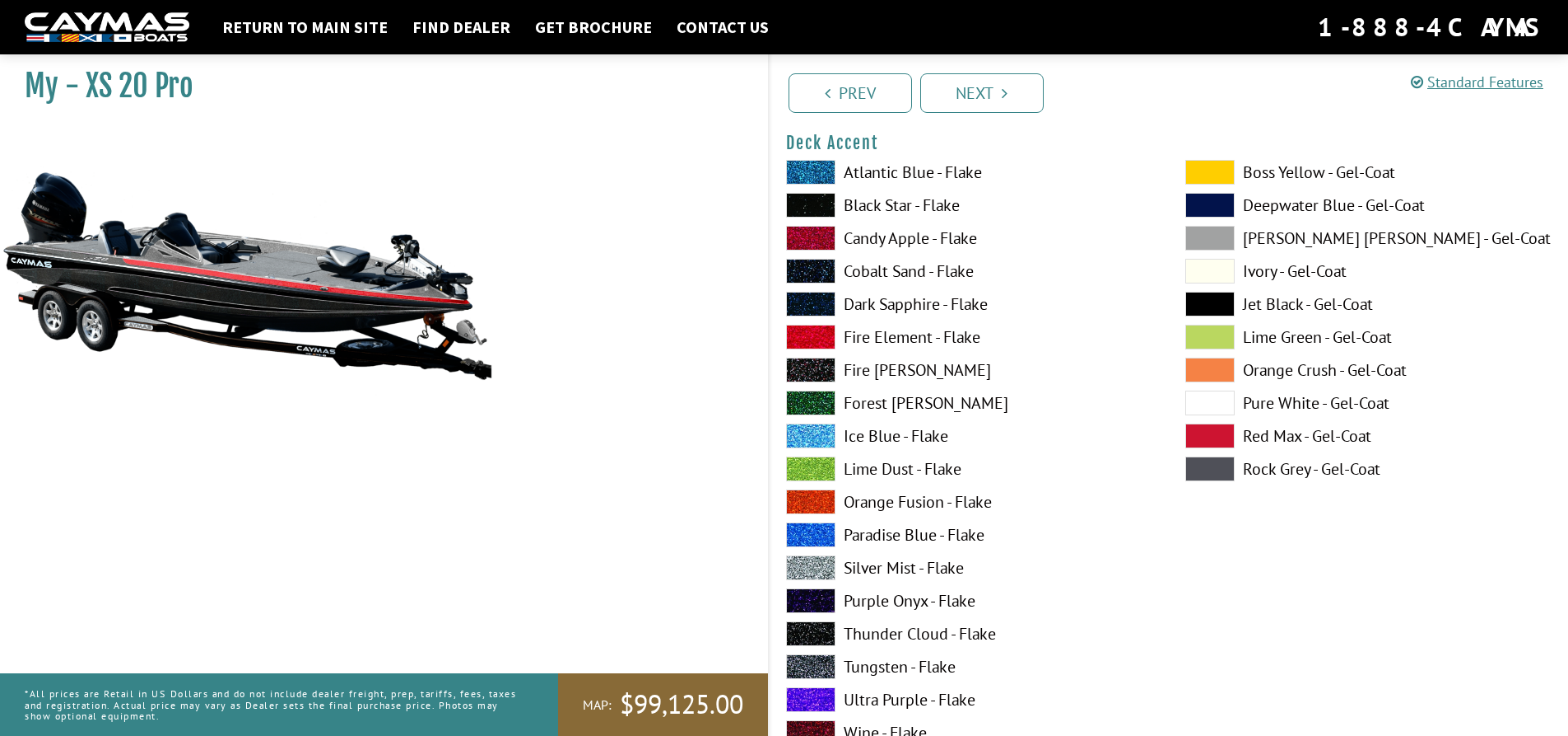
click at [823, 243] on span at bounding box center [810, 238] width 49 height 25
click at [822, 172] on span at bounding box center [810, 173] width 49 height 25
click at [827, 528] on span at bounding box center [810, 535] width 49 height 25
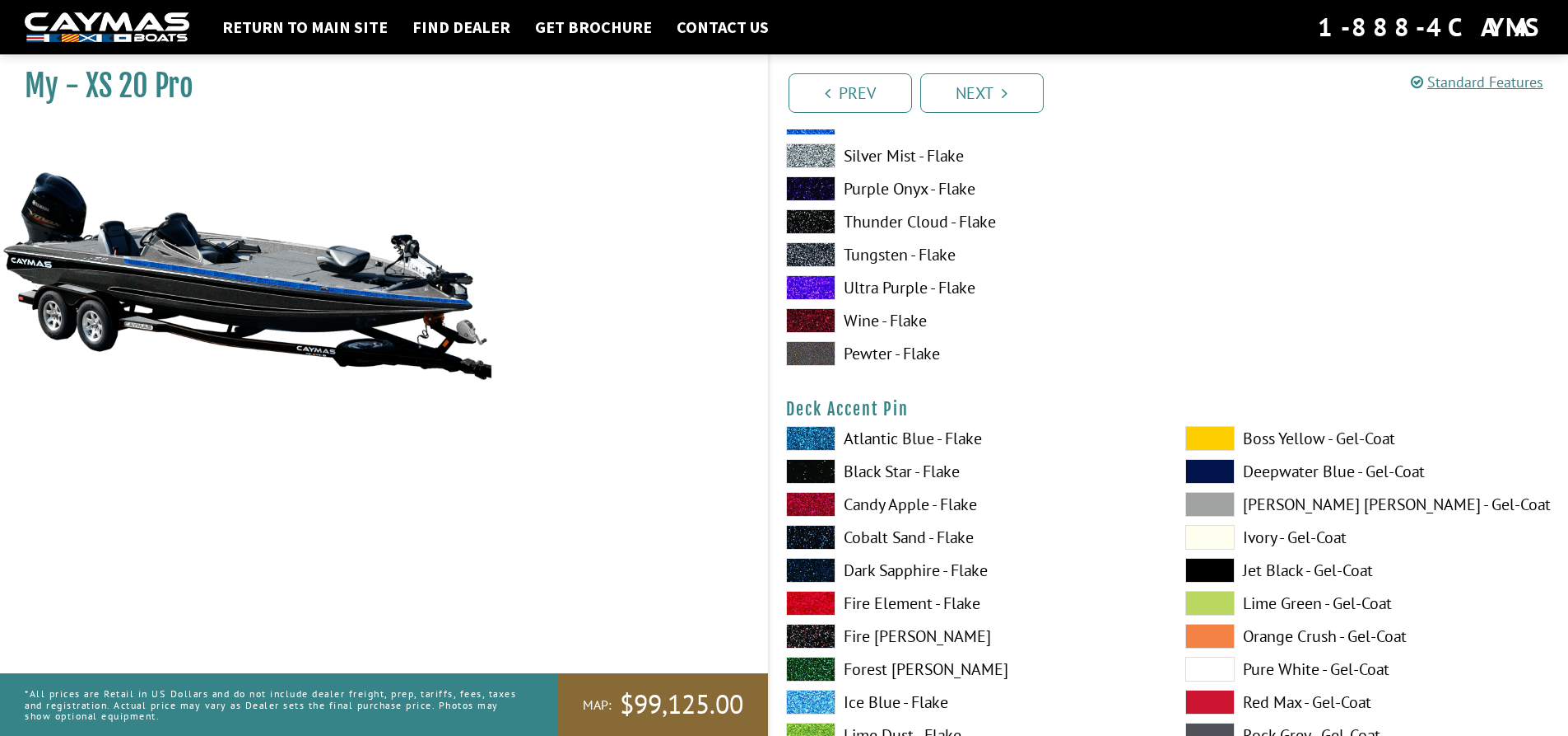
scroll to position [1400, 0]
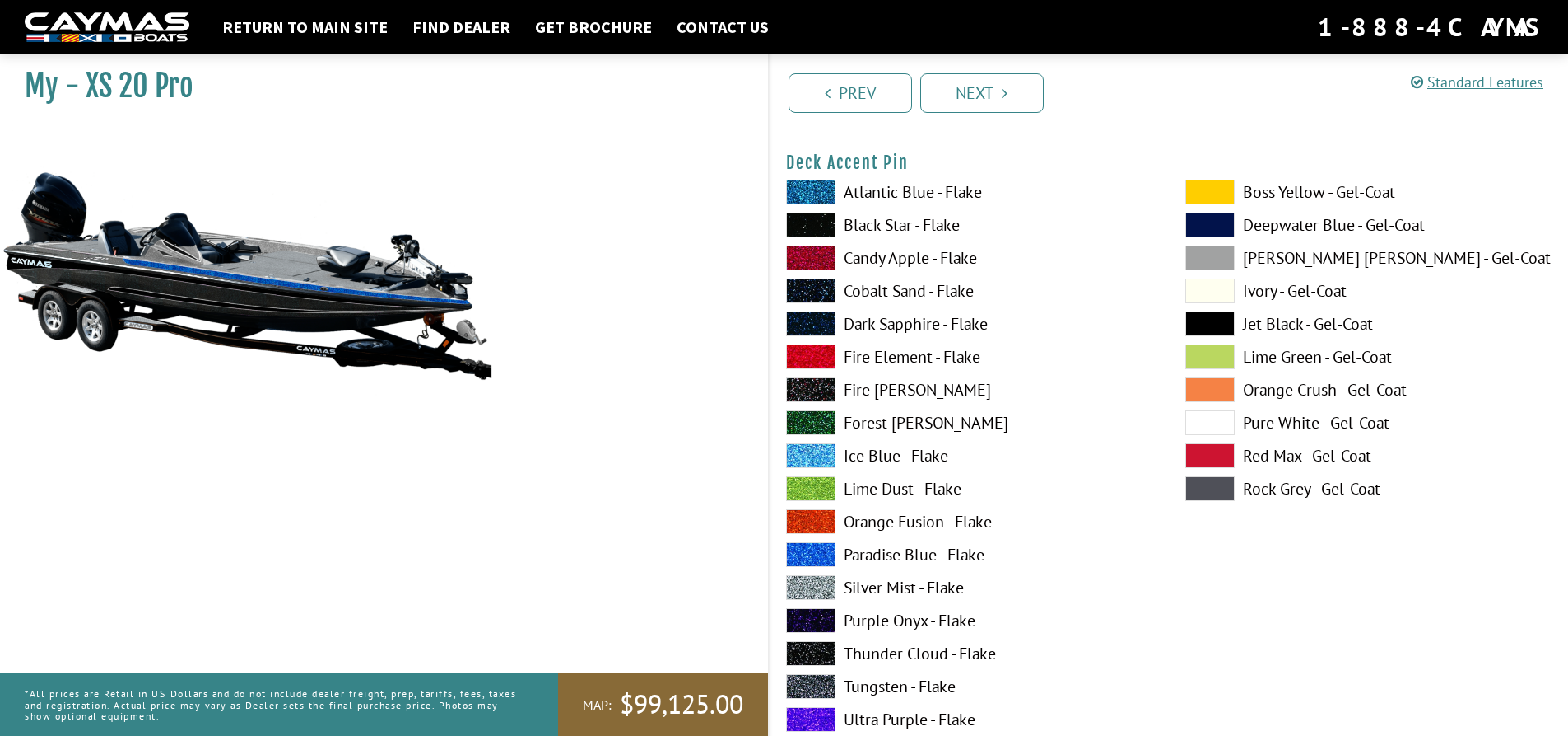
click at [805, 188] on span at bounding box center [810, 192] width 49 height 25
click at [808, 236] on span at bounding box center [810, 226] width 49 height 25
click at [815, 561] on span at bounding box center [810, 554] width 49 height 25
click at [819, 592] on span at bounding box center [810, 588] width 49 height 25
click at [823, 450] on span at bounding box center [810, 456] width 49 height 25
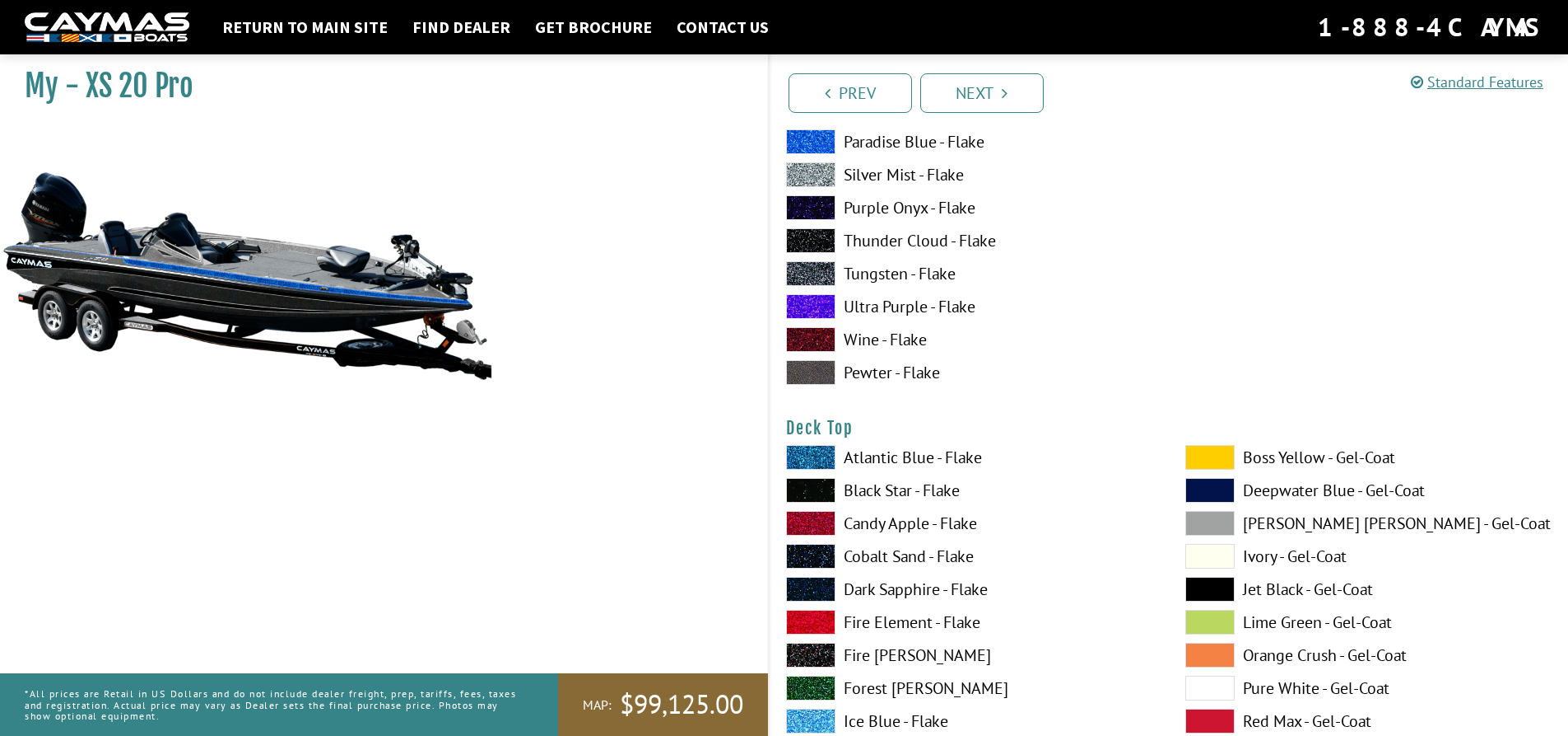
scroll to position [1647, 0]
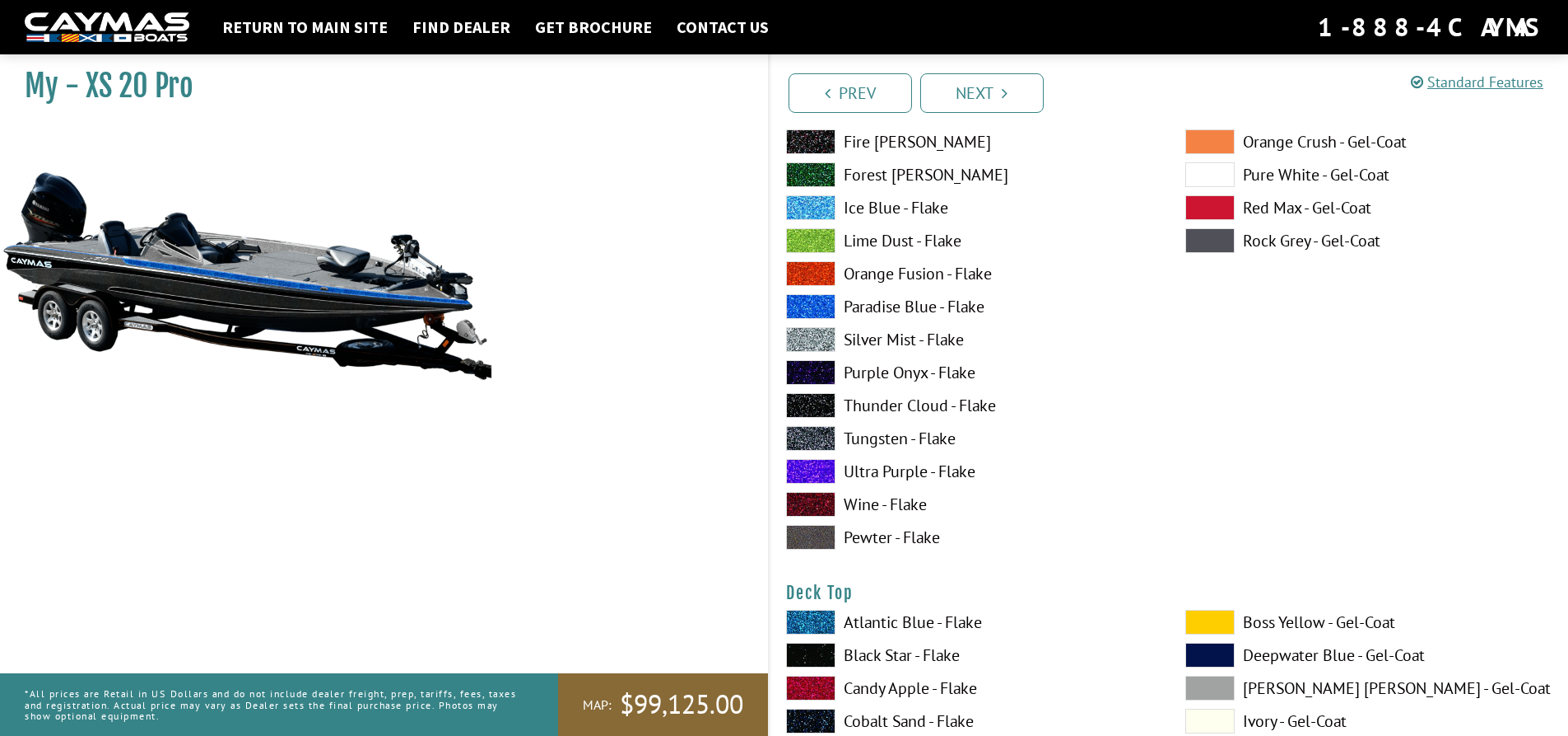
click at [816, 461] on span at bounding box center [810, 472] width 49 height 25
click at [817, 444] on span at bounding box center [810, 439] width 49 height 25
click at [823, 506] on span at bounding box center [810, 504] width 49 height 25
click at [823, 536] on span at bounding box center [810, 537] width 49 height 25
click at [822, 434] on span at bounding box center [810, 439] width 49 height 25
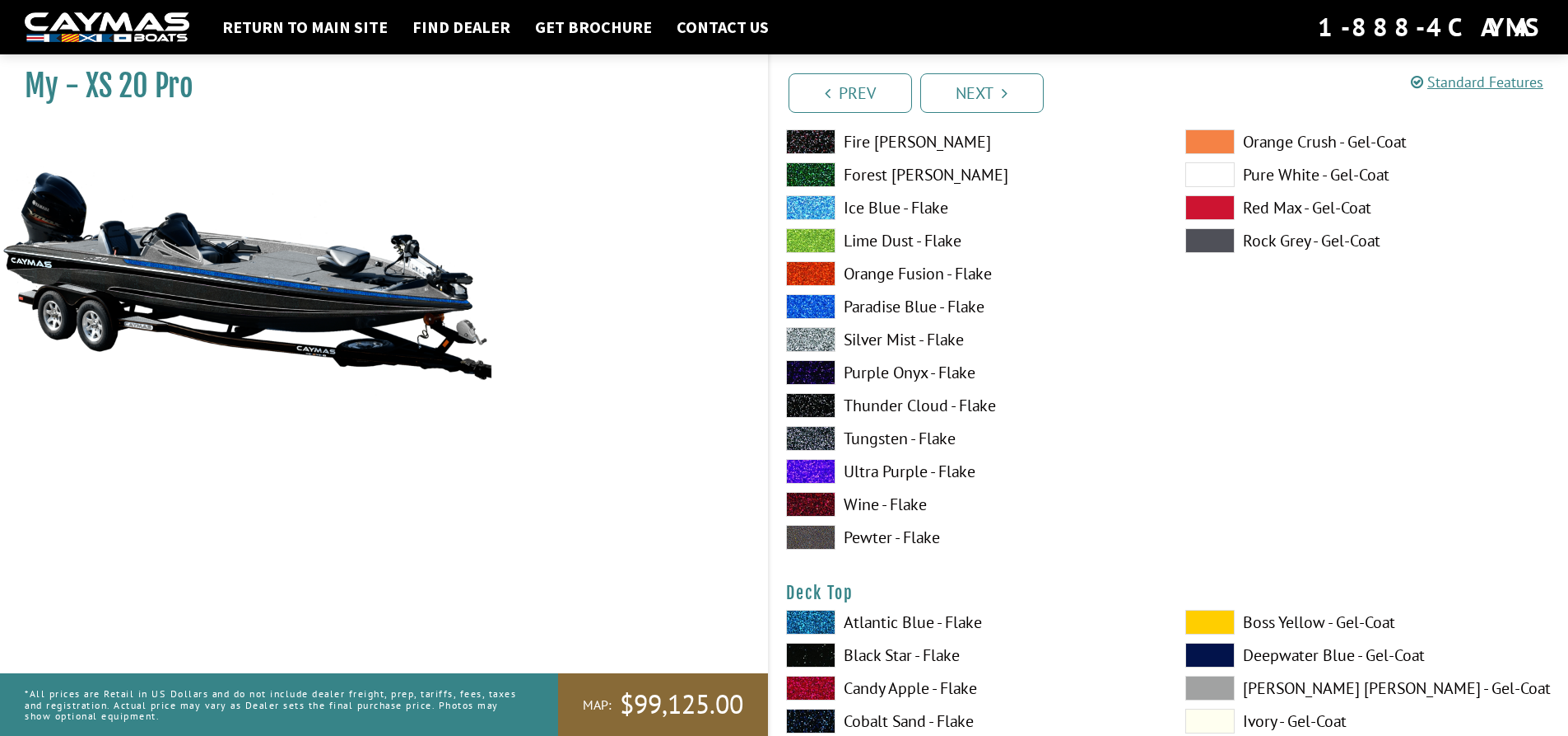
click at [1219, 170] on span at bounding box center [1210, 175] width 49 height 25
click at [1224, 200] on span at bounding box center [1210, 208] width 49 height 25
click at [1223, 219] on span at bounding box center [1210, 208] width 49 height 25
click at [827, 487] on div "Atlantic Blue - Flake Black Star - Flake Candy Apple - Flake Cobalt Sand - Flak…" at bounding box center [969, 244] width 400 height 626
click at [824, 416] on span at bounding box center [810, 405] width 49 height 25
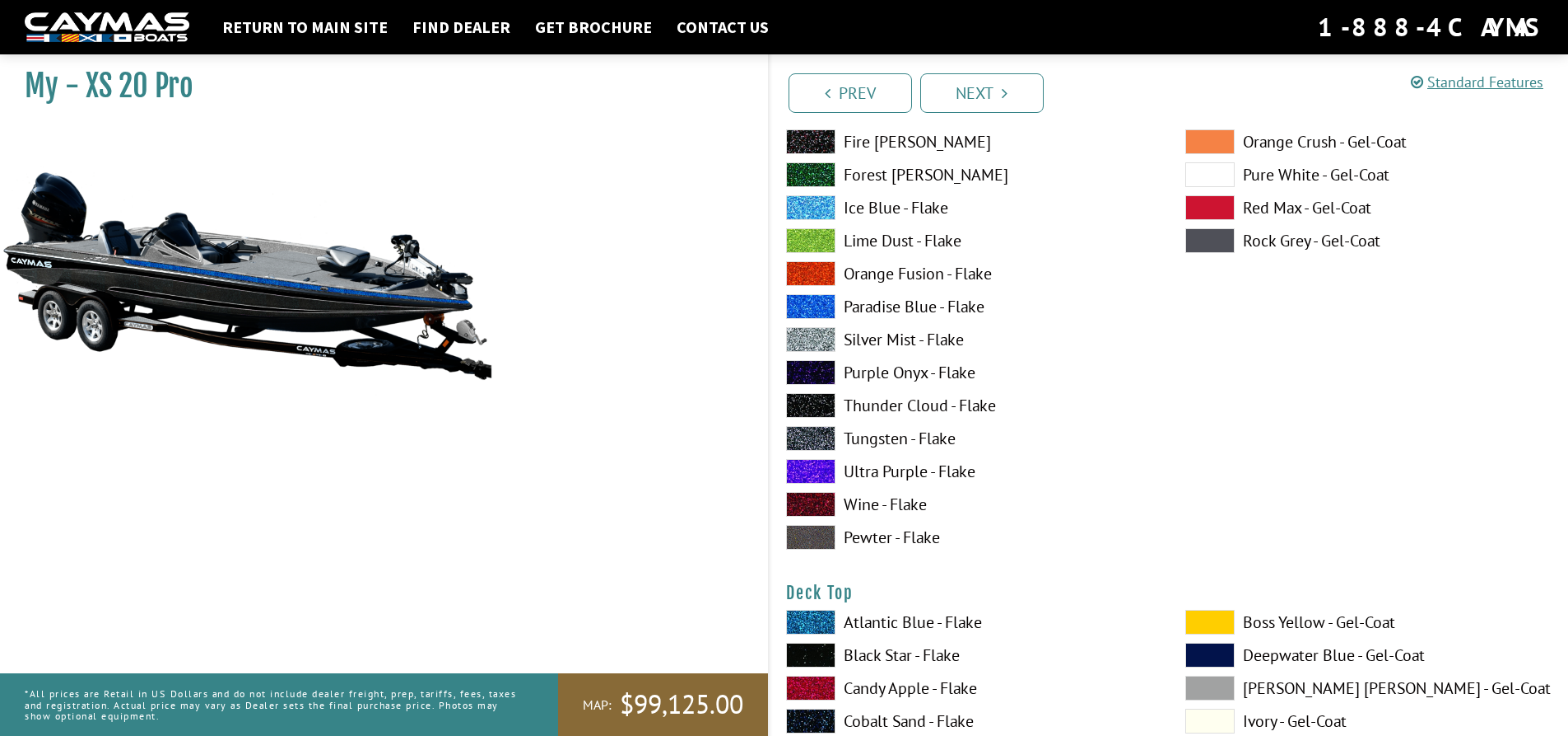
click at [824, 410] on span at bounding box center [810, 405] width 49 height 25
click at [826, 408] on span at bounding box center [810, 405] width 49 height 25
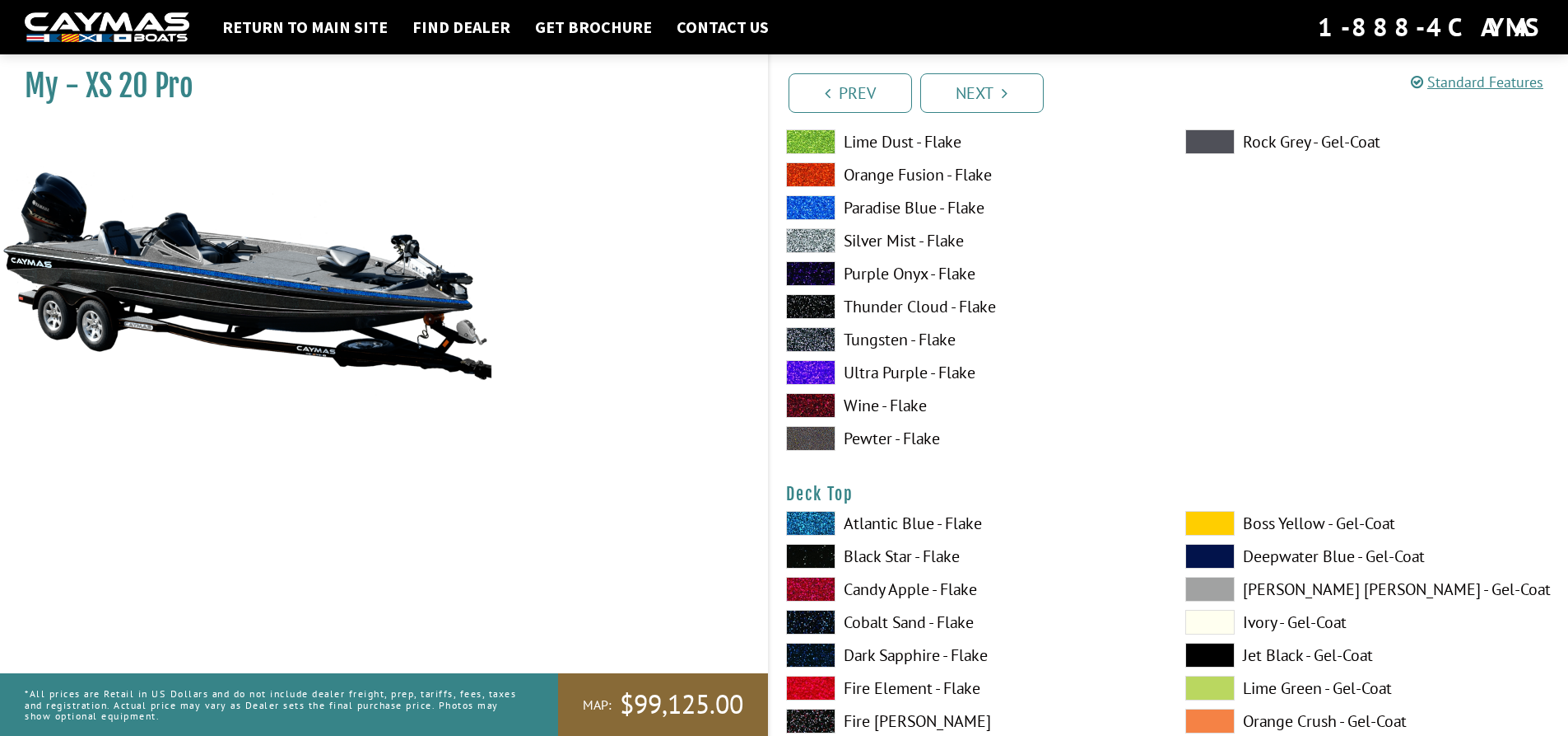
scroll to position [1977, 0]
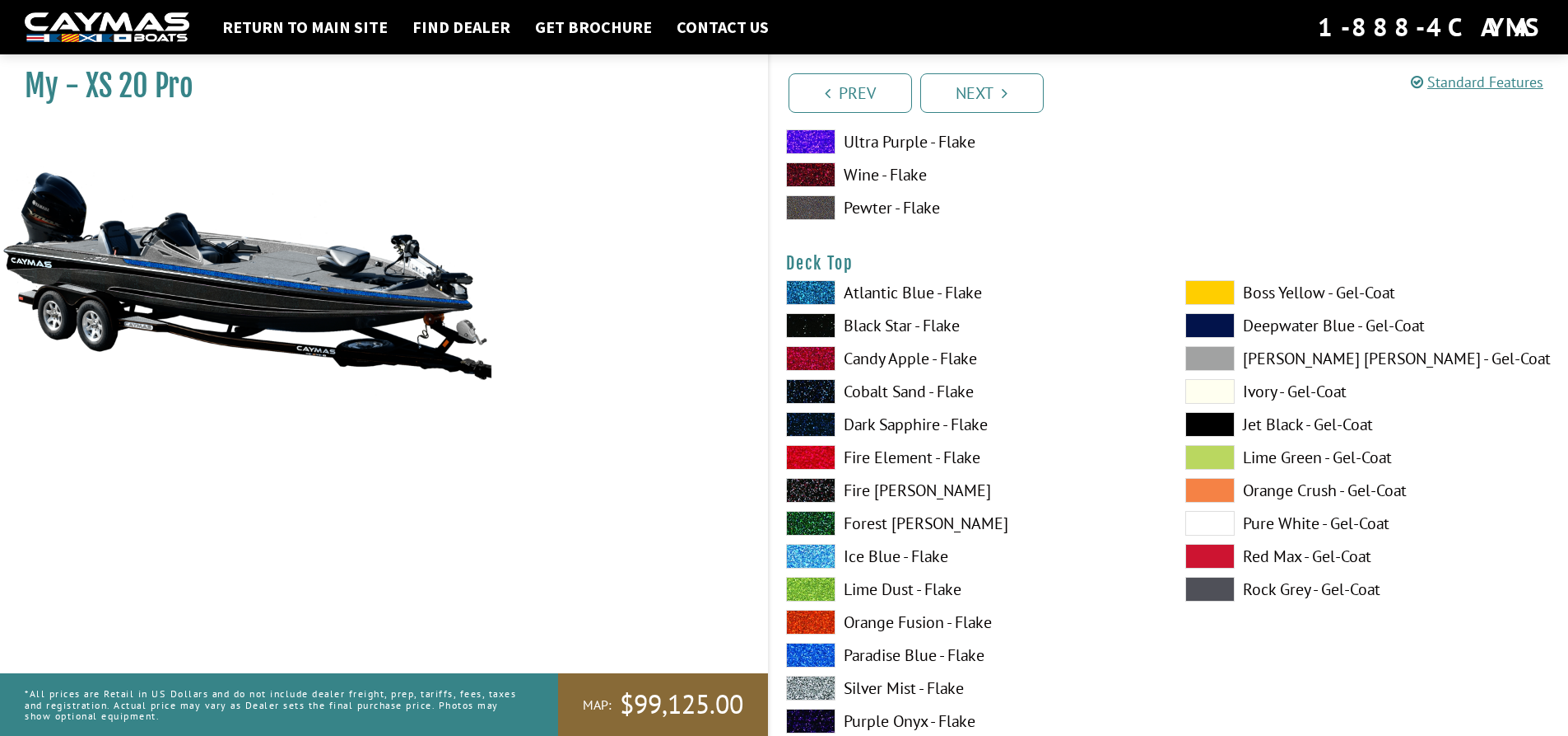
click at [824, 297] on span at bounding box center [810, 293] width 49 height 25
click at [821, 326] on span at bounding box center [810, 325] width 49 height 25
click at [818, 369] on span at bounding box center [810, 359] width 49 height 25
click at [1220, 528] on span at bounding box center [1210, 523] width 49 height 25
click at [1220, 550] on span at bounding box center [1210, 556] width 49 height 25
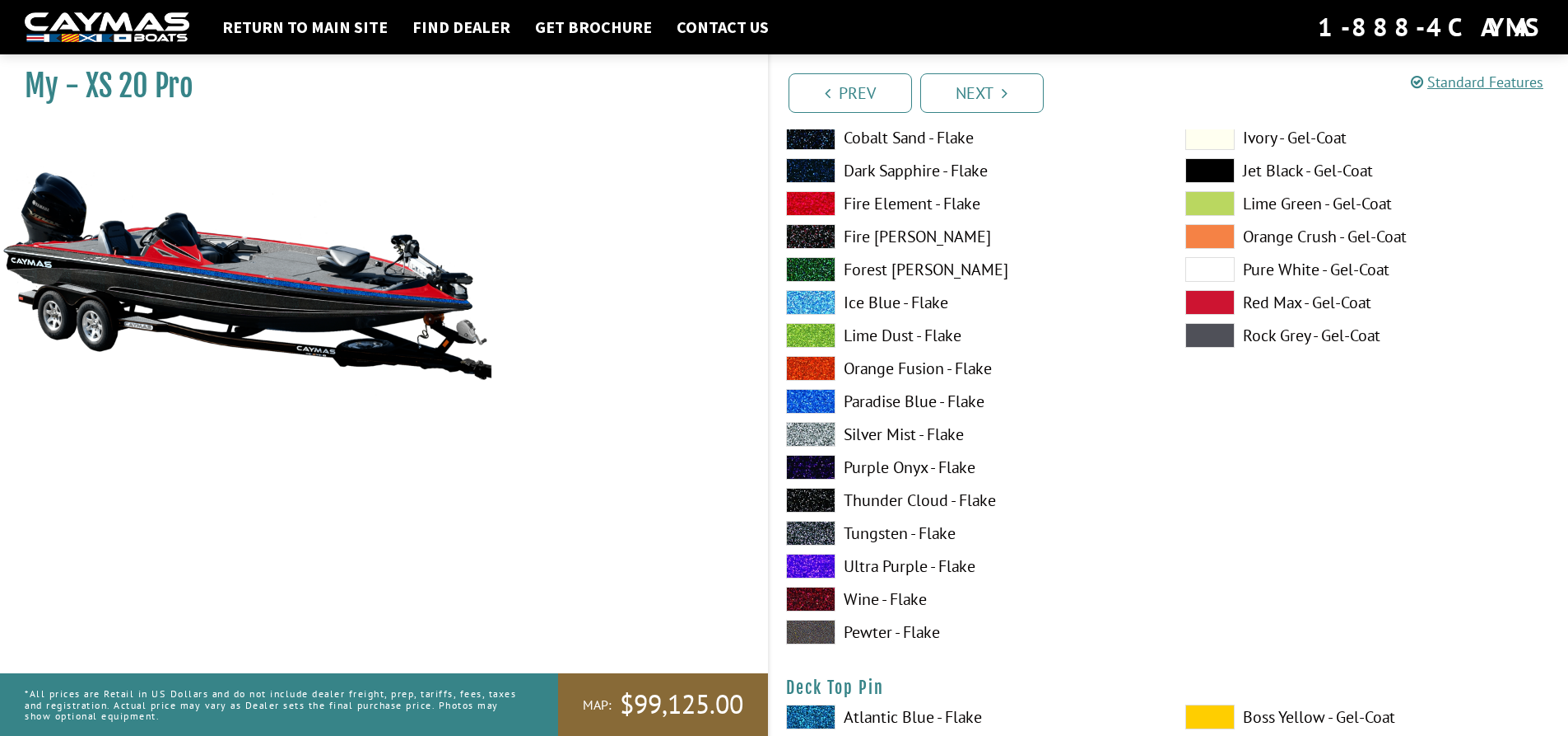
scroll to position [2307, 0]
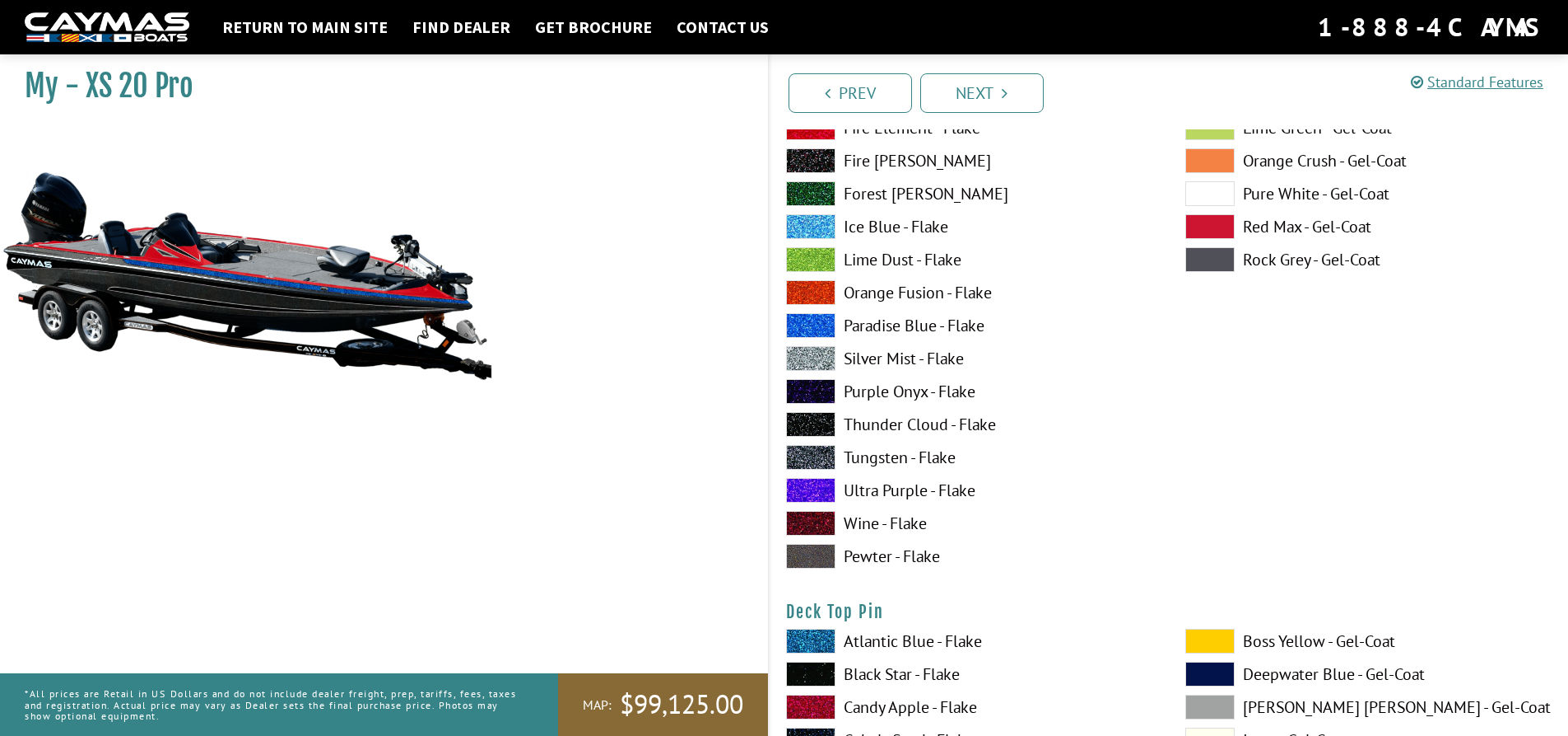
click at [822, 325] on span at bounding box center [810, 325] width 49 height 25
click at [818, 487] on span at bounding box center [810, 491] width 49 height 25
click at [818, 510] on div "Atlantic Blue - Flake Black Star - Flake Candy Apple - Flake Cobalt Sand - Flak…" at bounding box center [969, 263] width 400 height 626
click at [820, 526] on span at bounding box center [810, 523] width 49 height 25
click at [818, 206] on div "Atlantic Blue - Flake Black Star - Flake Candy Apple - Flake Cobalt Sand - Flak…" at bounding box center [969, 263] width 400 height 626
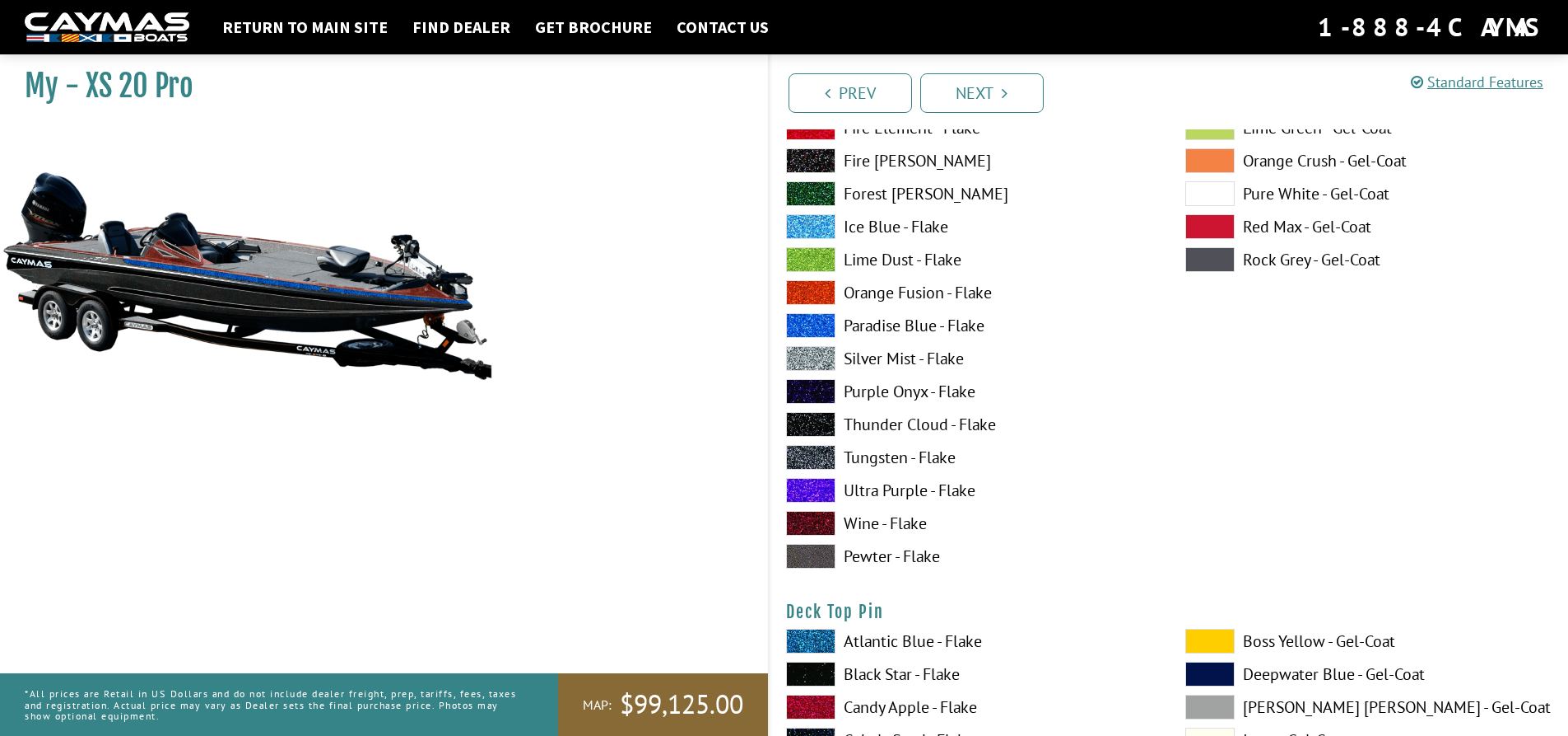
click at [817, 226] on span at bounding box center [810, 226] width 49 height 25
click at [819, 191] on span at bounding box center [810, 194] width 49 height 25
click at [823, 269] on span at bounding box center [810, 260] width 49 height 25
click at [824, 322] on span at bounding box center [810, 325] width 49 height 25
click at [819, 389] on span at bounding box center [810, 392] width 49 height 25
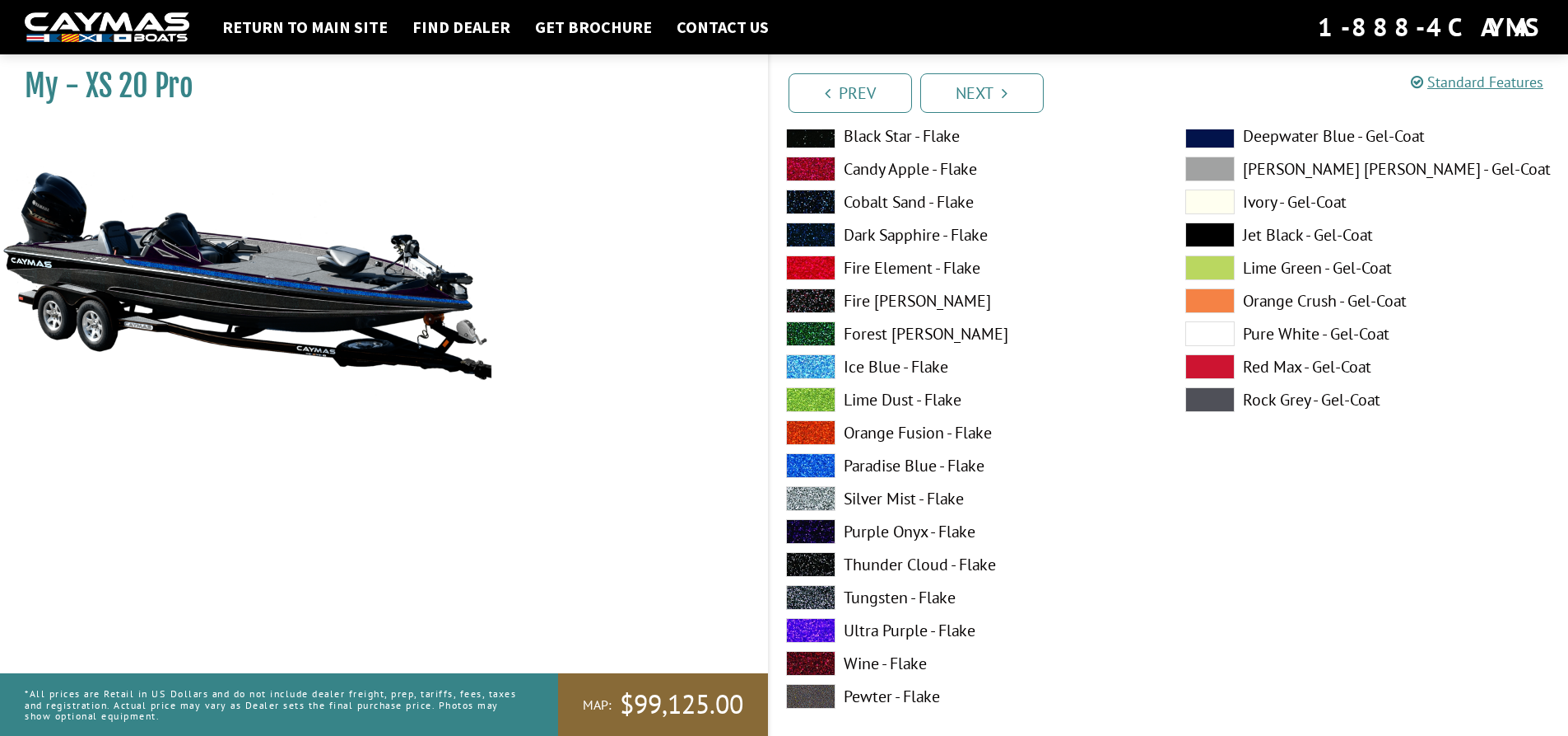
scroll to position [824, 0]
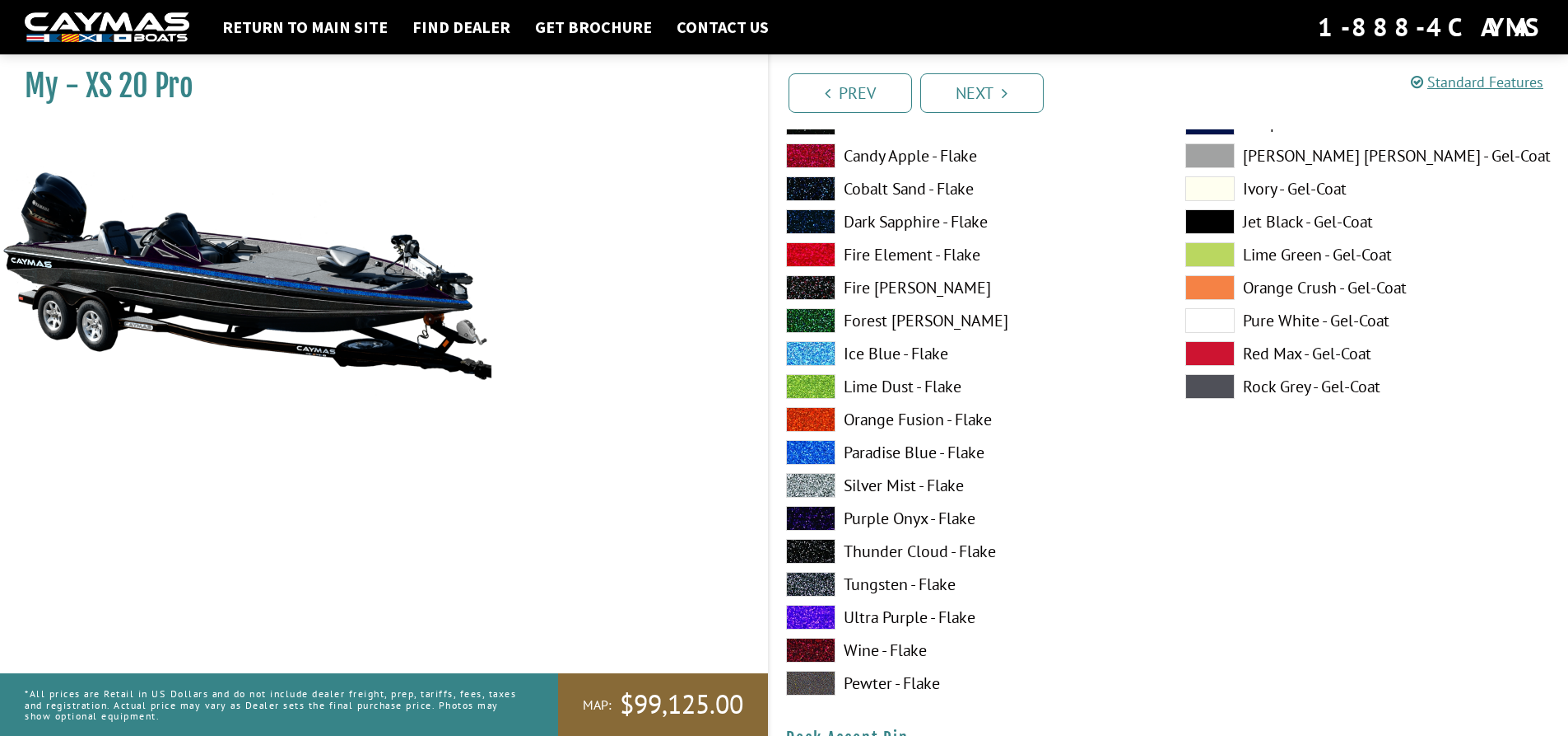
click at [821, 522] on span at bounding box center [810, 519] width 49 height 25
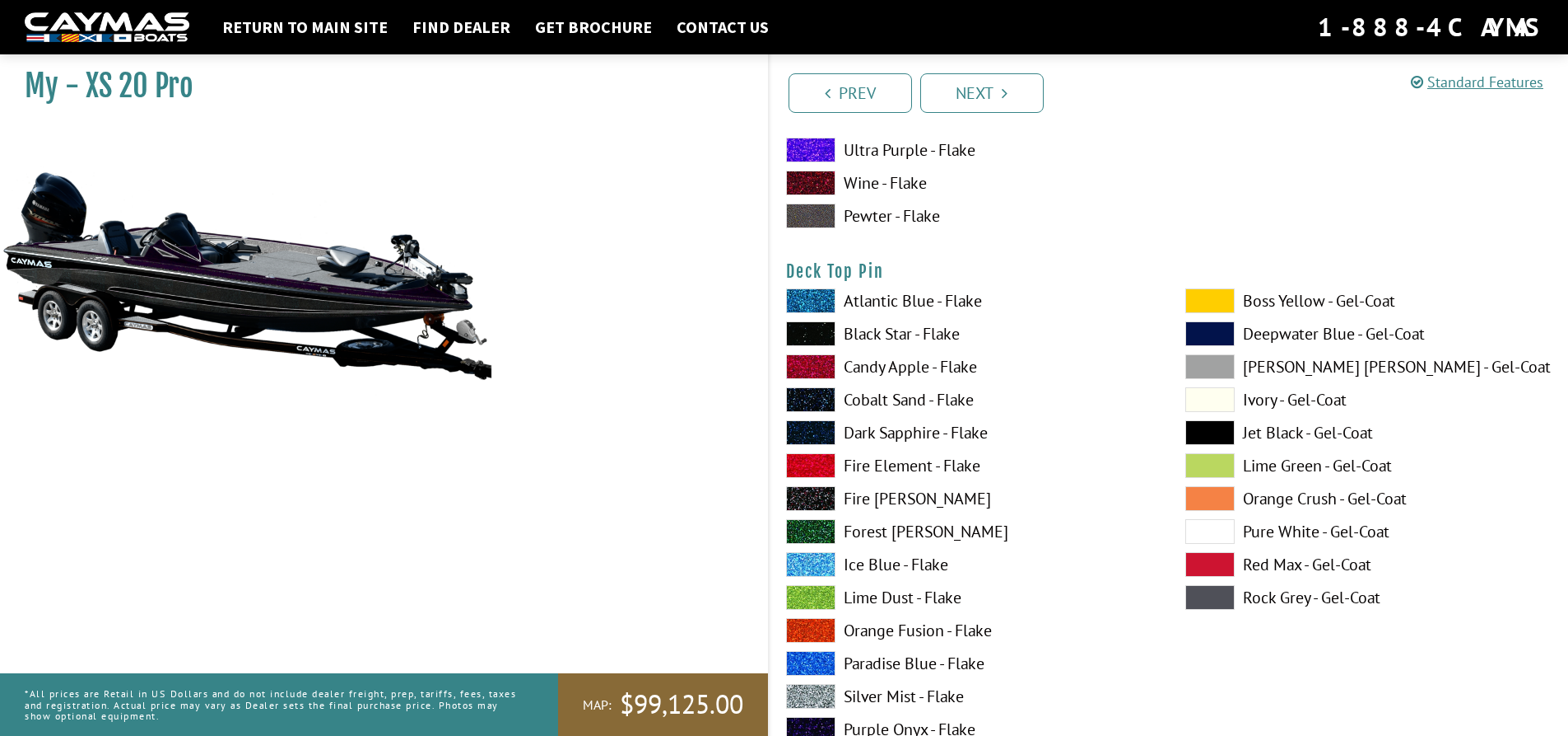
scroll to position [2718, 0]
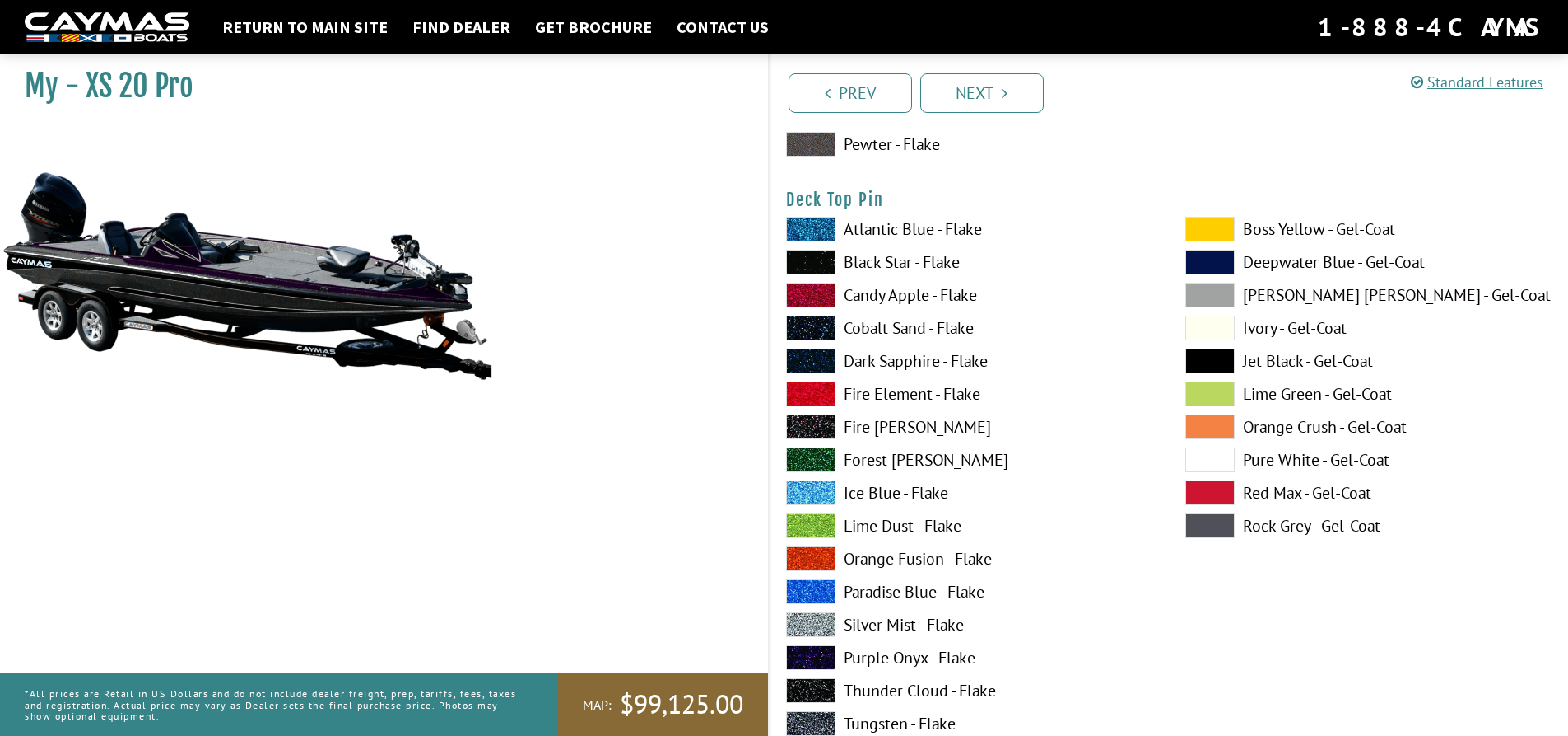
click at [1202, 460] on span at bounding box center [1210, 460] width 49 height 25
click at [1211, 440] on div "Boss Yellow - Gel-Coat Deepwater Blue - Gel-Coat Dove Gray - Gel-Coat Ivory - G…" at bounding box center [1369, 529] width 400 height 626
click at [1214, 470] on span at bounding box center [1210, 460] width 49 height 25
click at [1214, 496] on span at bounding box center [1210, 492] width 49 height 25
click at [1211, 521] on span at bounding box center [1210, 526] width 49 height 25
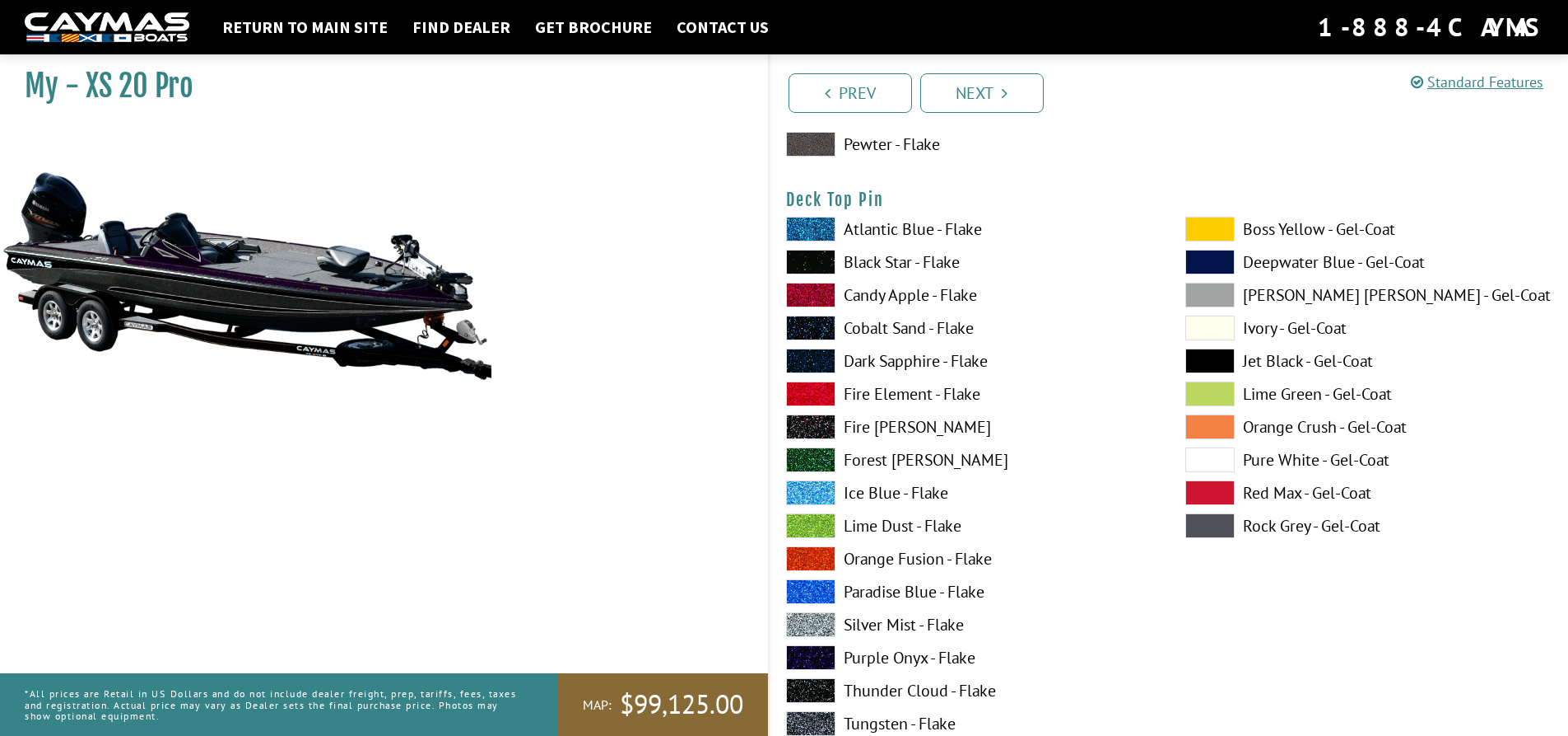
click at [1208, 504] on span at bounding box center [1210, 492] width 49 height 25
click at [1208, 536] on span at bounding box center [1210, 526] width 49 height 25
click at [1212, 501] on span at bounding box center [1210, 492] width 49 height 25
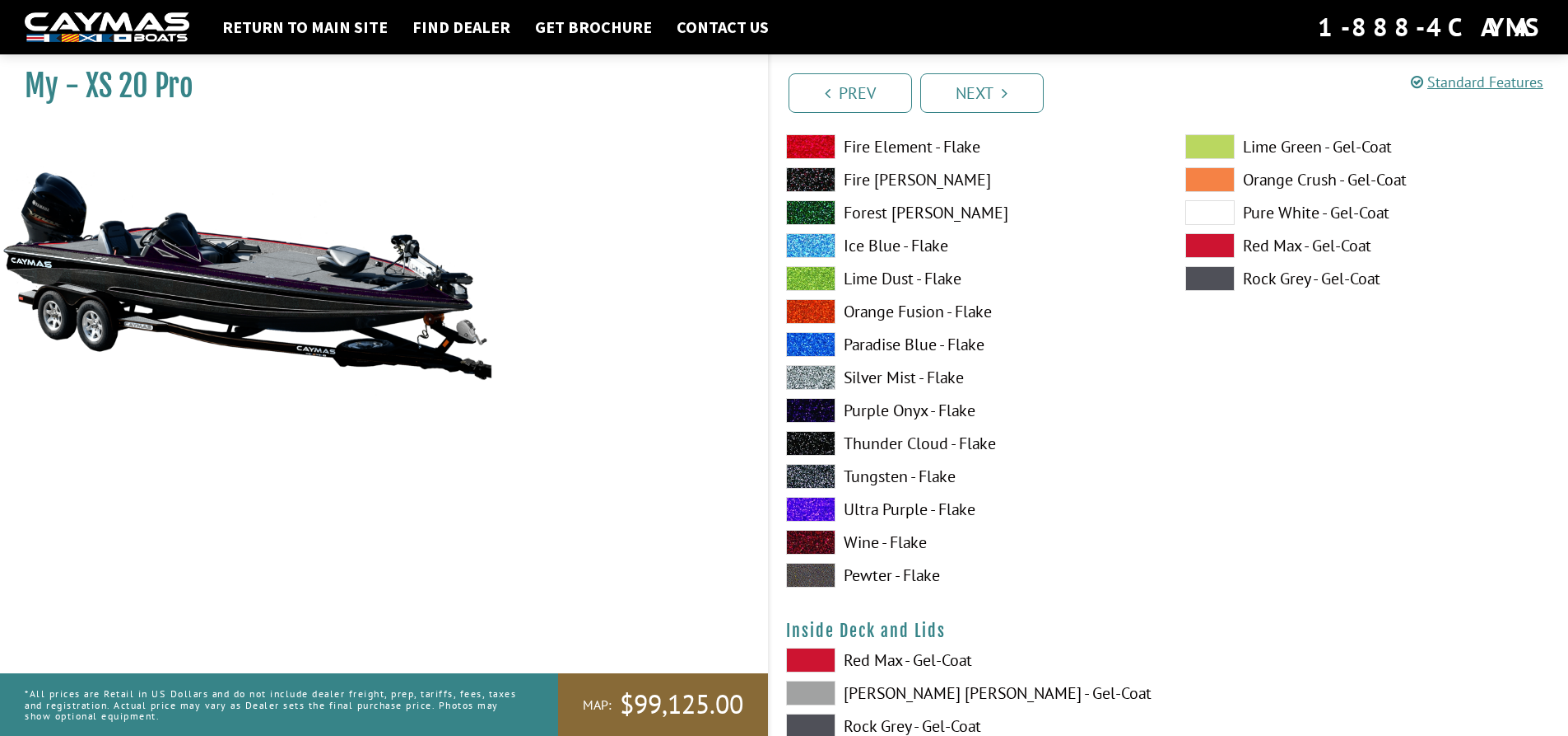
click at [820, 409] on span at bounding box center [810, 411] width 49 height 25
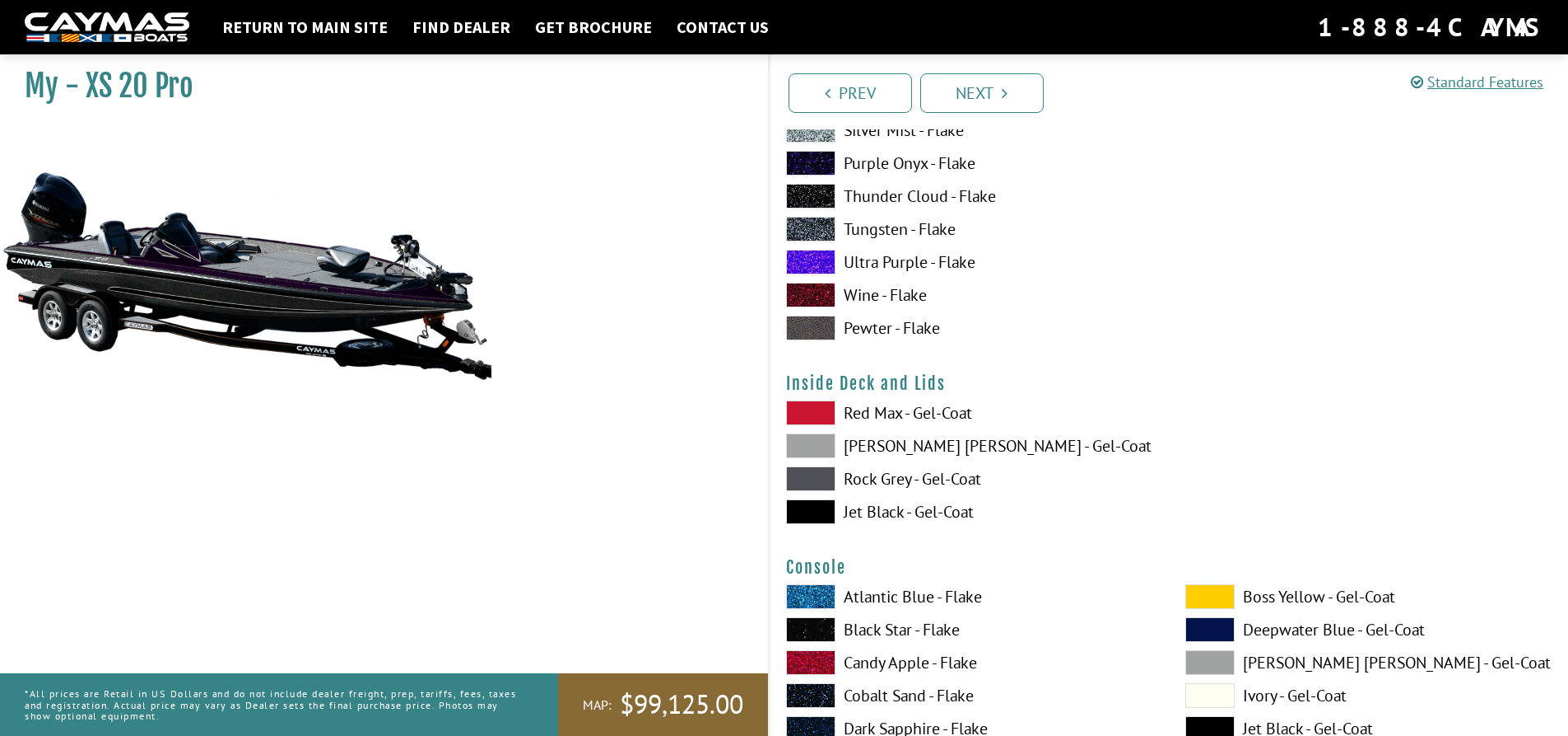
scroll to position [3295, 0]
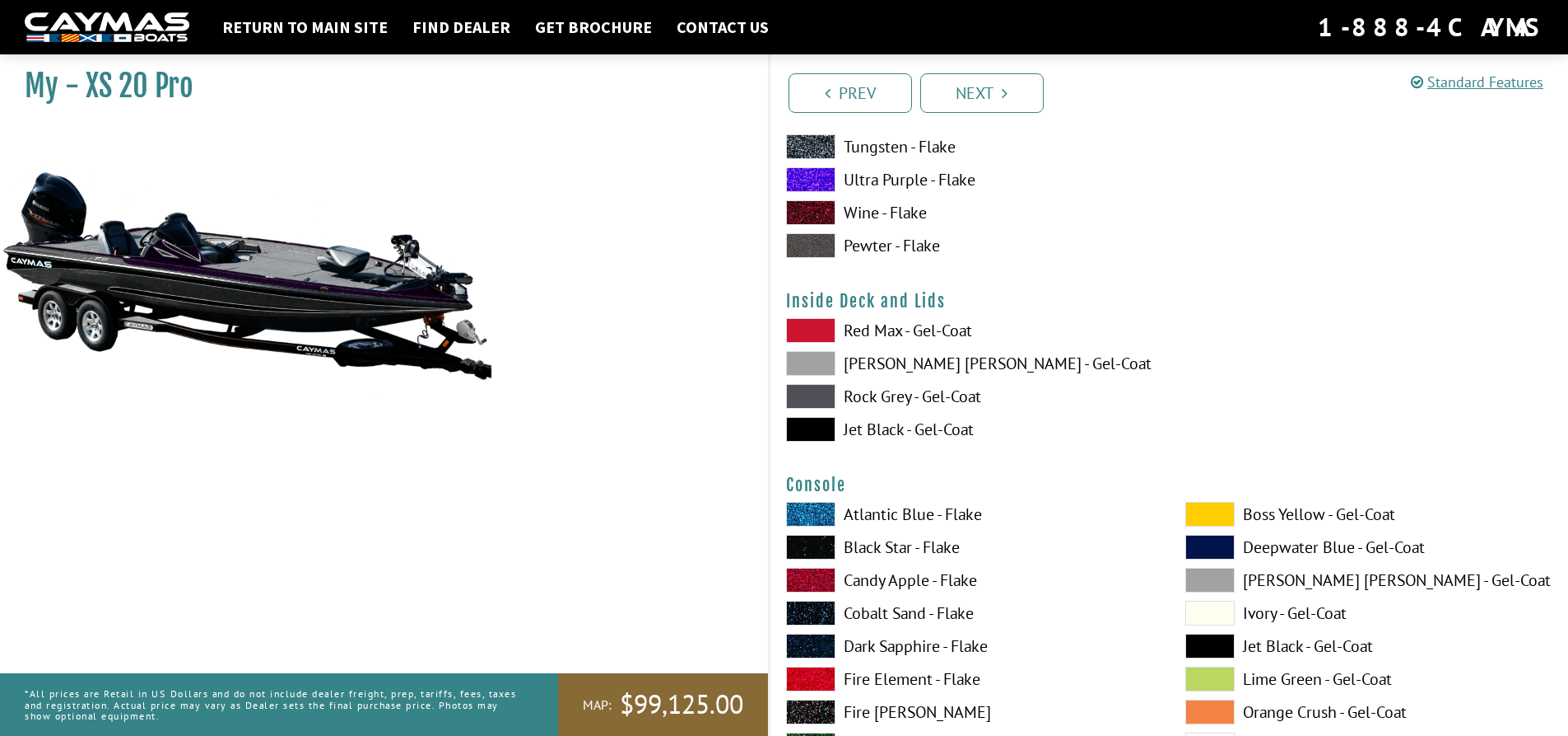
click at [802, 324] on span at bounding box center [810, 331] width 49 height 25
click at [809, 363] on span at bounding box center [810, 364] width 49 height 25
click at [821, 395] on span at bounding box center [810, 396] width 49 height 25
click at [826, 430] on span at bounding box center [810, 430] width 49 height 25
click at [828, 397] on span at bounding box center [810, 396] width 49 height 25
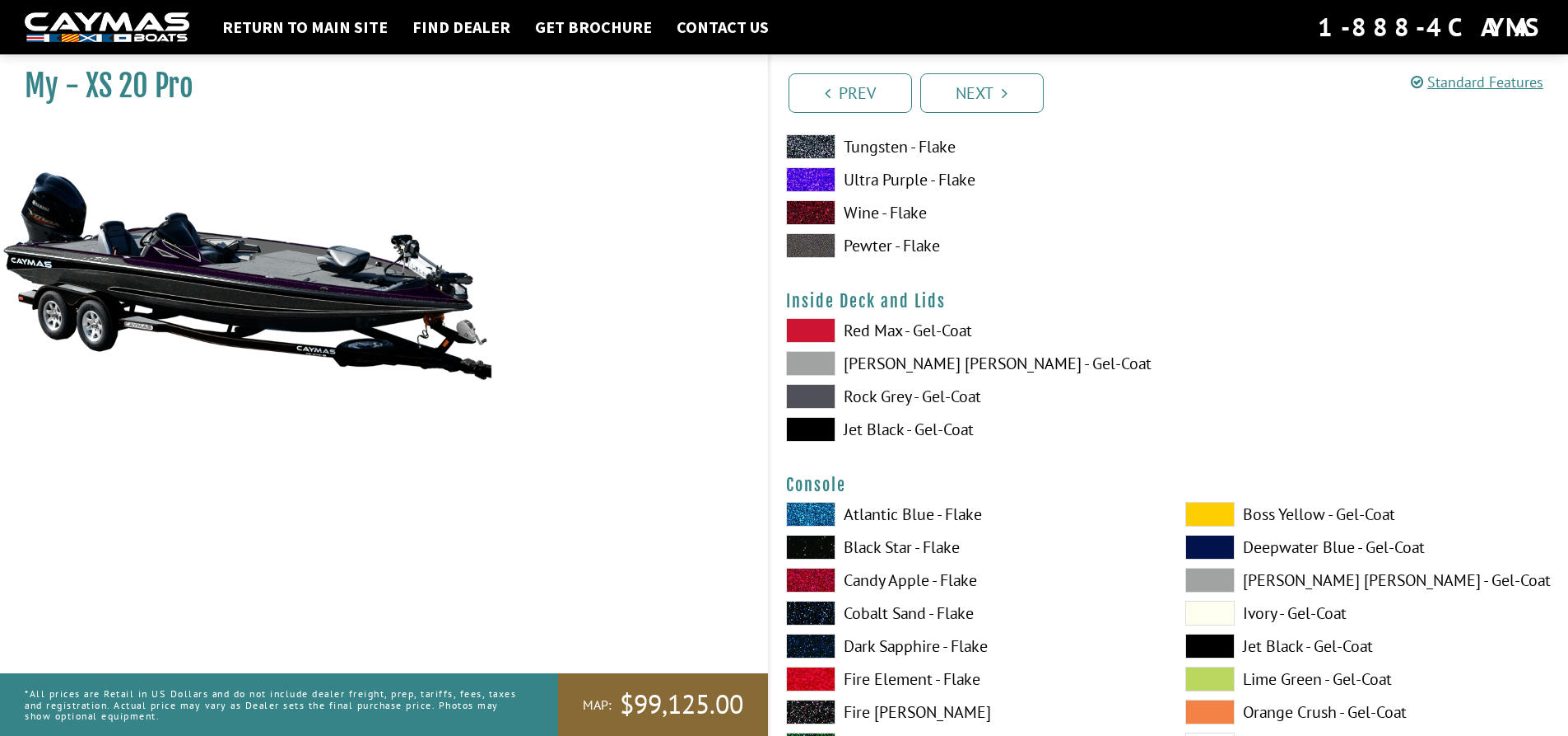
click at [821, 362] on span at bounding box center [810, 364] width 49 height 25
click at [828, 326] on span at bounding box center [810, 331] width 49 height 25
click at [824, 395] on span at bounding box center [810, 396] width 49 height 25
click at [831, 369] on span at bounding box center [810, 364] width 49 height 25
click at [827, 395] on span at bounding box center [810, 396] width 49 height 25
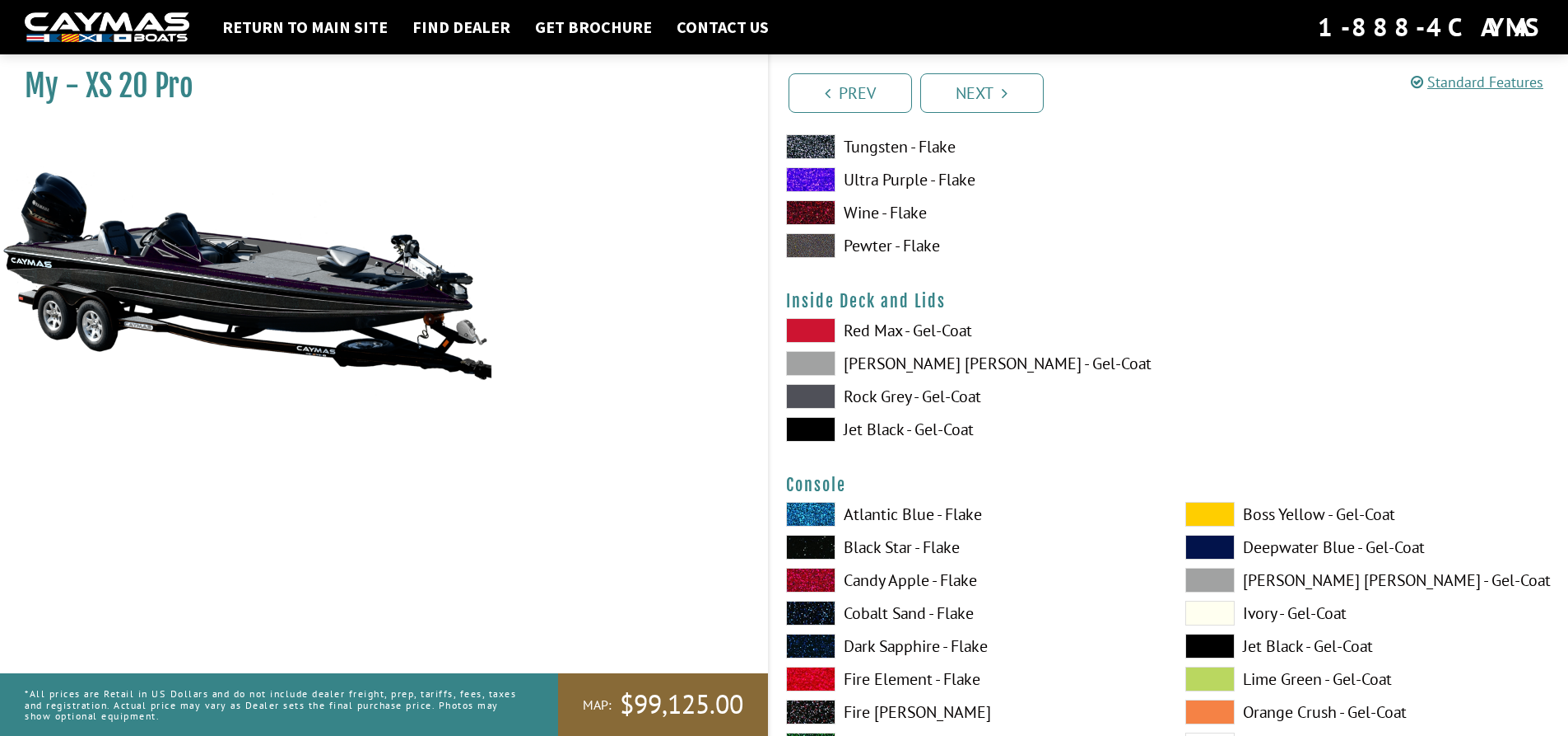
click at [822, 424] on span at bounding box center [810, 430] width 49 height 25
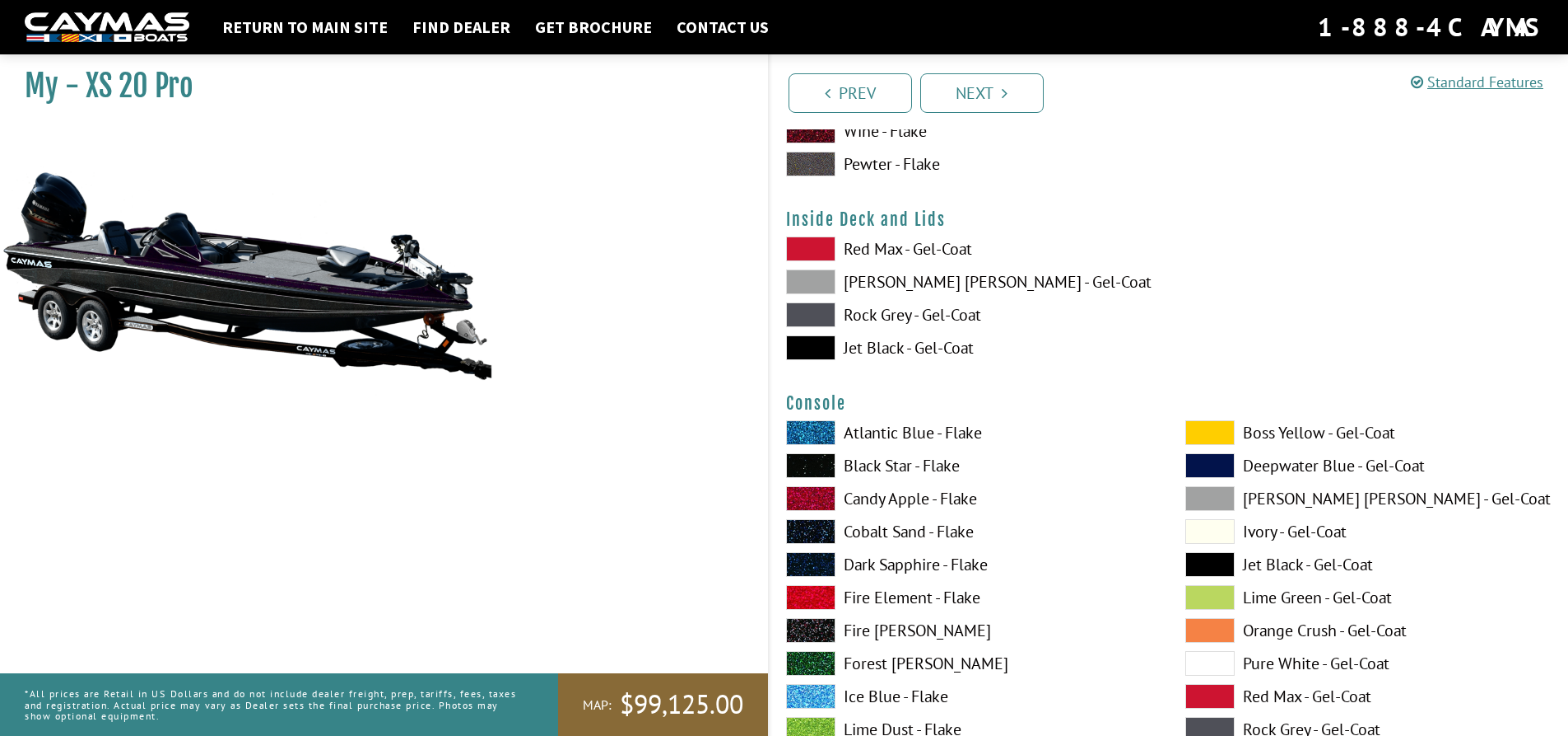
scroll to position [3543, 0]
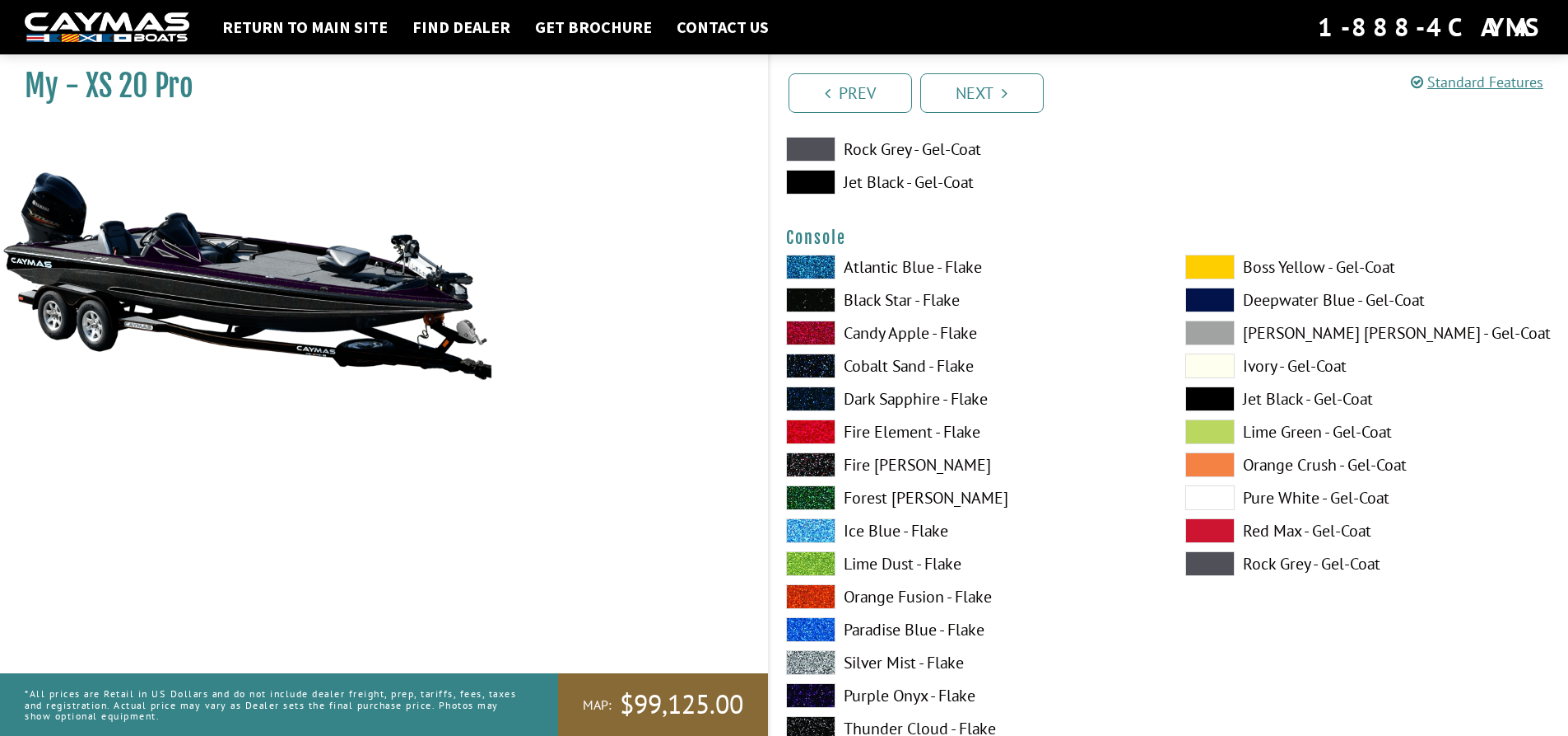
click at [1220, 500] on span at bounding box center [1210, 498] width 49 height 25
click at [1220, 534] on span at bounding box center [1210, 531] width 49 height 25
click at [1220, 558] on span at bounding box center [1210, 563] width 49 height 25
click at [1225, 332] on span at bounding box center [1210, 333] width 49 height 25
click at [1224, 301] on span at bounding box center [1210, 300] width 49 height 25
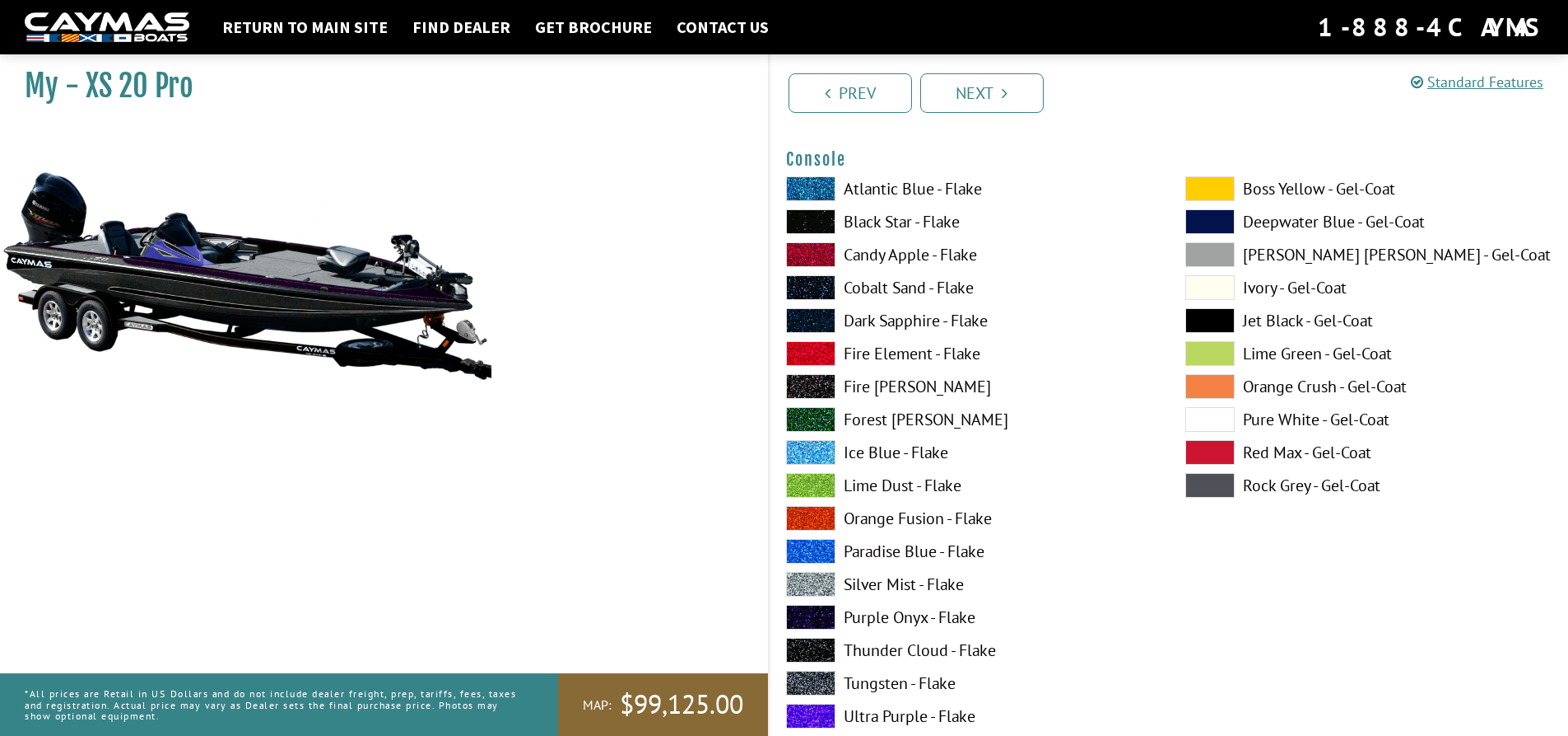
scroll to position [3625, 0]
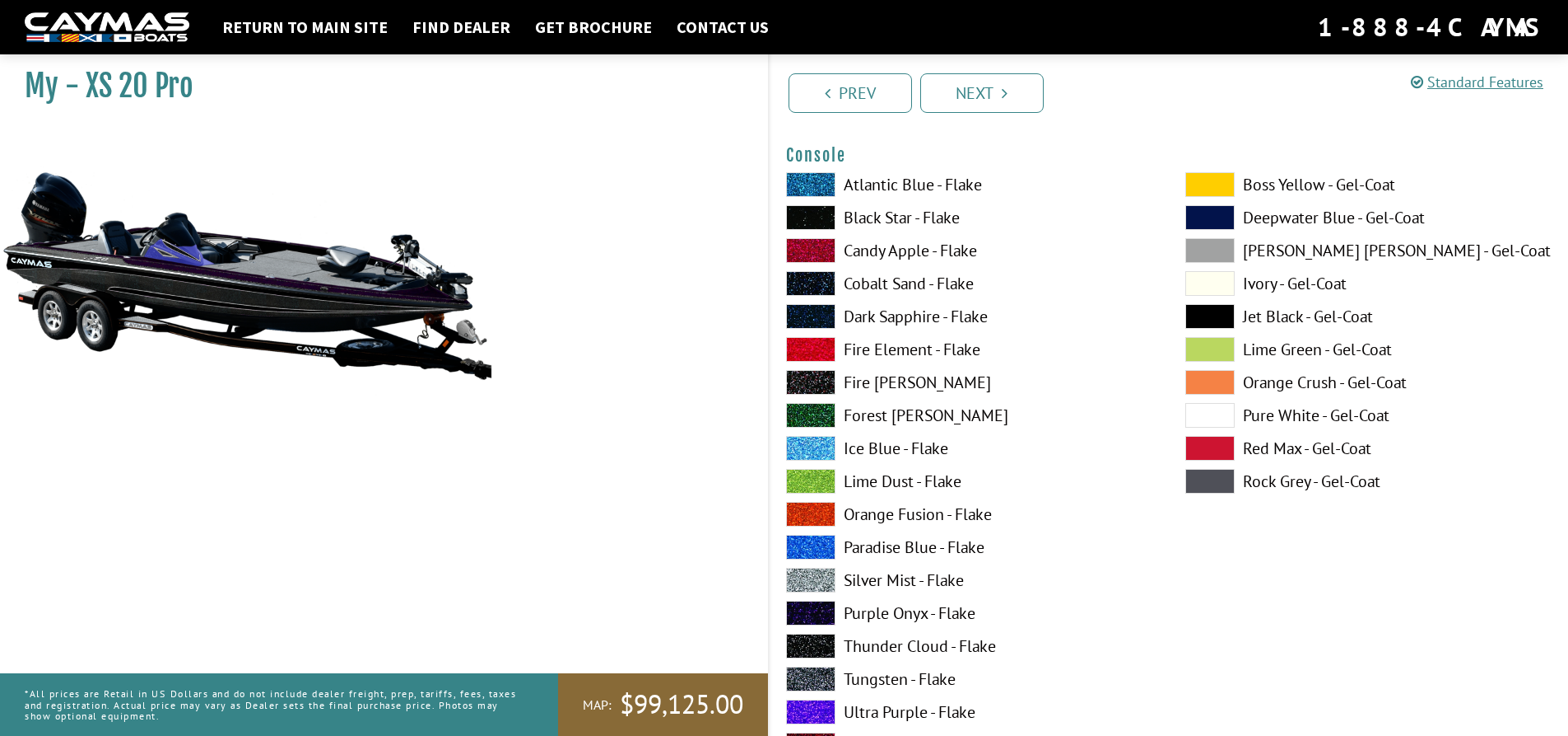
click at [810, 181] on span at bounding box center [810, 185] width 49 height 25
click at [821, 254] on span at bounding box center [810, 251] width 49 height 25
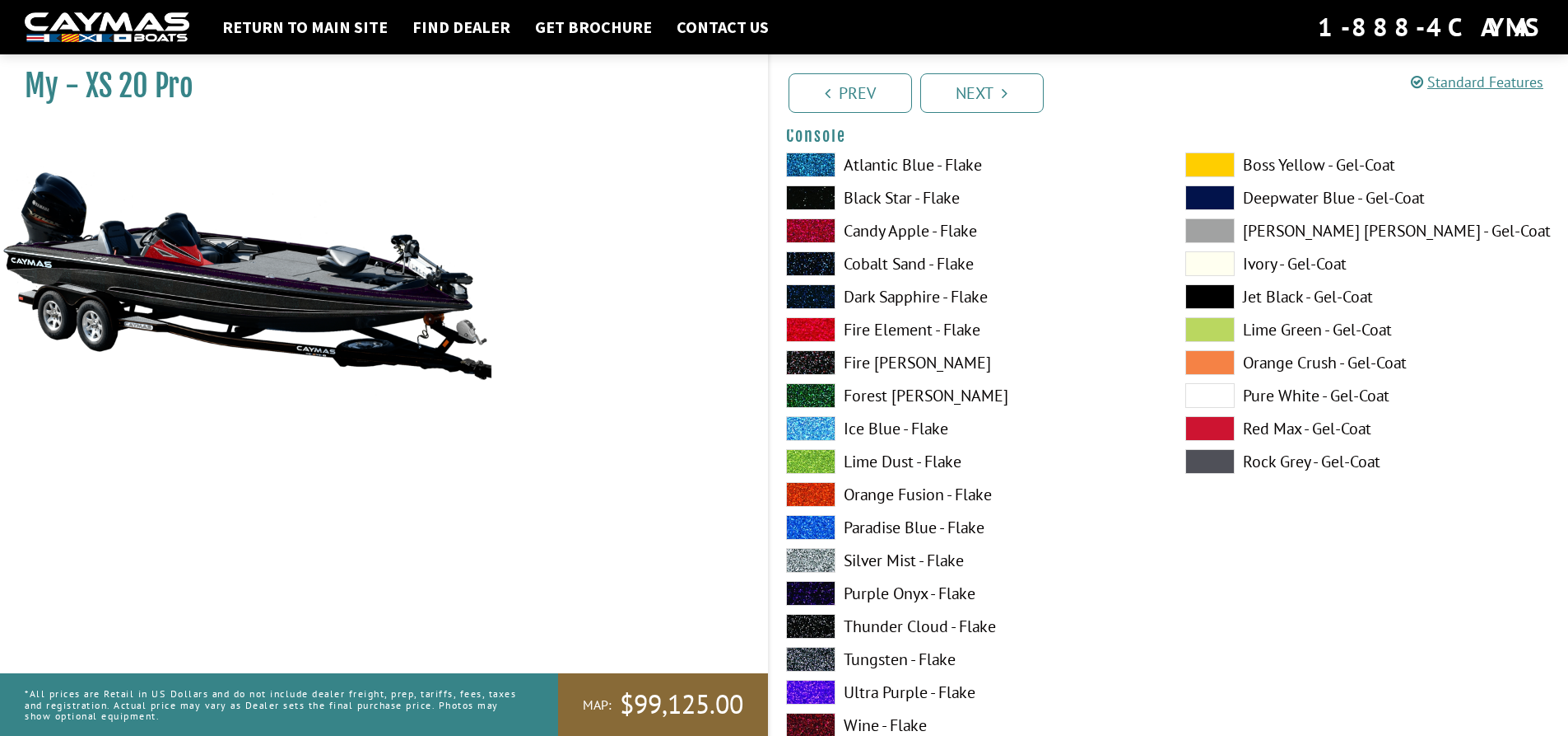
scroll to position [3707, 0]
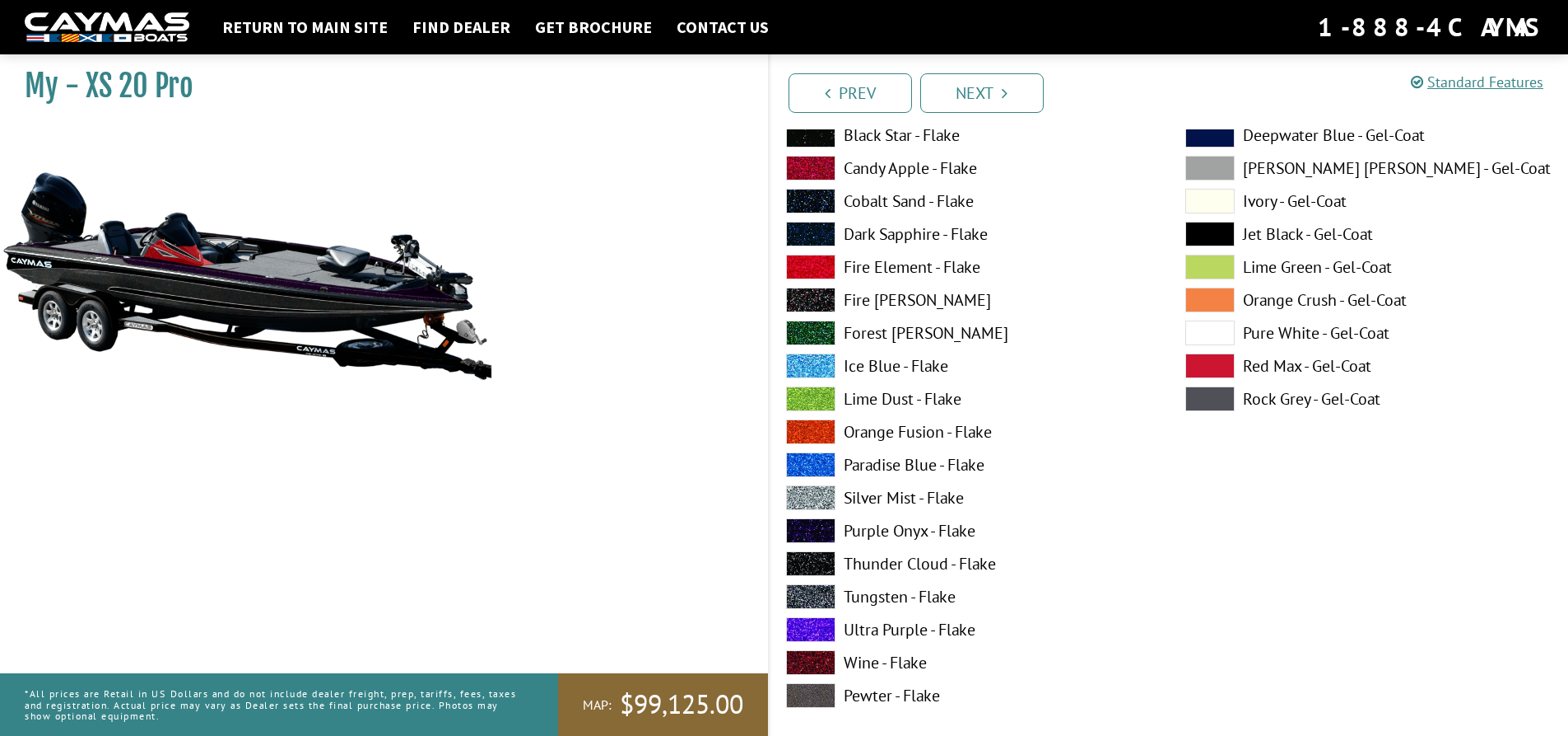
click at [812, 421] on span at bounding box center [810, 432] width 49 height 25
click at [815, 527] on span at bounding box center [810, 531] width 49 height 25
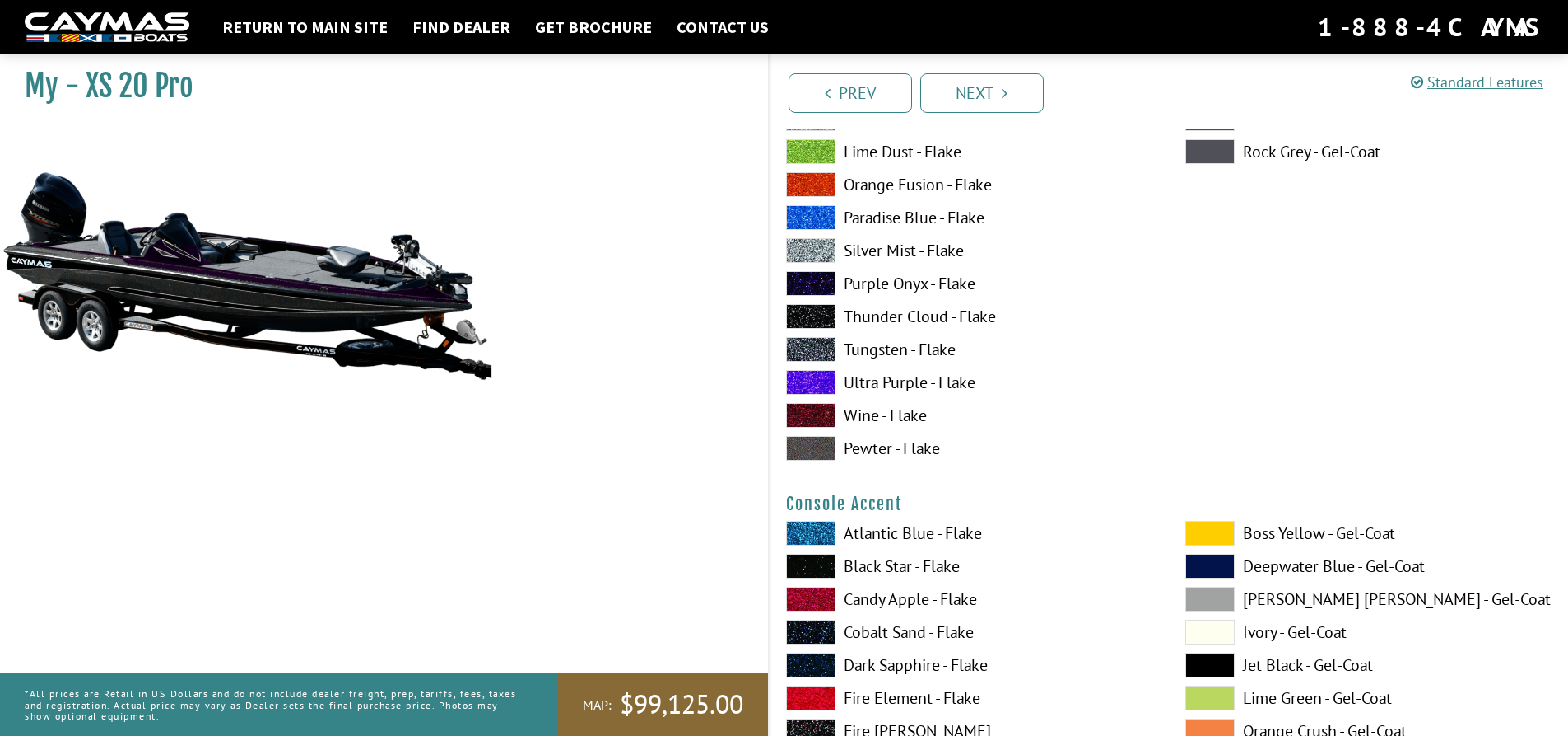
scroll to position [4119, 0]
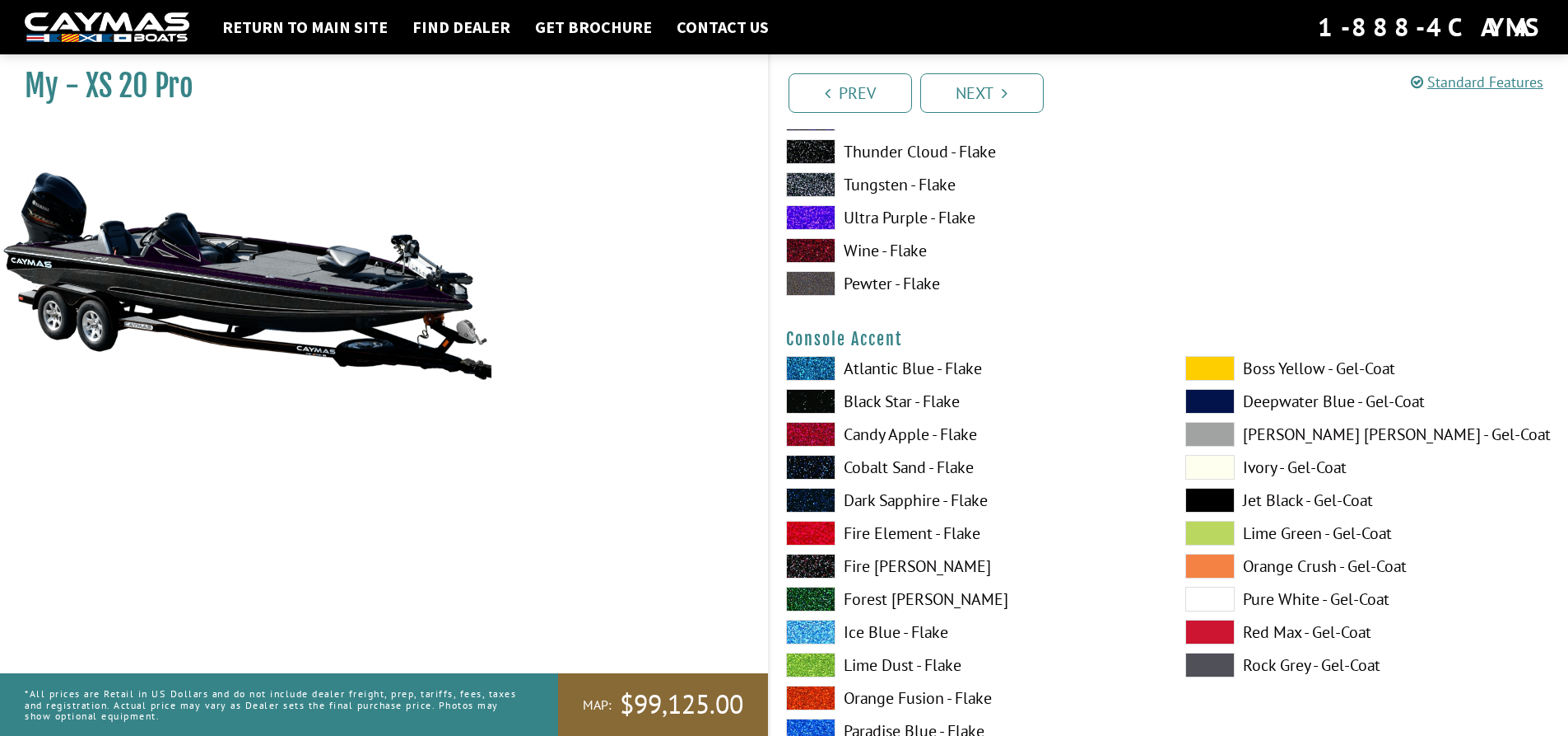
click at [1211, 604] on span at bounding box center [1210, 599] width 49 height 25
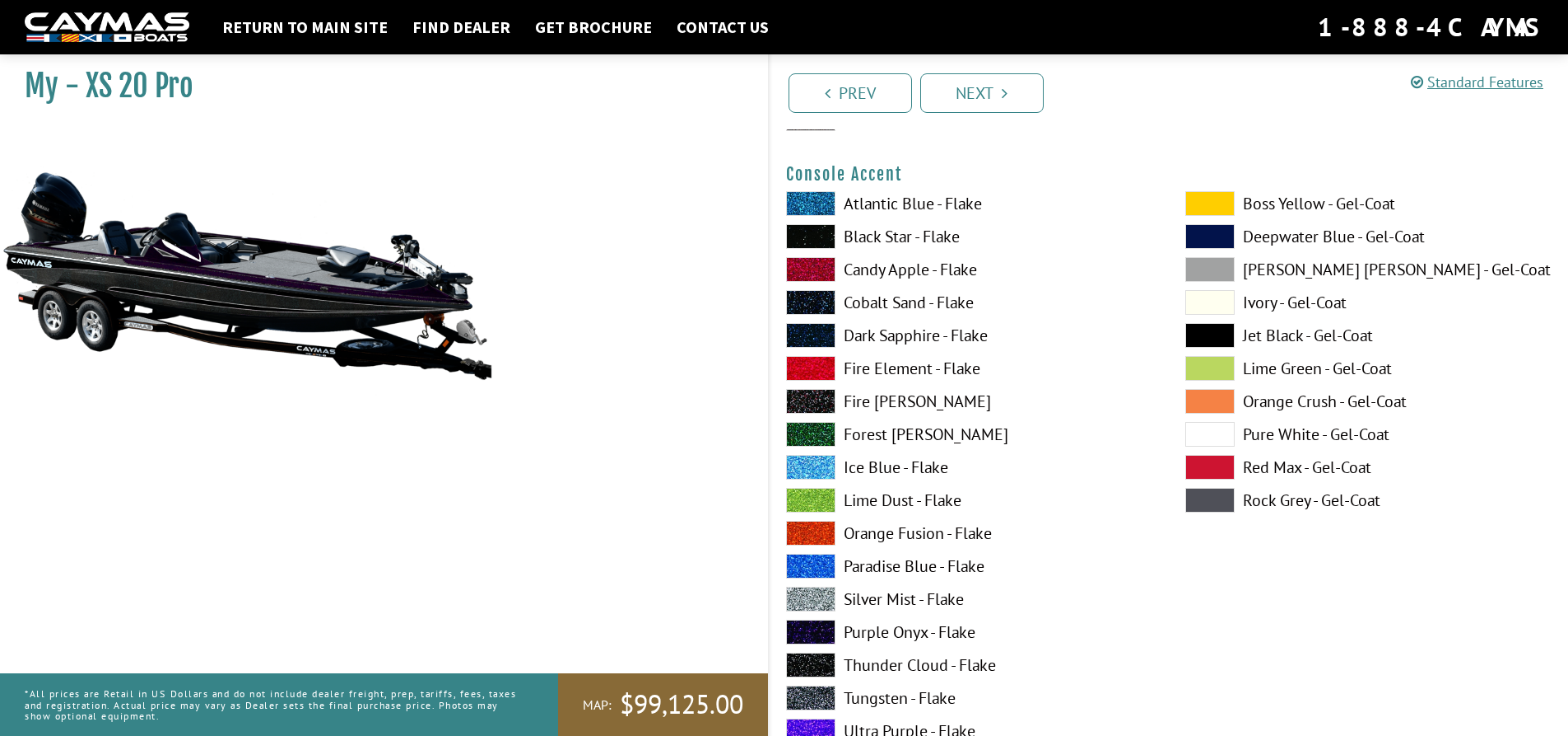
click at [814, 335] on span at bounding box center [810, 335] width 49 height 25
click at [820, 312] on span at bounding box center [810, 303] width 49 height 25
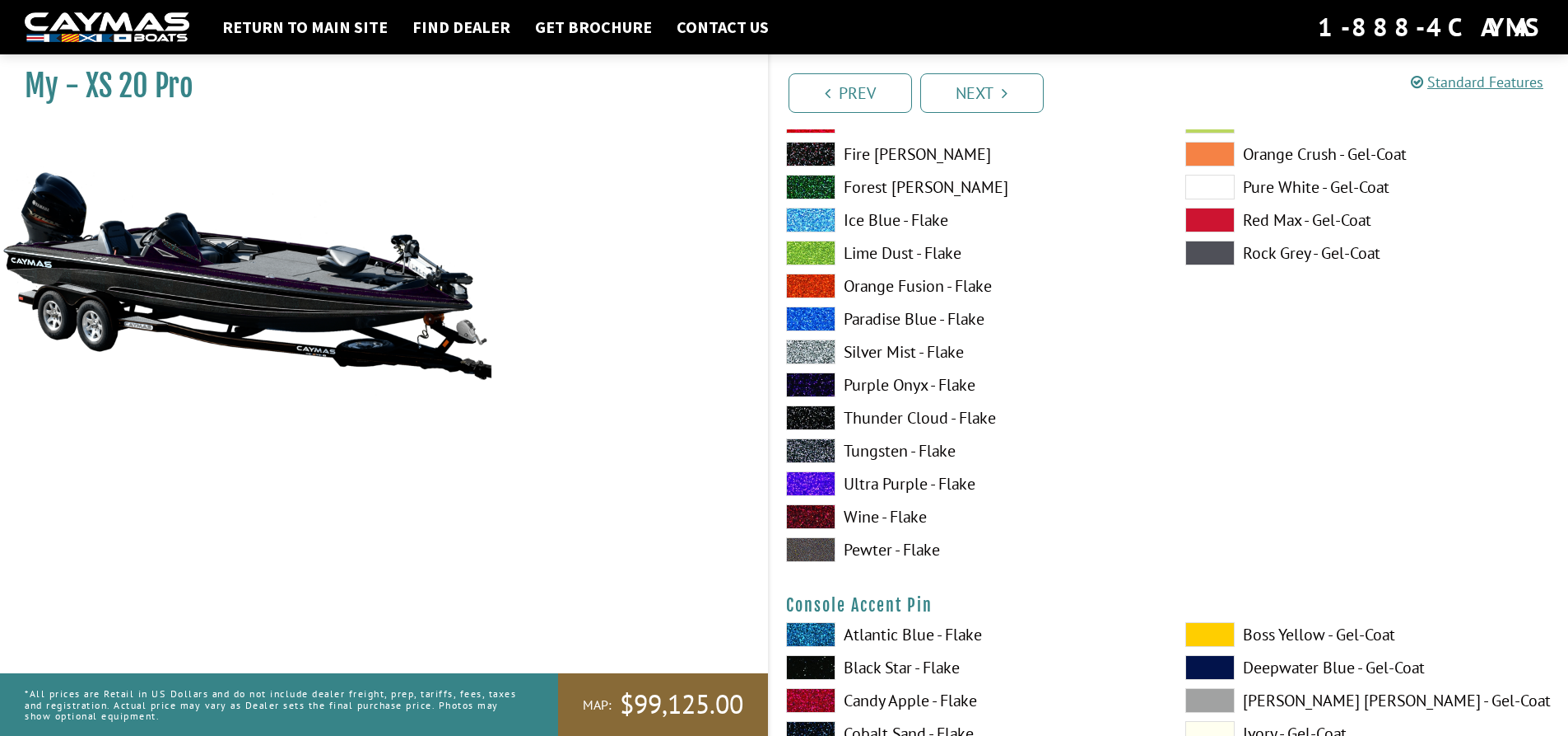
click at [824, 545] on span at bounding box center [810, 550] width 49 height 25
click at [815, 448] on span at bounding box center [810, 451] width 49 height 25
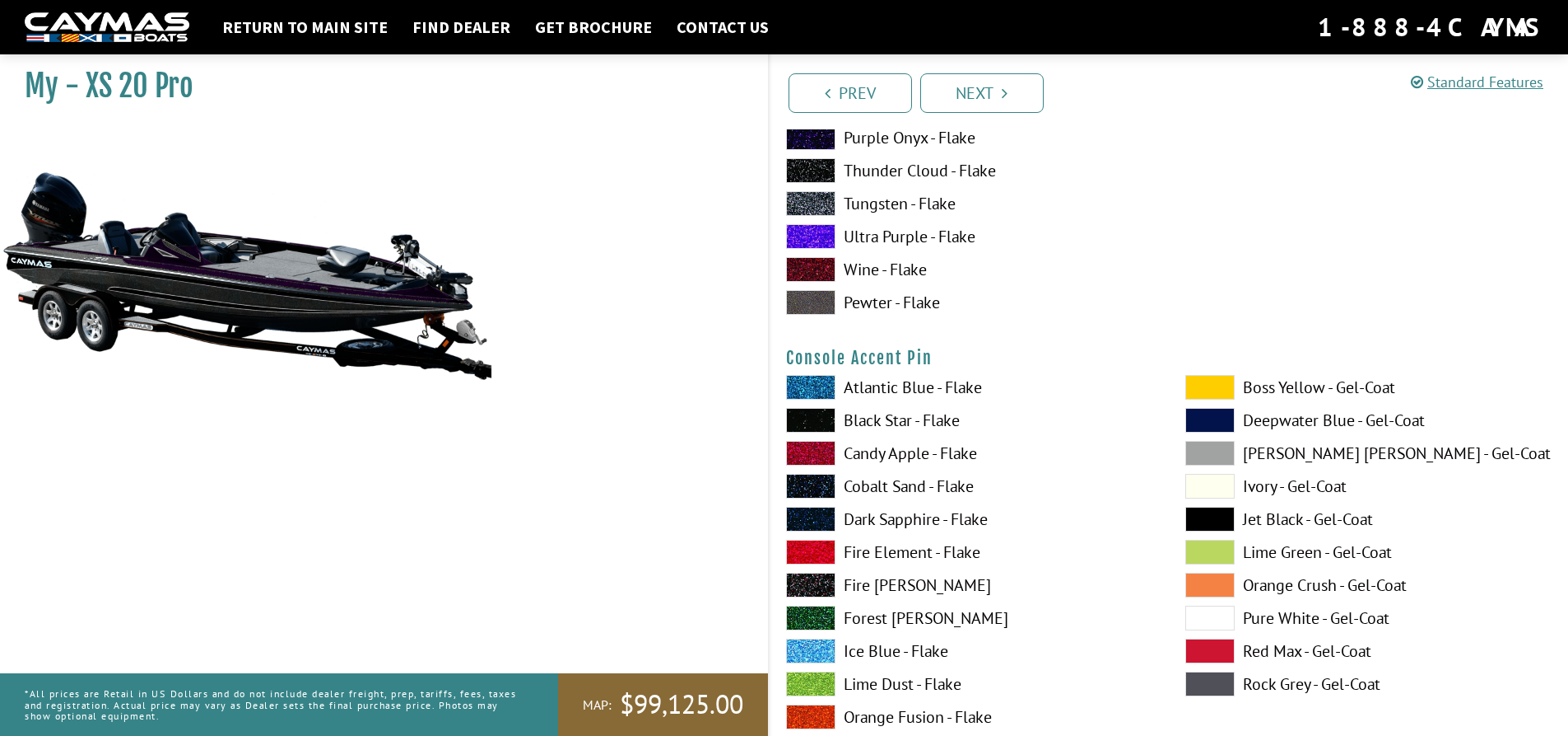
scroll to position [4943, 0]
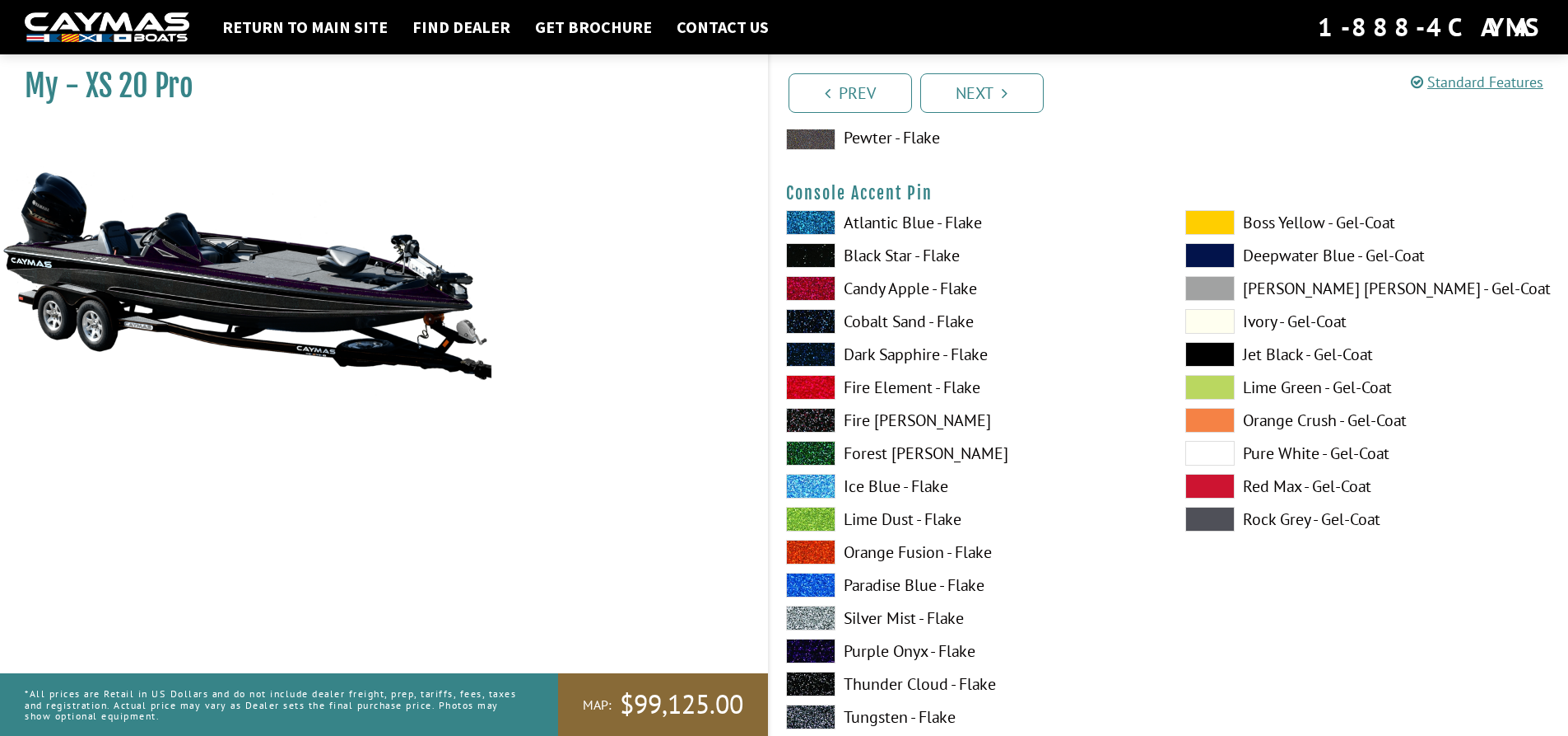
click at [1209, 451] on span at bounding box center [1210, 453] width 49 height 25
click at [1219, 356] on span at bounding box center [1210, 354] width 49 height 25
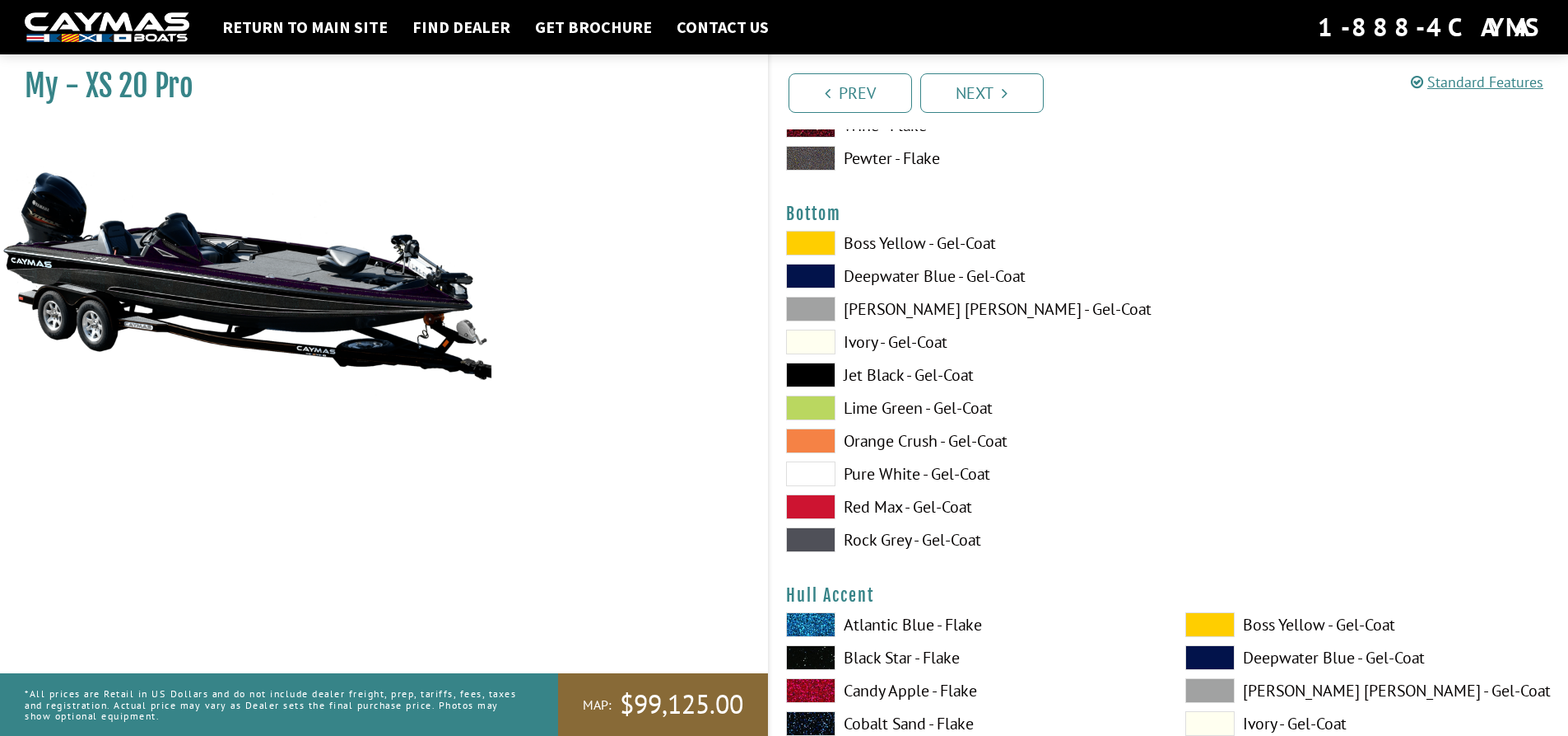
scroll to position [5601, 0]
click at [823, 236] on span at bounding box center [810, 243] width 49 height 25
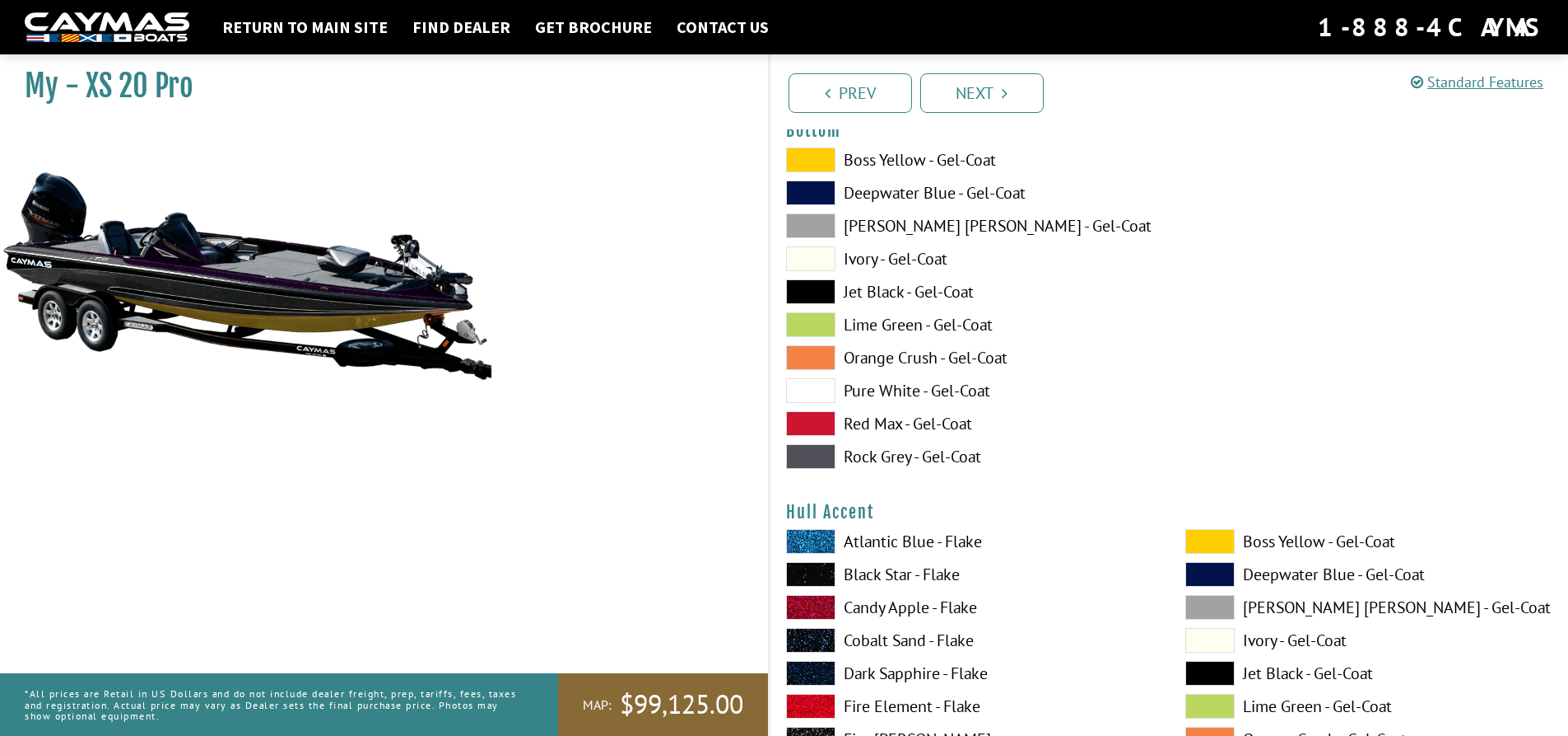
click at [826, 190] on span at bounding box center [810, 193] width 49 height 25
click at [825, 219] on span at bounding box center [810, 226] width 49 height 25
click at [823, 253] on span at bounding box center [810, 259] width 49 height 25
click at [827, 295] on span at bounding box center [810, 292] width 49 height 25
click at [823, 328] on span at bounding box center [810, 324] width 49 height 25
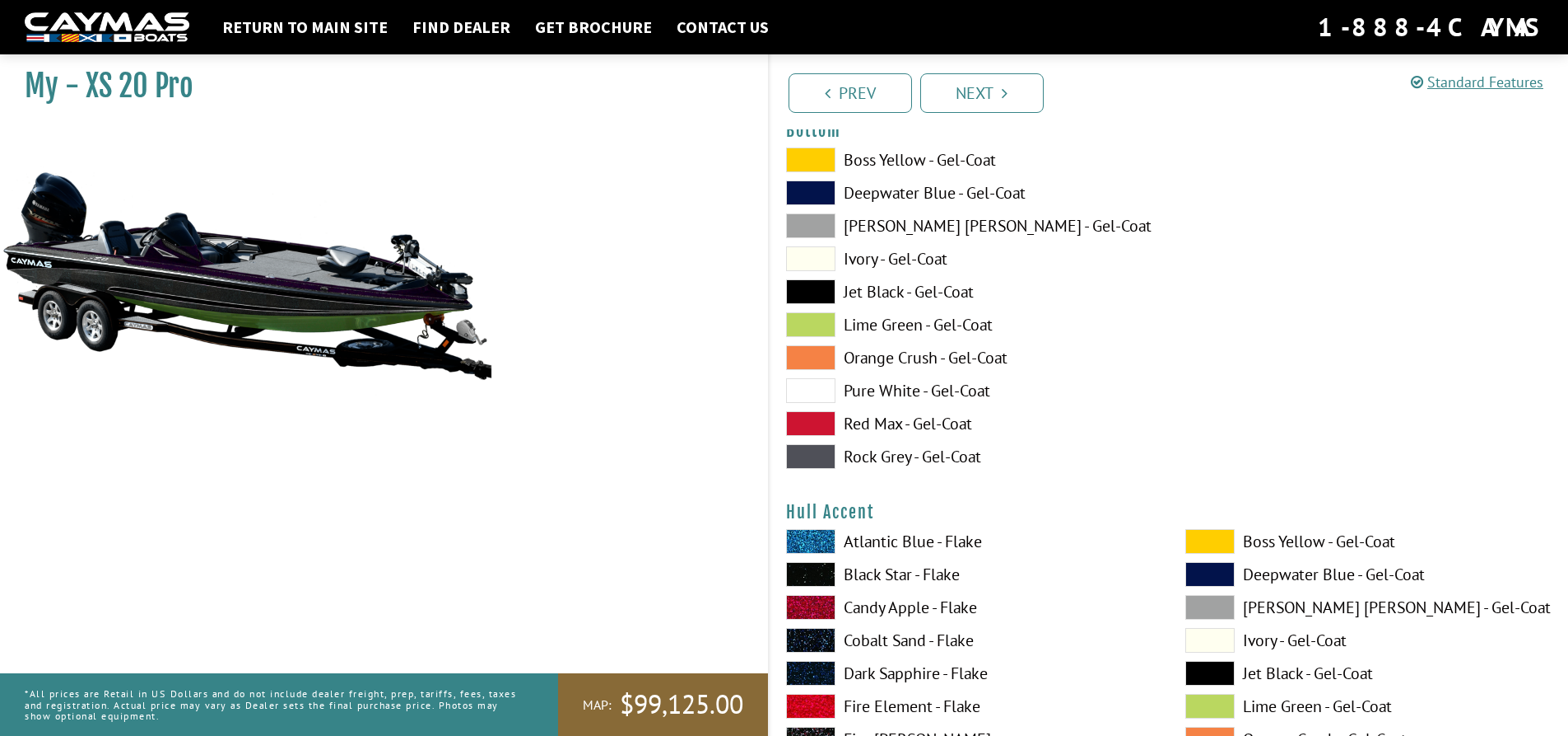
click at [825, 360] on span at bounding box center [810, 358] width 49 height 25
click at [825, 389] on span at bounding box center [810, 391] width 49 height 25
click at [821, 423] on span at bounding box center [810, 423] width 49 height 25
click at [820, 449] on span at bounding box center [810, 457] width 49 height 25
click at [832, 191] on span at bounding box center [810, 193] width 49 height 25
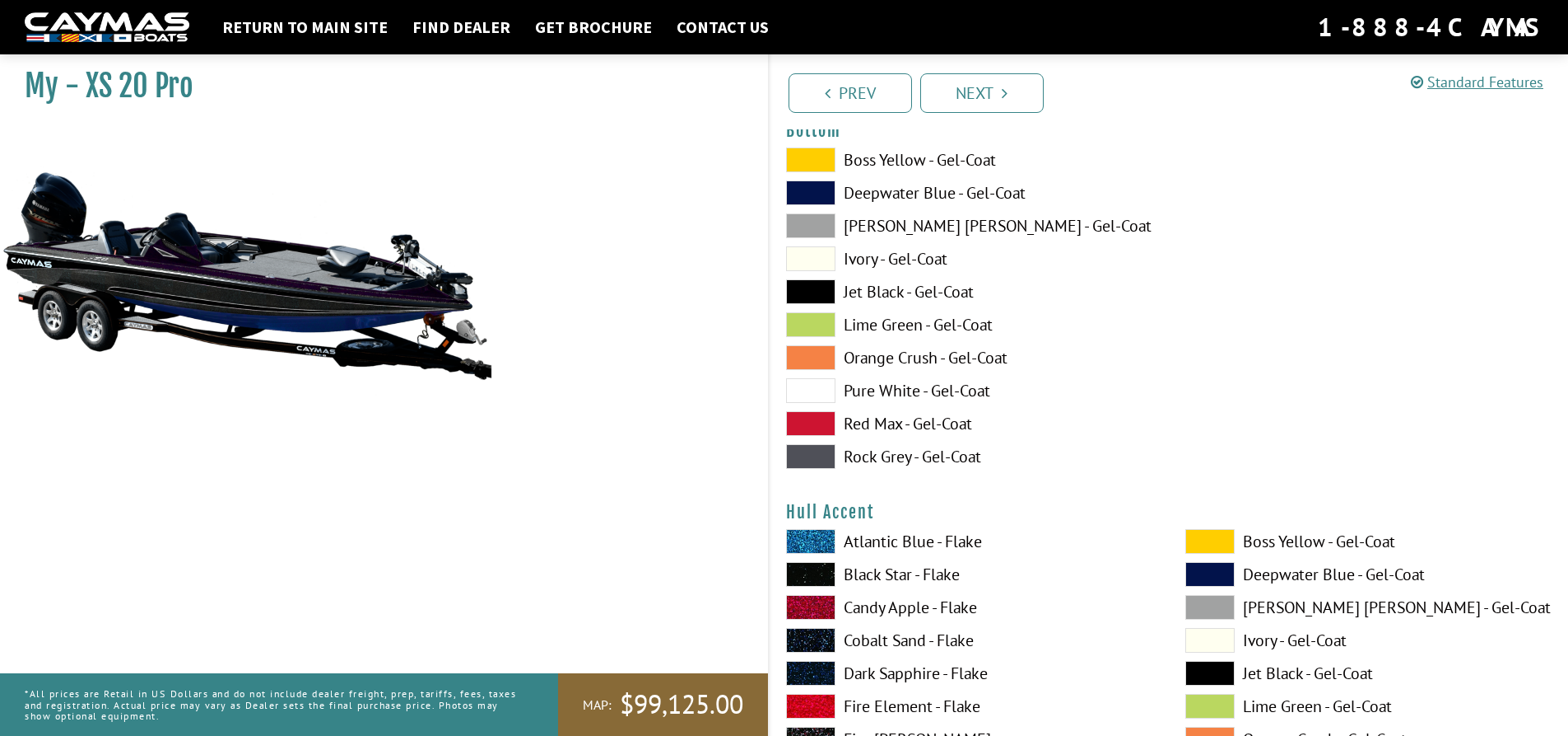
click at [827, 162] on span at bounding box center [810, 160] width 49 height 25
click at [821, 320] on span at bounding box center [810, 324] width 49 height 25
click at [822, 288] on span at bounding box center [810, 292] width 49 height 25
click at [821, 190] on span at bounding box center [810, 193] width 49 height 25
click at [825, 393] on span at bounding box center [810, 391] width 49 height 25
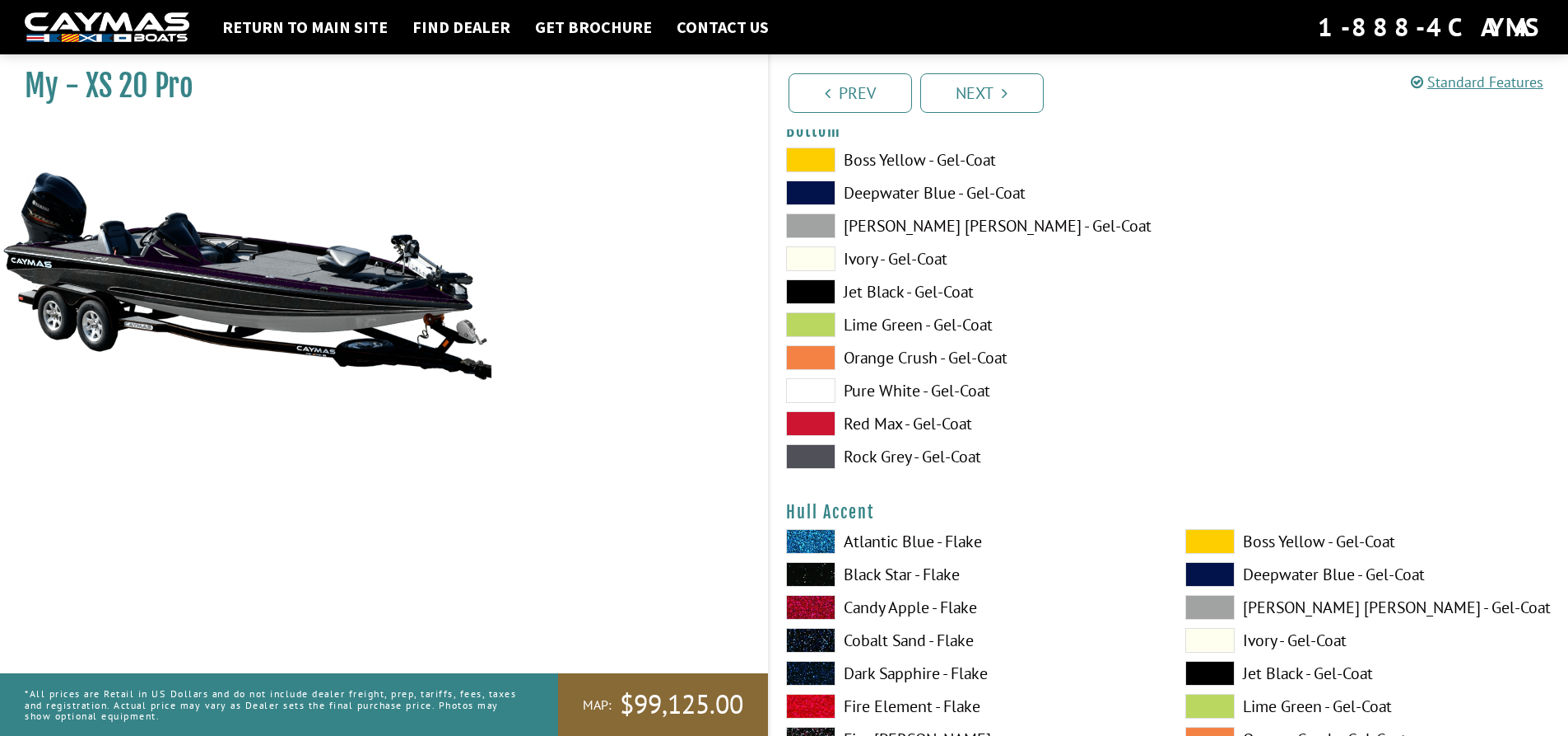
click at [824, 446] on span at bounding box center [810, 457] width 49 height 25
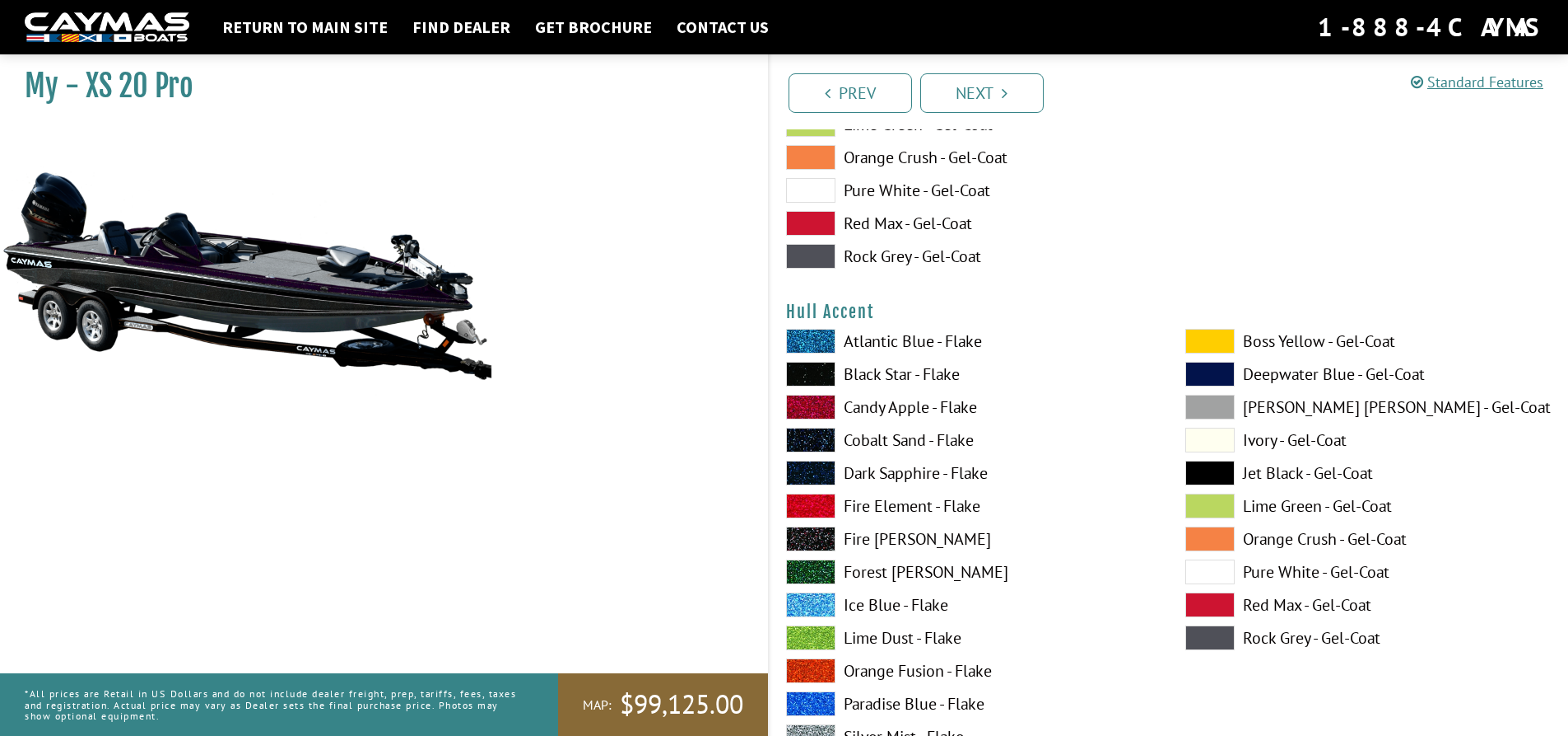
scroll to position [6014, 0]
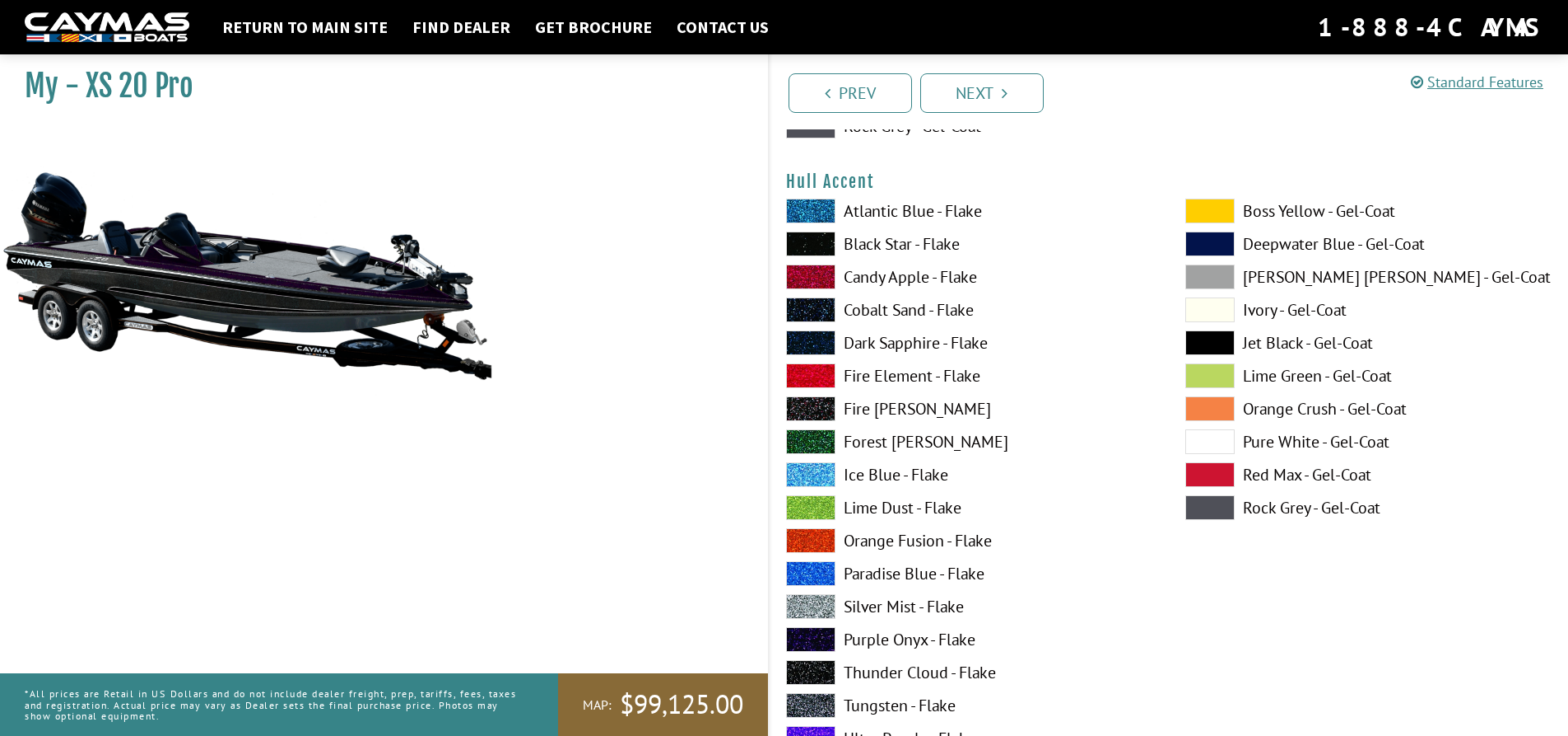
click at [819, 209] on span at bounding box center [810, 211] width 49 height 25
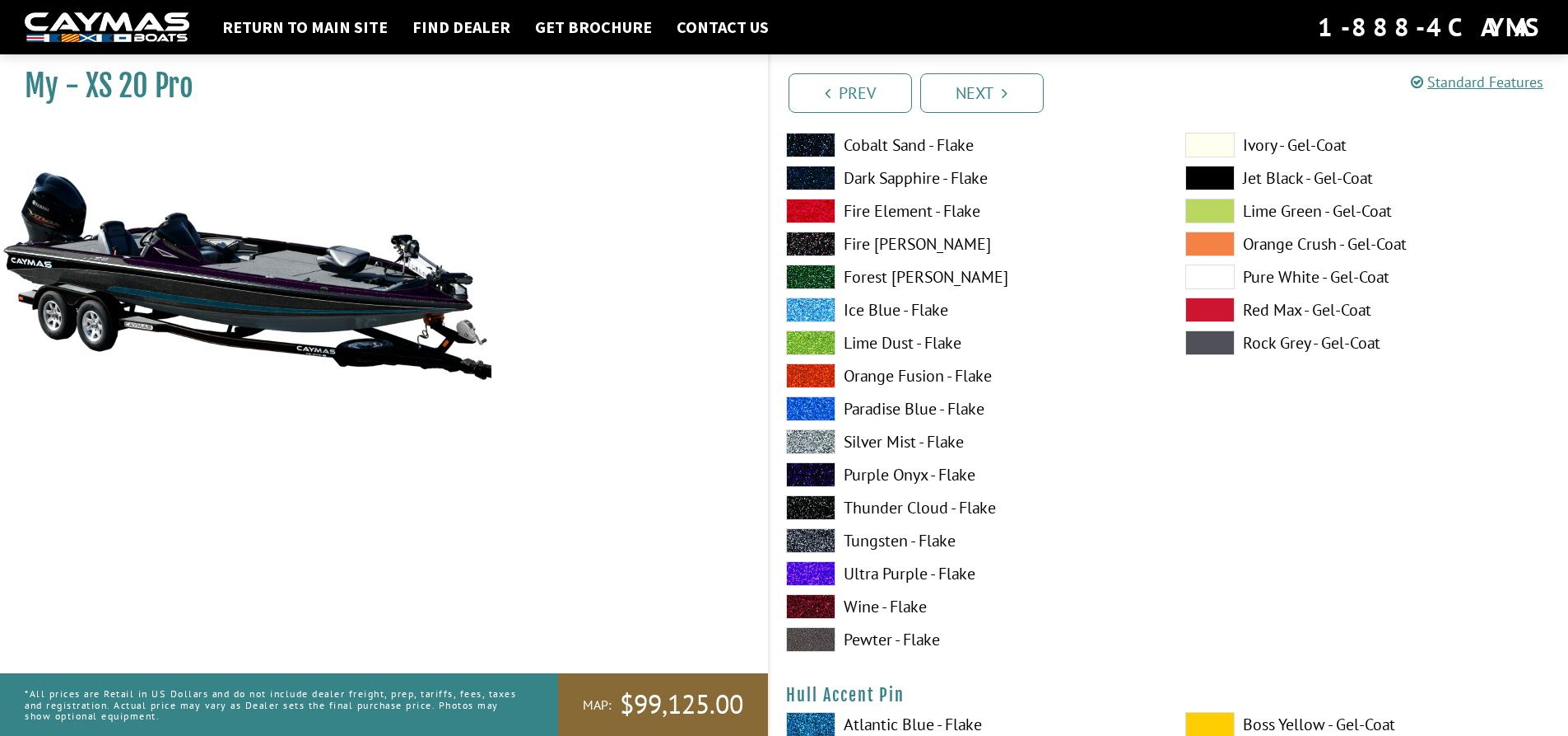
click at [824, 574] on span at bounding box center [810, 573] width 49 height 25
click at [826, 473] on span at bounding box center [810, 474] width 49 height 25
click at [829, 471] on span at bounding box center [810, 474] width 49 height 25
click at [823, 472] on span at bounding box center [810, 474] width 49 height 25
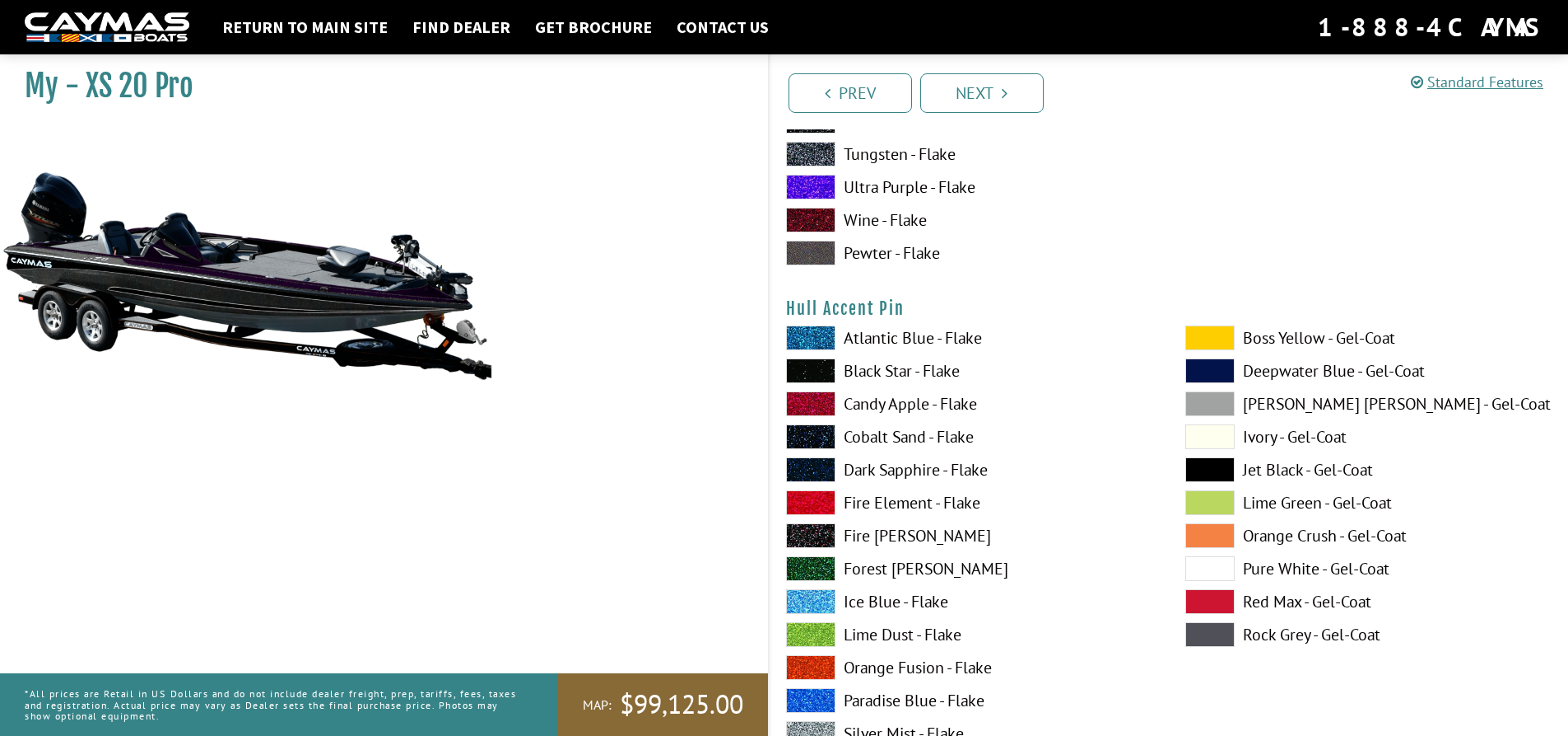
scroll to position [6591, 0]
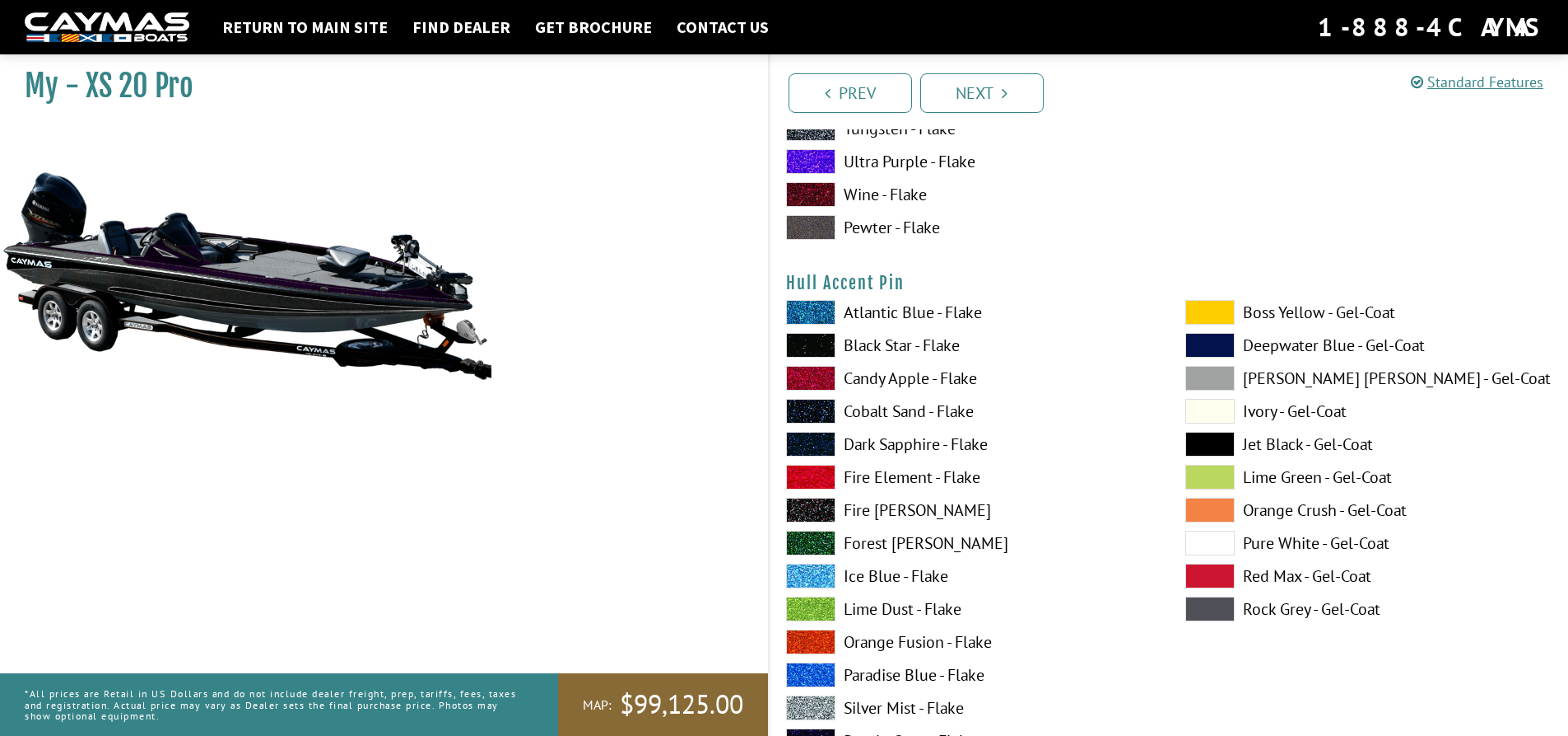
click at [1220, 546] on span at bounding box center [1210, 543] width 49 height 25
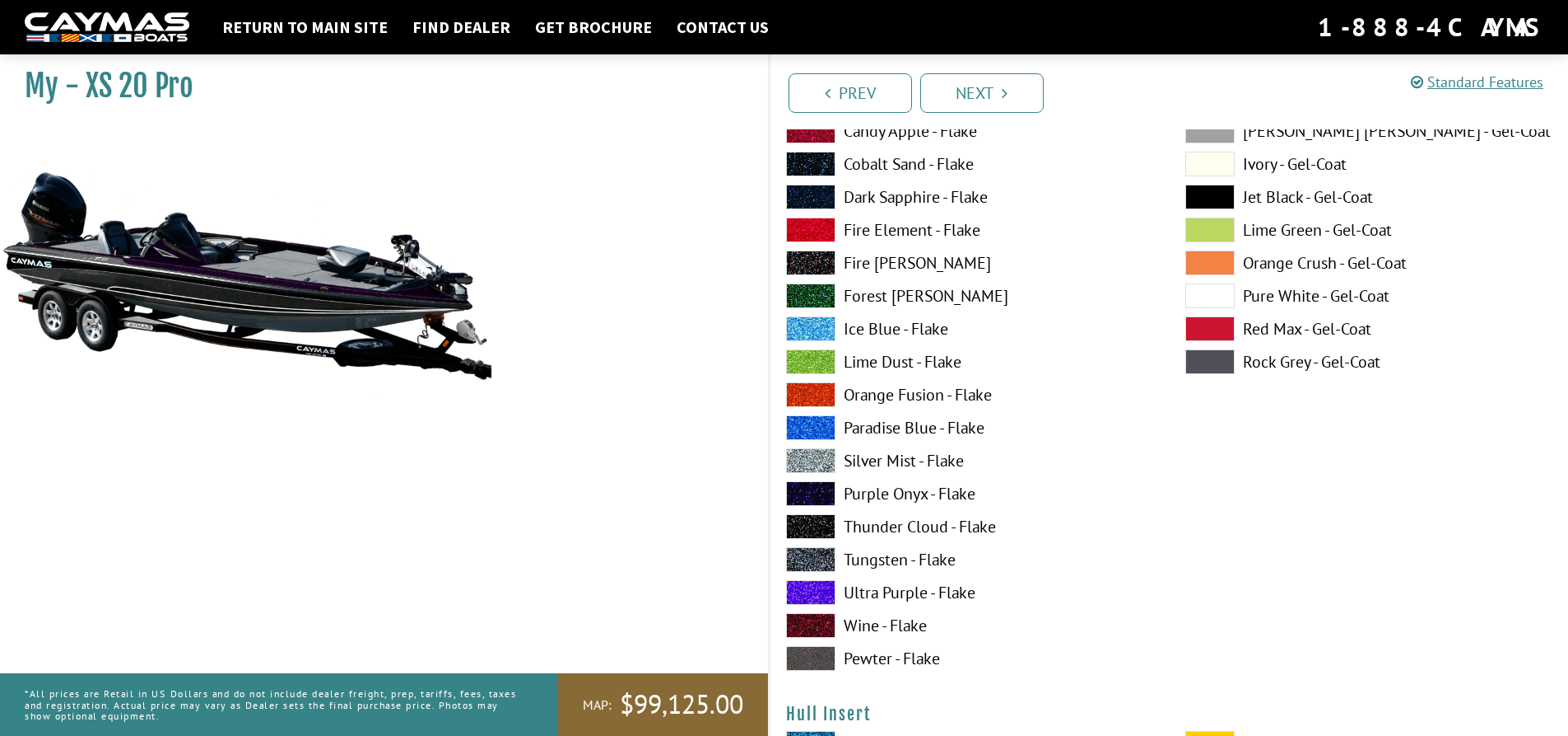
click at [807, 559] on span at bounding box center [810, 560] width 49 height 25
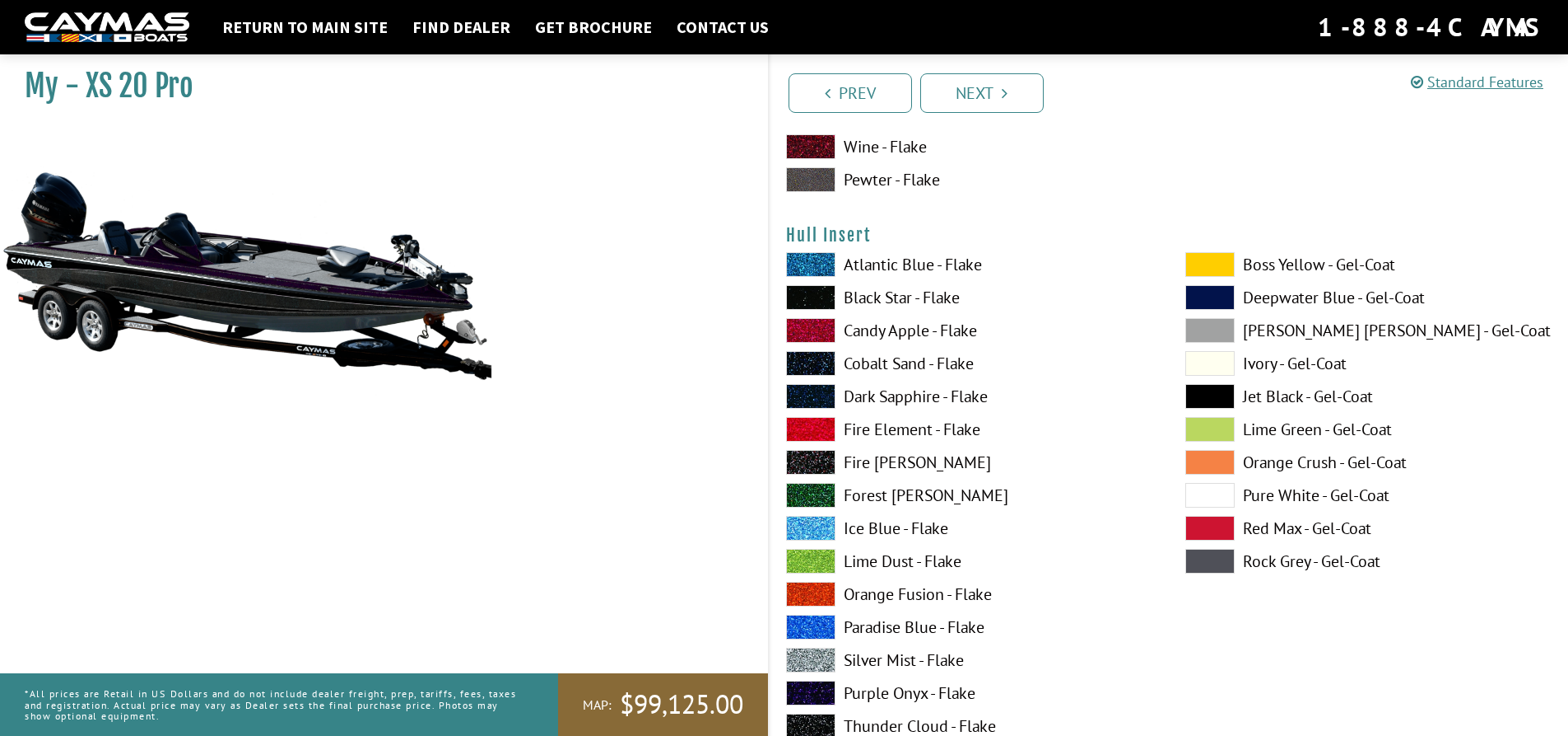
scroll to position [7332, 0]
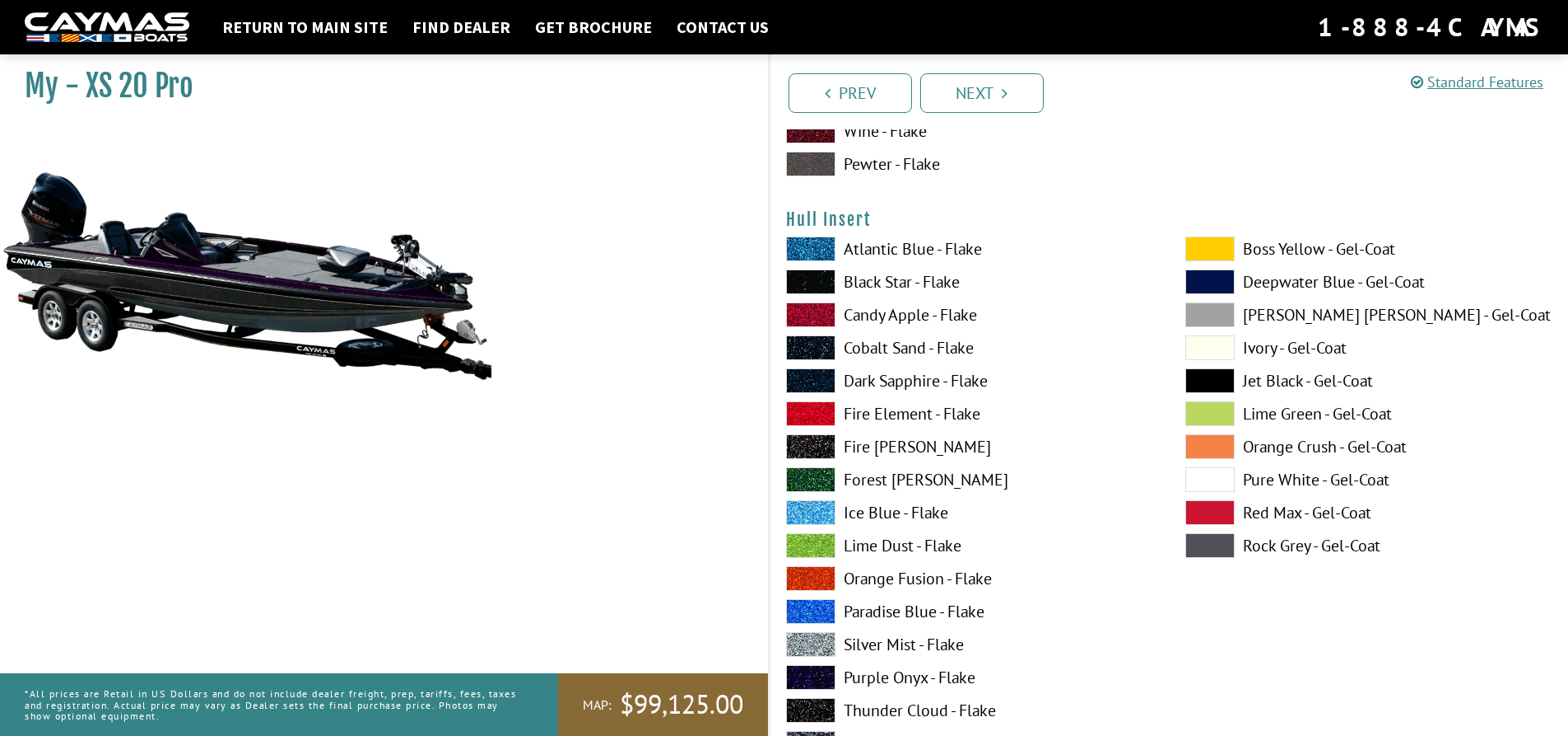
click at [1219, 480] on span at bounding box center [1210, 480] width 49 height 25
click at [825, 312] on span at bounding box center [810, 315] width 49 height 25
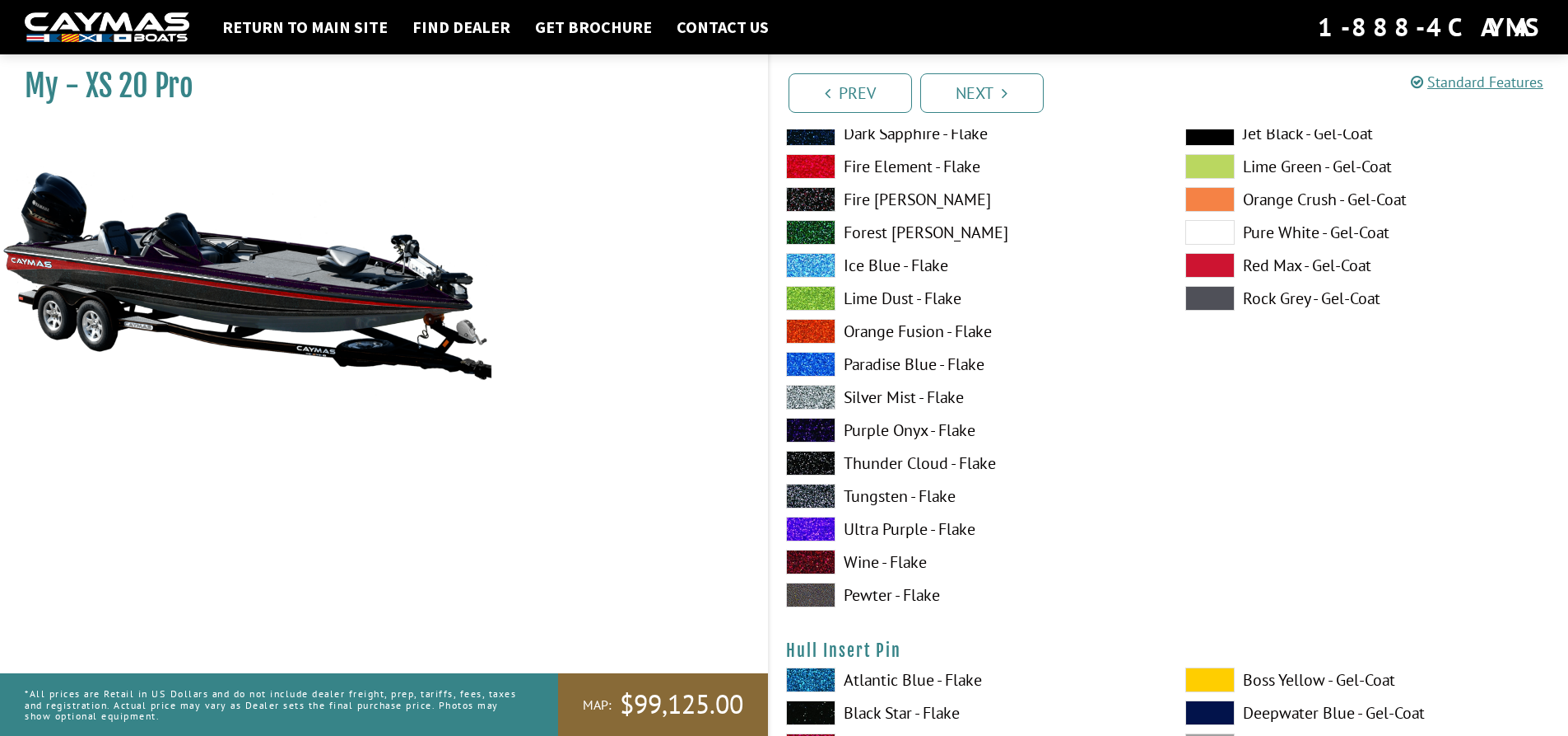
click at [826, 430] on span at bounding box center [810, 430] width 49 height 25
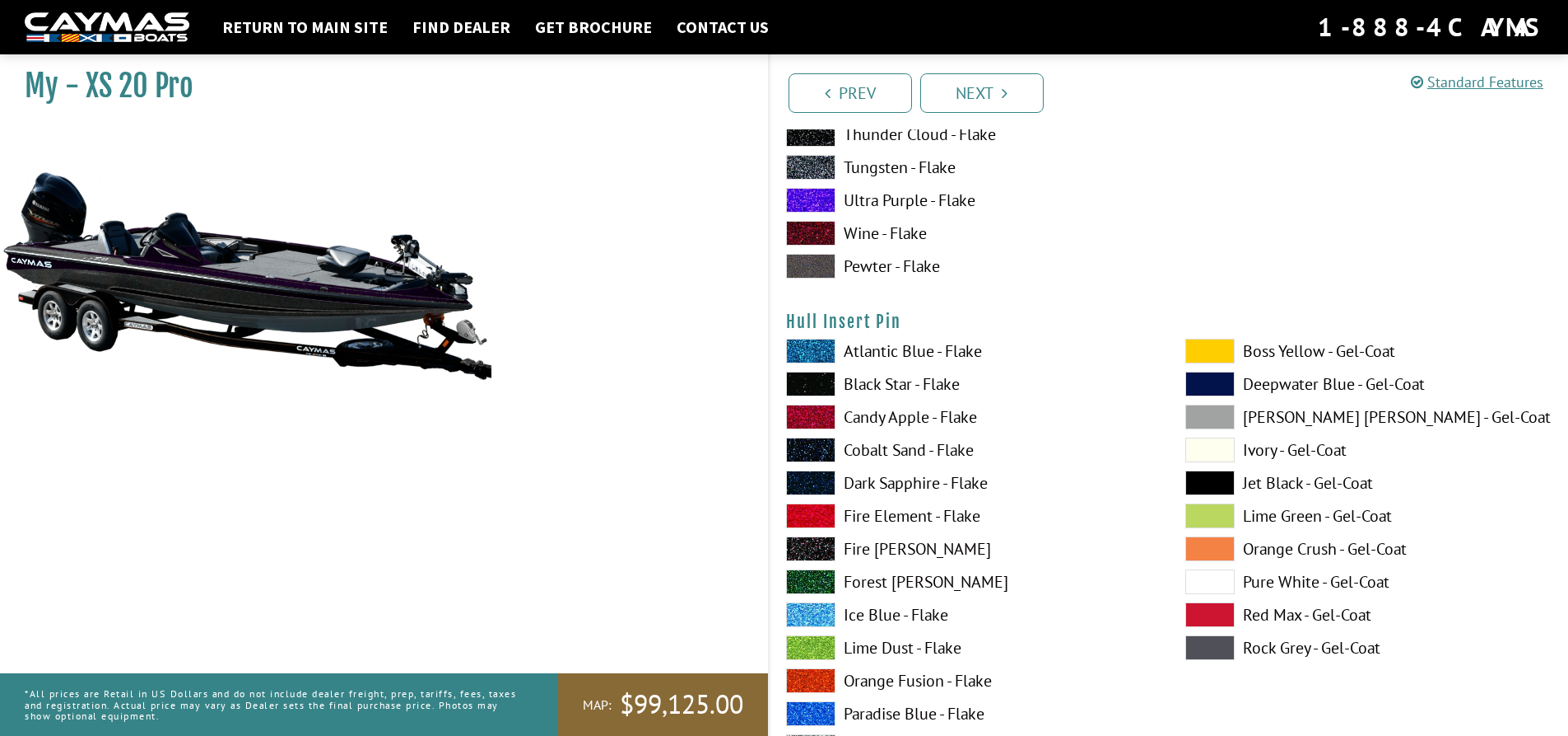
scroll to position [7991, 0]
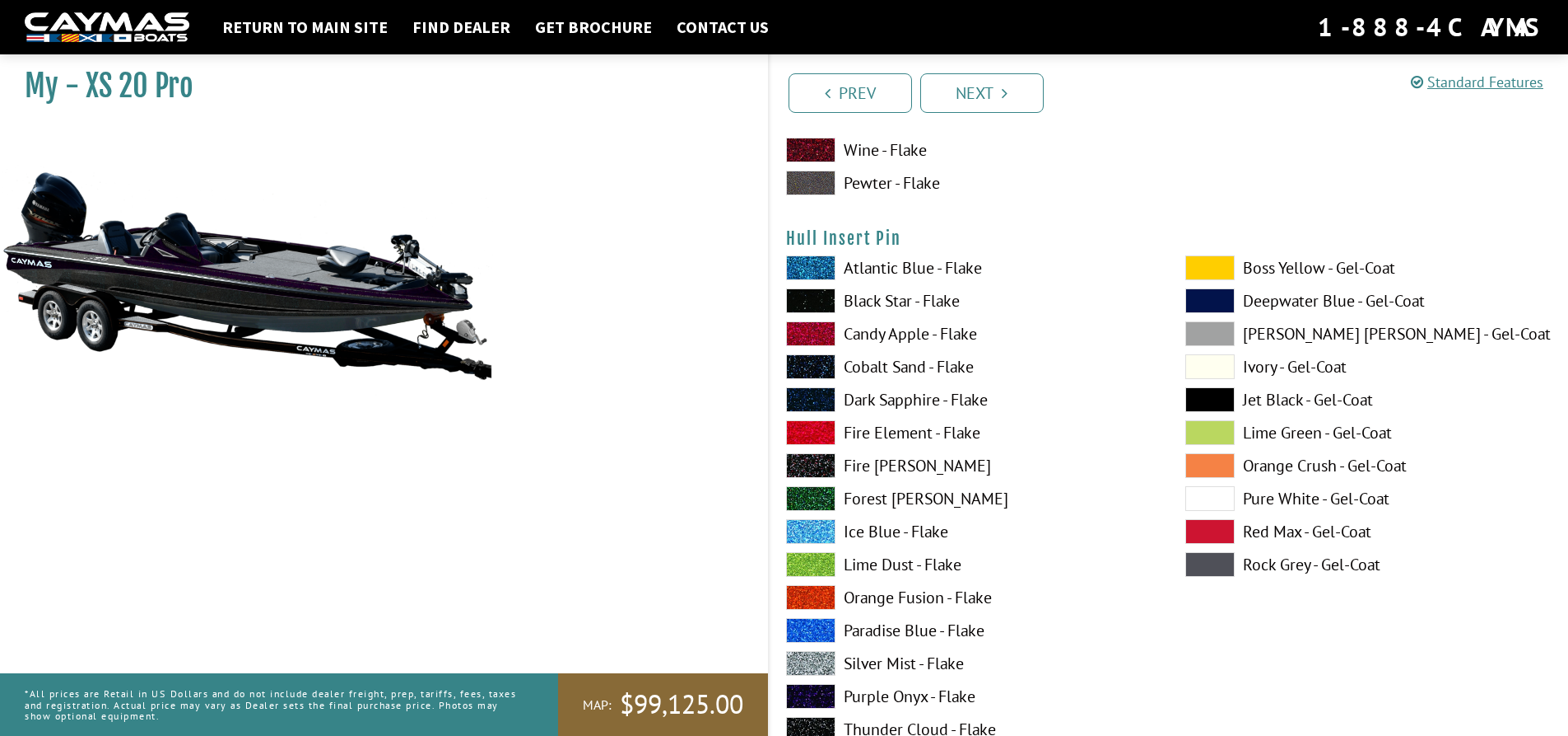
click at [1205, 497] on span at bounding box center [1210, 499] width 49 height 25
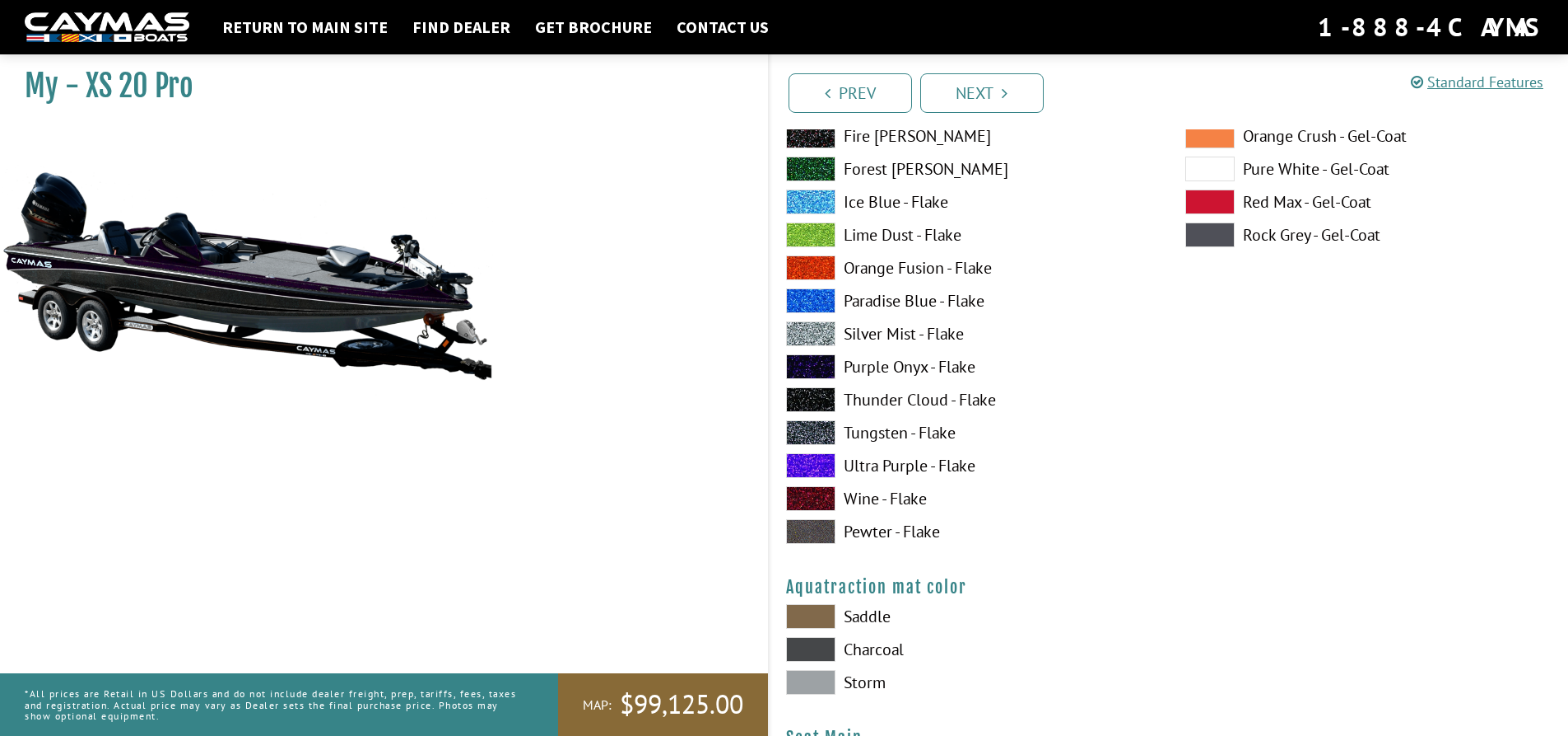
click at [819, 433] on span at bounding box center [810, 433] width 49 height 25
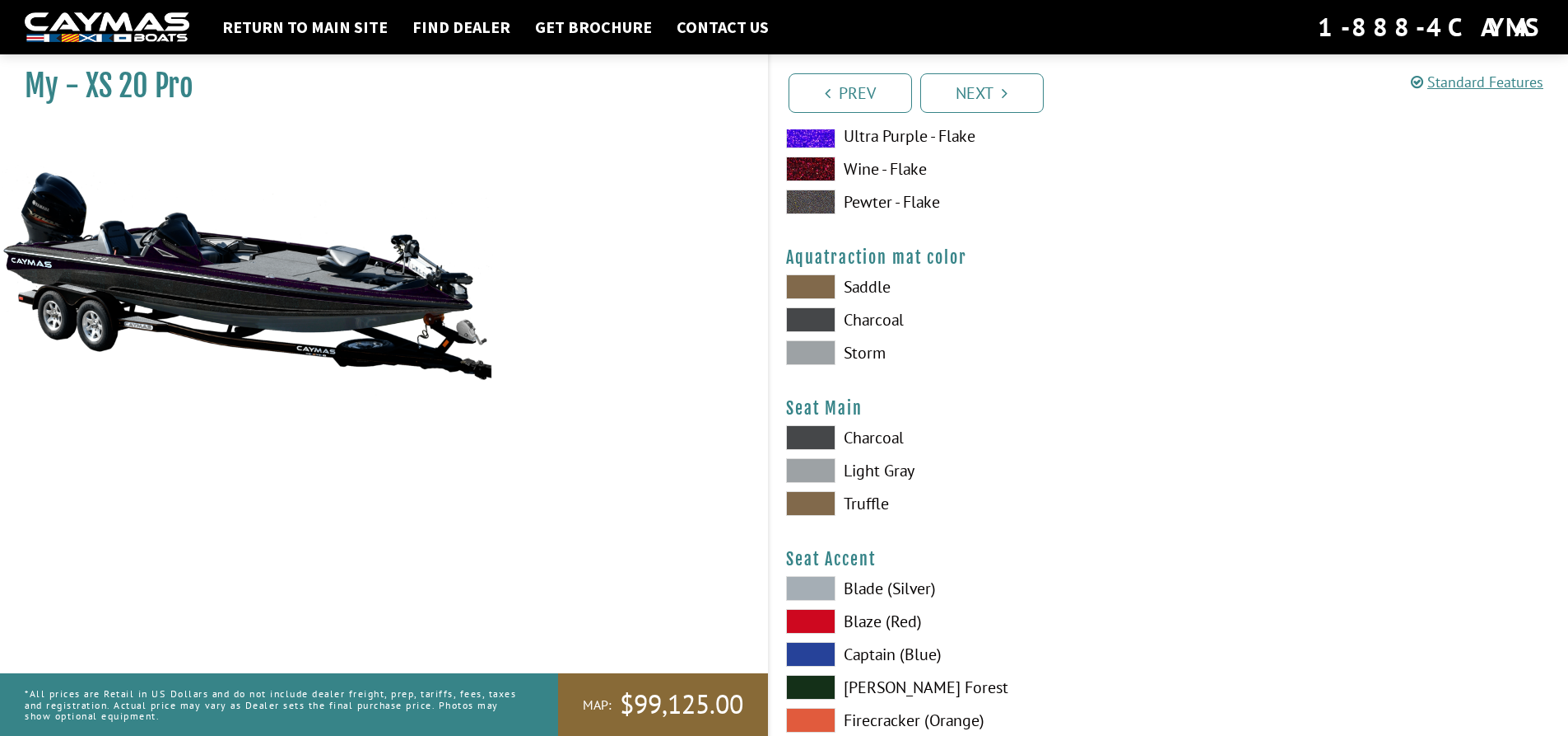
click at [813, 284] on span at bounding box center [810, 287] width 49 height 25
click at [817, 320] on span at bounding box center [810, 320] width 49 height 25
click at [815, 346] on span at bounding box center [810, 353] width 49 height 25
click at [824, 284] on span at bounding box center [810, 287] width 49 height 25
click at [828, 505] on span at bounding box center [810, 503] width 49 height 25
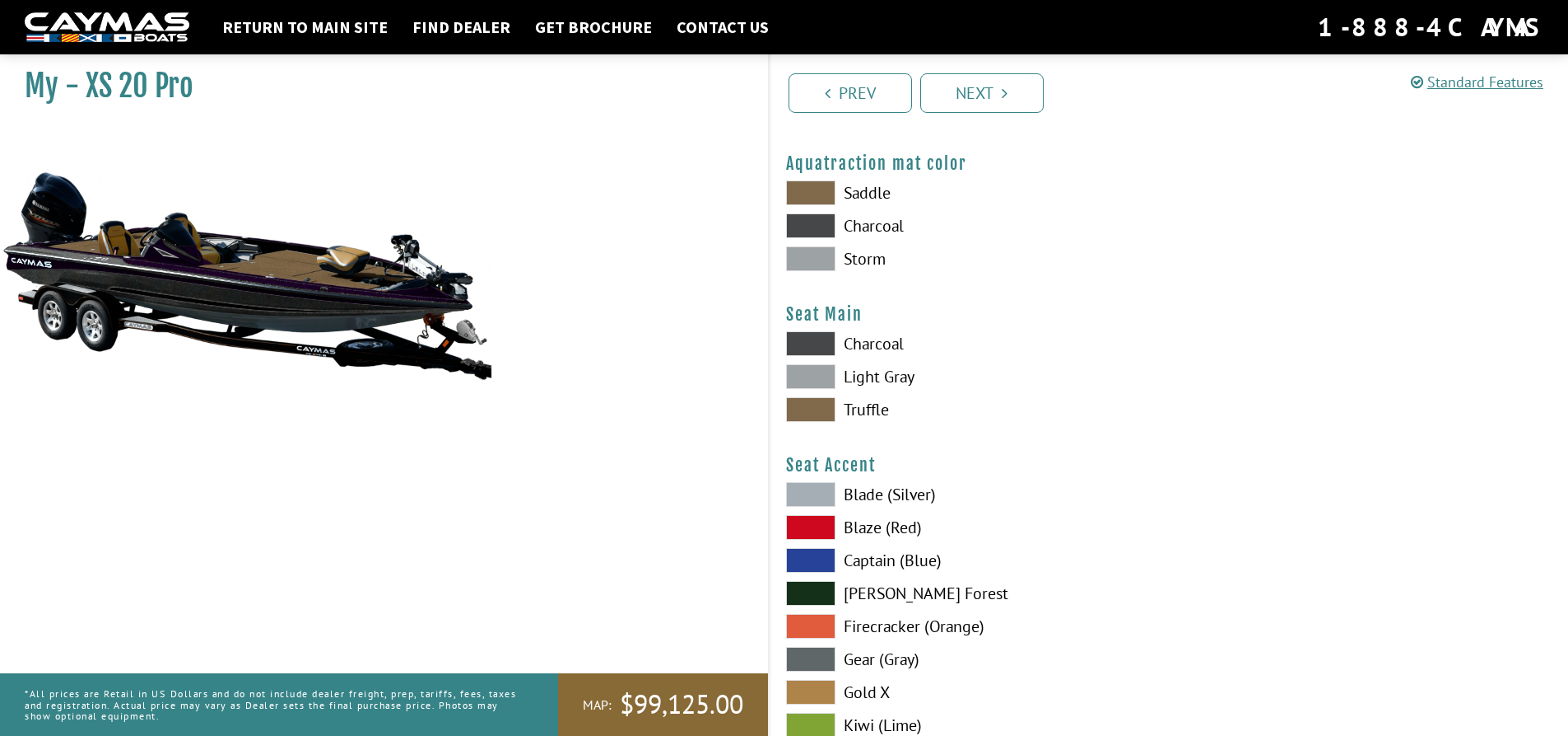
scroll to position [8898, 0]
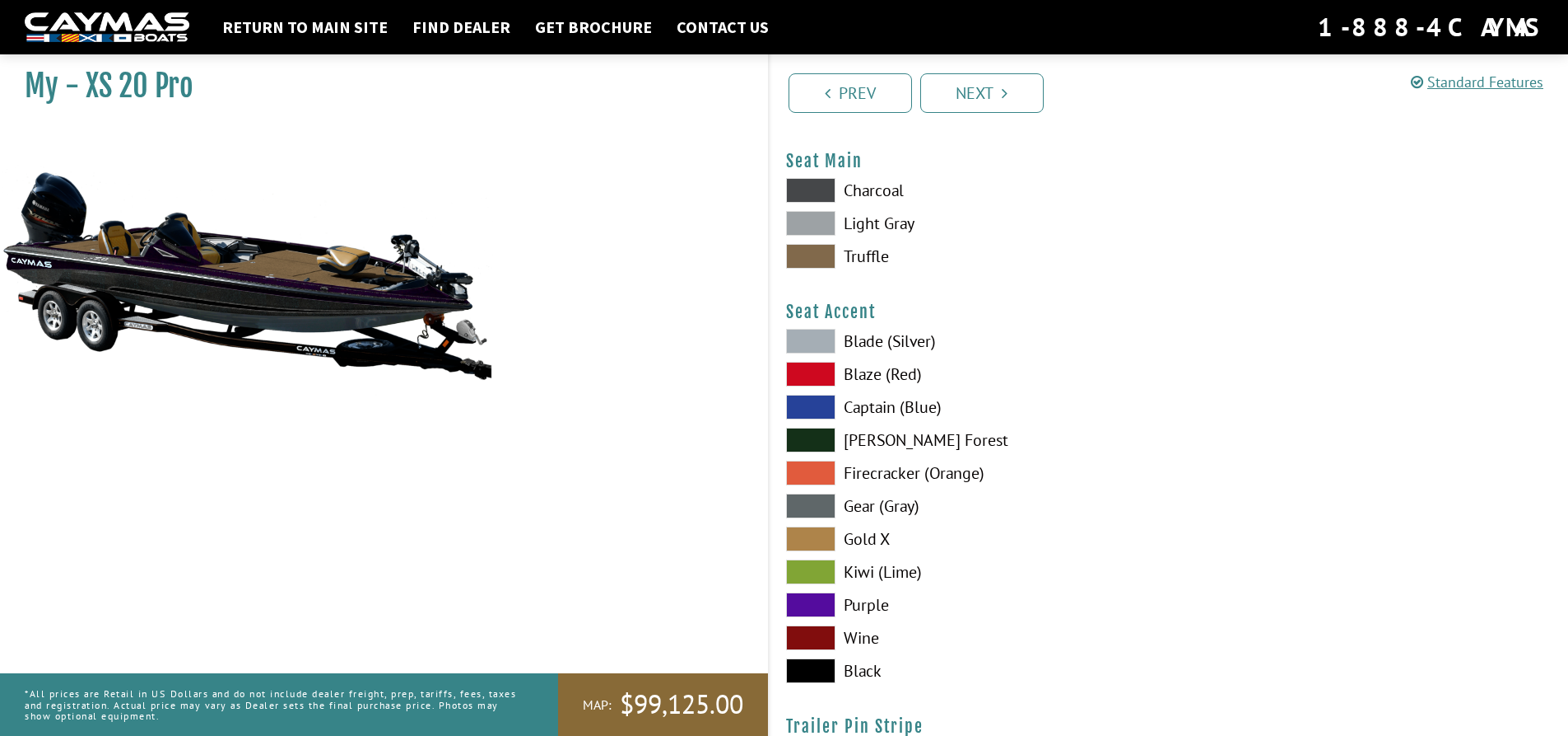
click at [824, 375] on span at bounding box center [810, 374] width 49 height 25
click at [831, 604] on span at bounding box center [810, 605] width 49 height 25
click at [816, 661] on span at bounding box center [810, 670] width 49 height 25
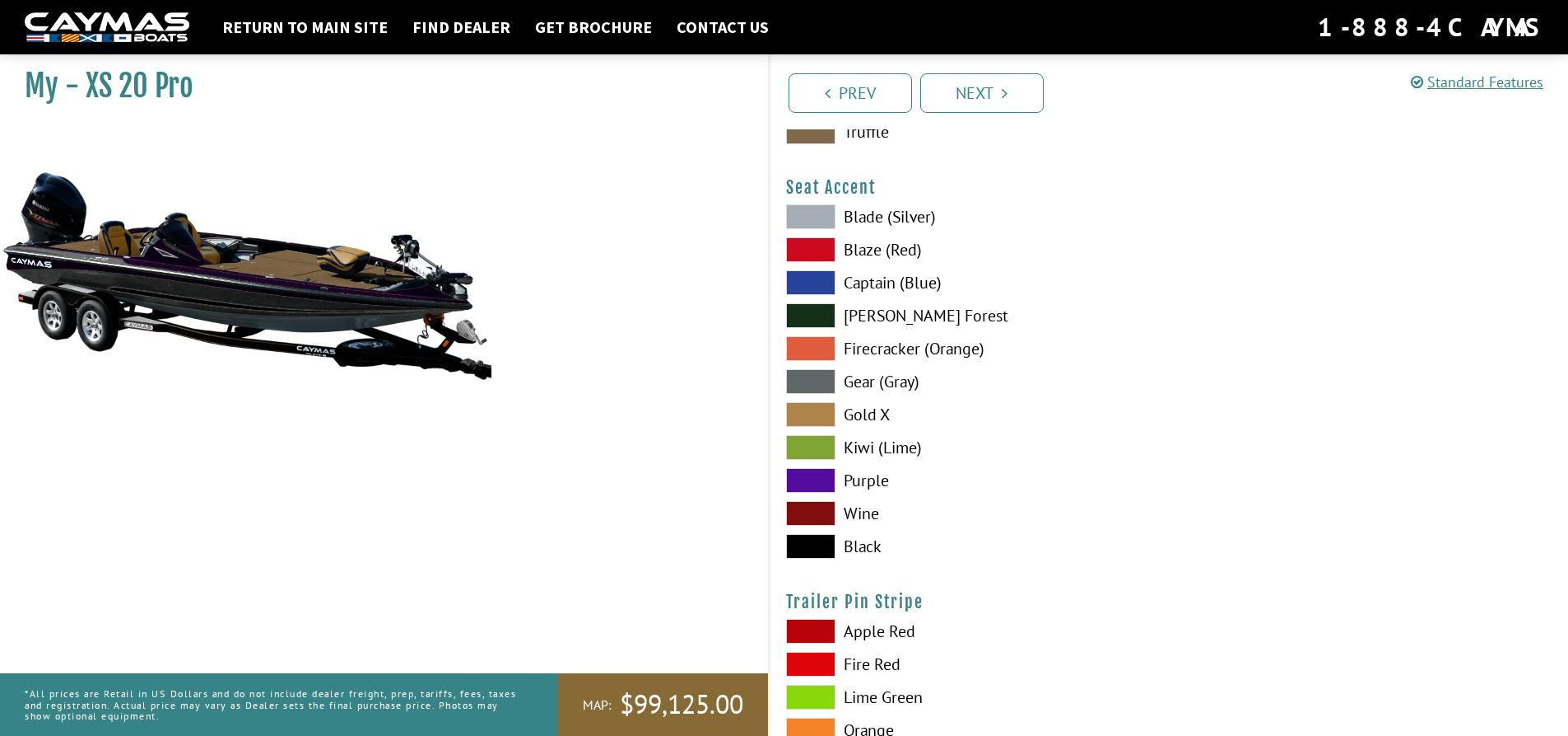
scroll to position [9062, 0]
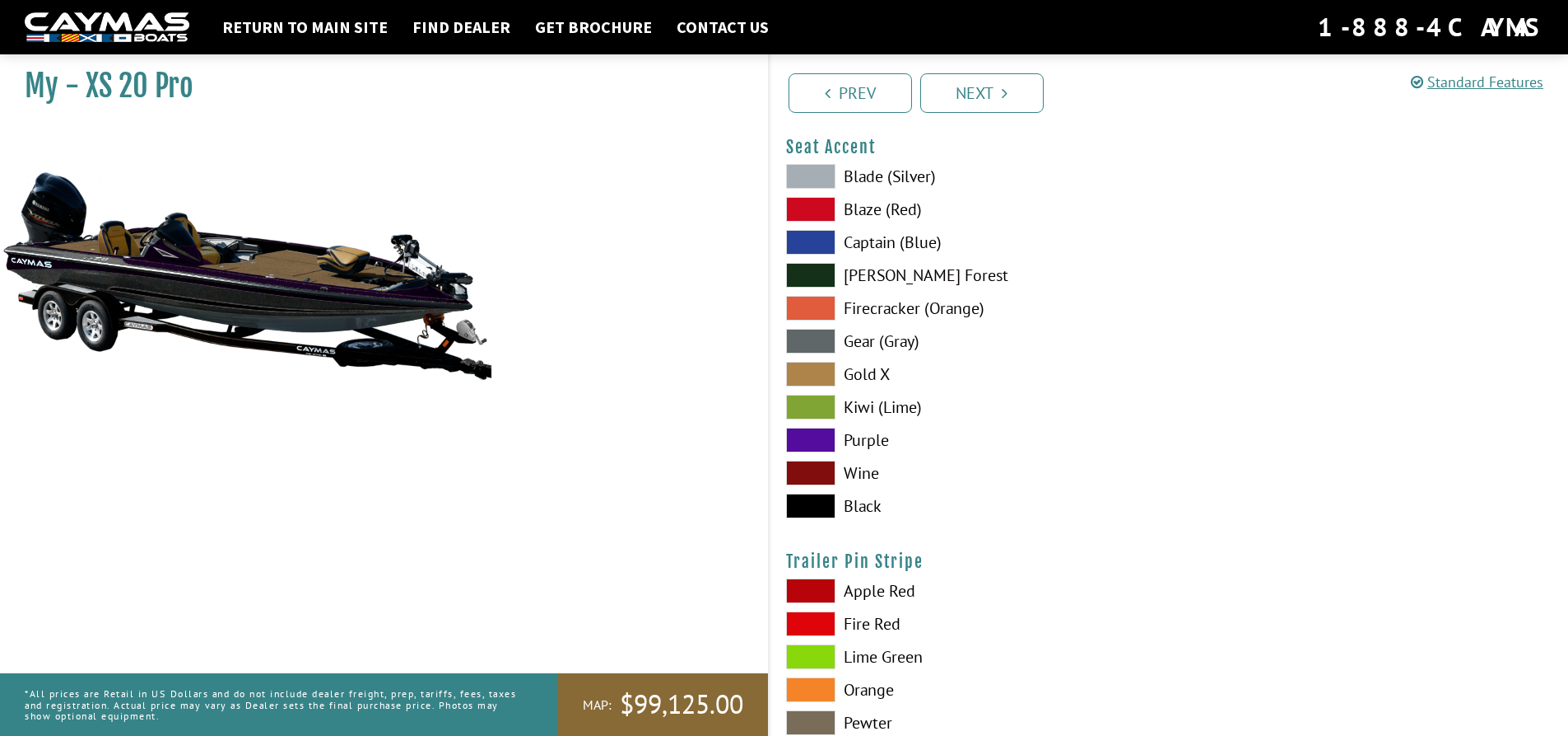
click at [825, 336] on span at bounding box center [810, 341] width 49 height 25
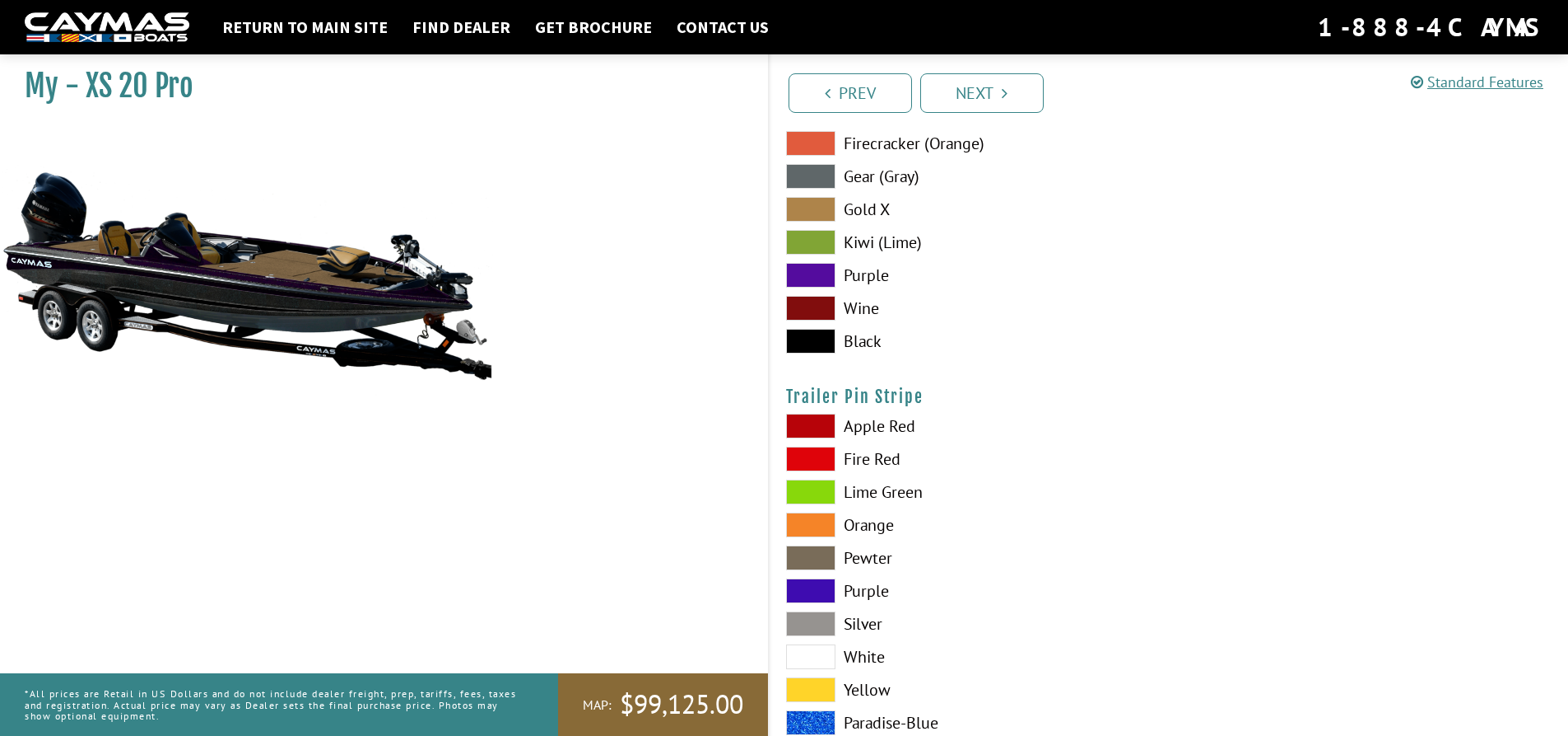
scroll to position [9307, 0]
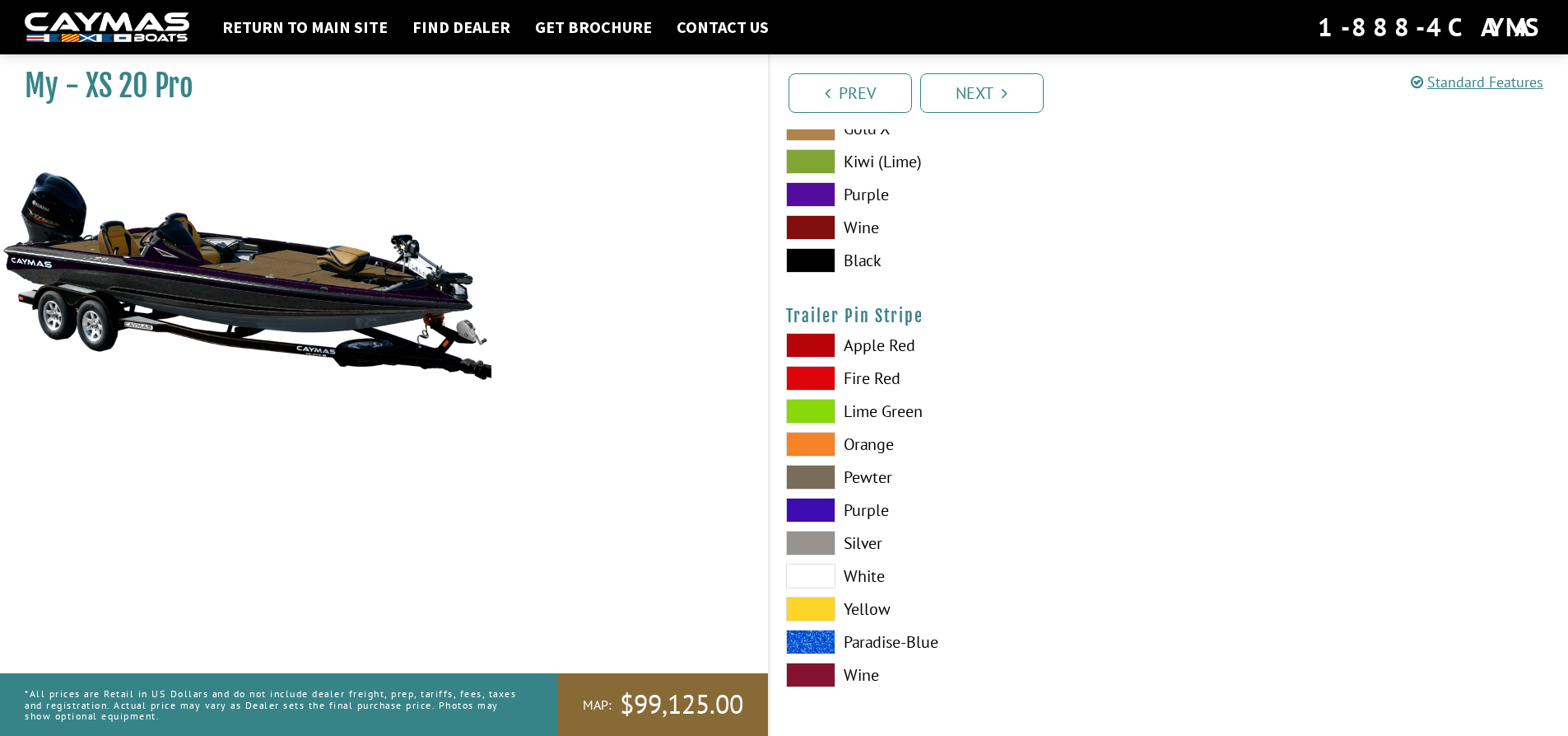
click at [816, 339] on span at bounding box center [810, 345] width 49 height 25
click at [819, 385] on span at bounding box center [810, 378] width 49 height 25
click at [820, 637] on span at bounding box center [810, 642] width 49 height 25
click at [824, 676] on span at bounding box center [810, 675] width 49 height 25
click at [831, 510] on span at bounding box center [810, 510] width 49 height 25
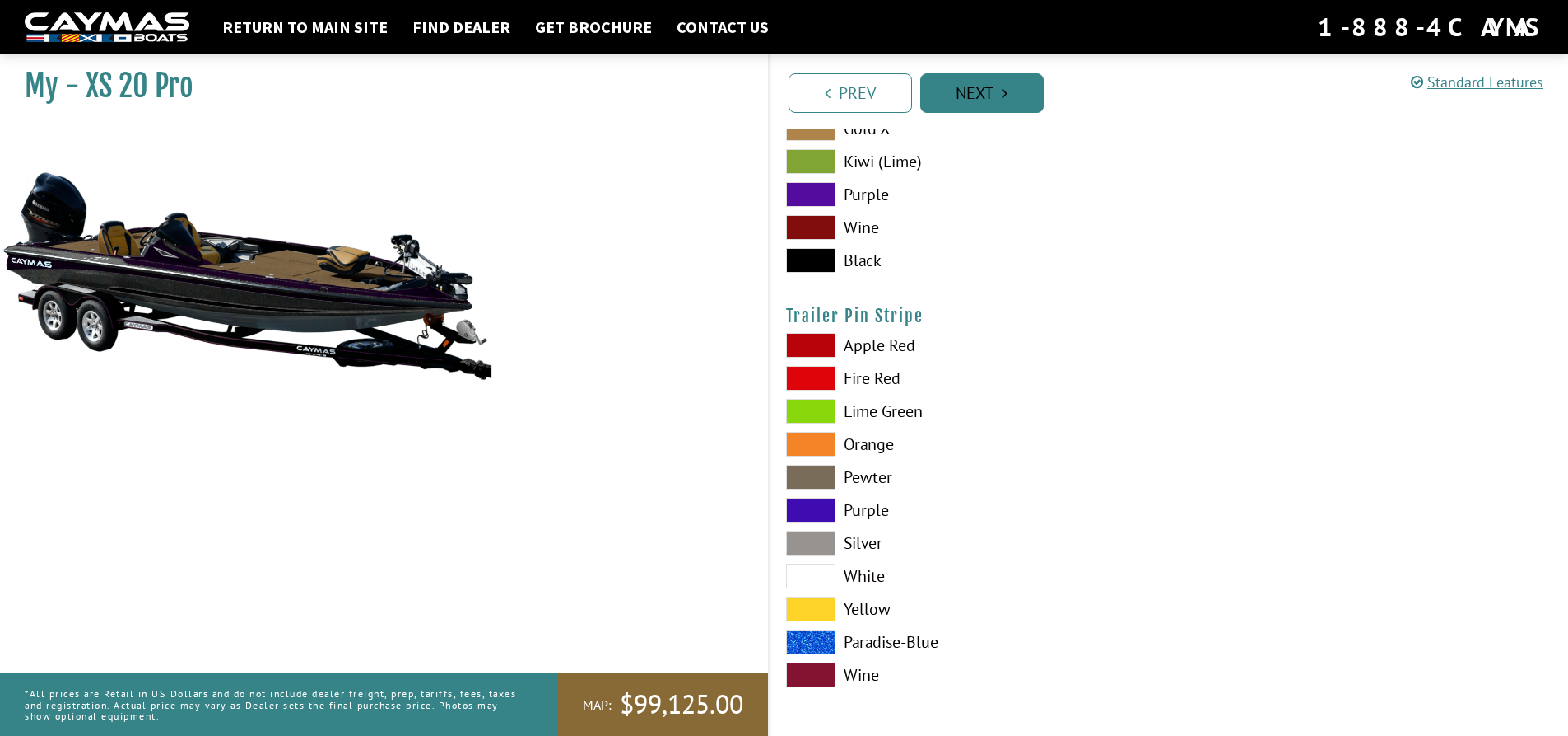
click at [979, 96] on link "Next" at bounding box center [982, 93] width 124 height 40
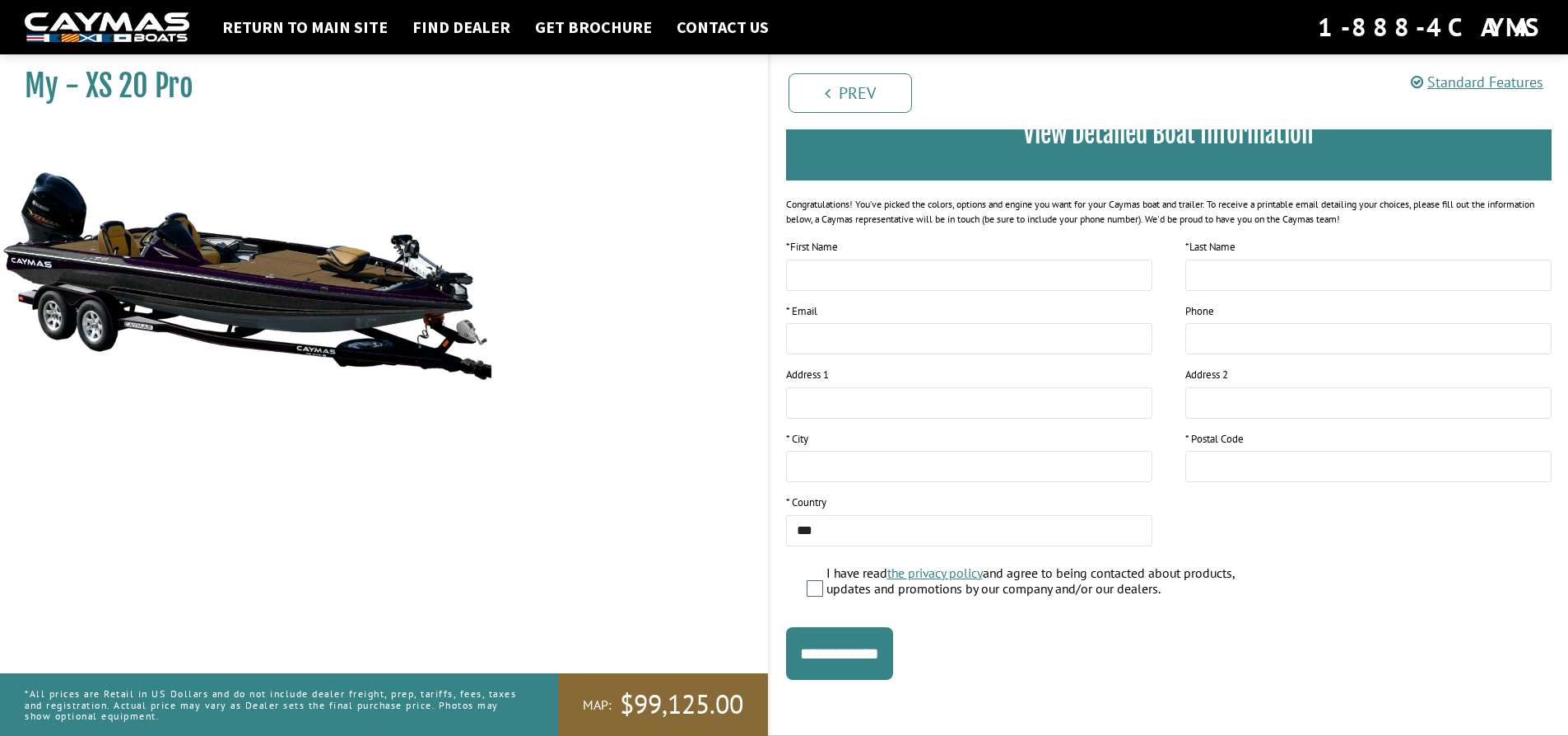
scroll to position [0, 0]
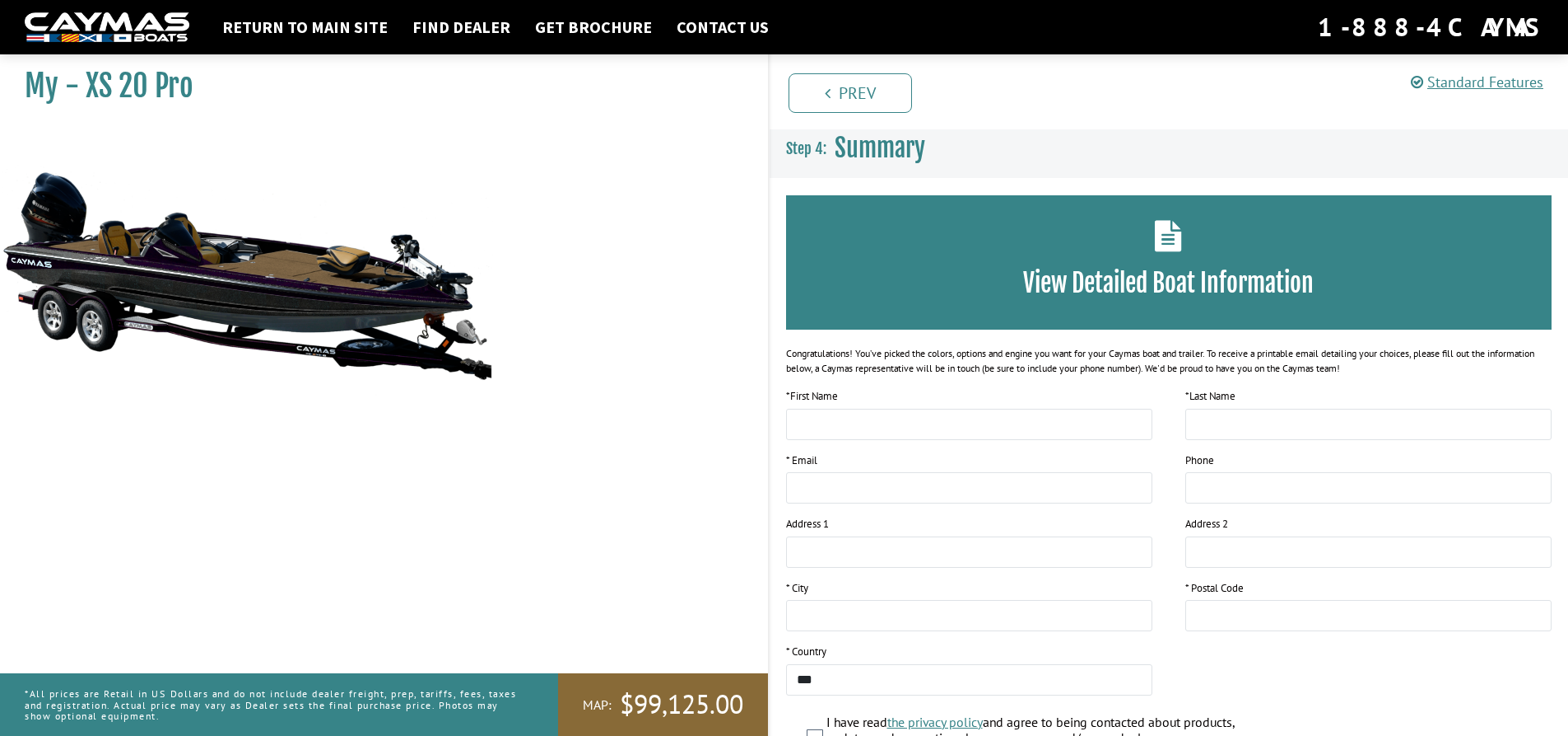
click at [251, 286] on img at bounding box center [247, 275] width 494 height 300
click at [423, 314] on img at bounding box center [247, 275] width 494 height 300
drag, startPoint x: 111, startPoint y: 226, endPoint x: 143, endPoint y: 232, distance: 32.6
click at [112, 225] on img at bounding box center [247, 275] width 494 height 300
